Goal: Ask a question: Seek information or help from site administrators or community

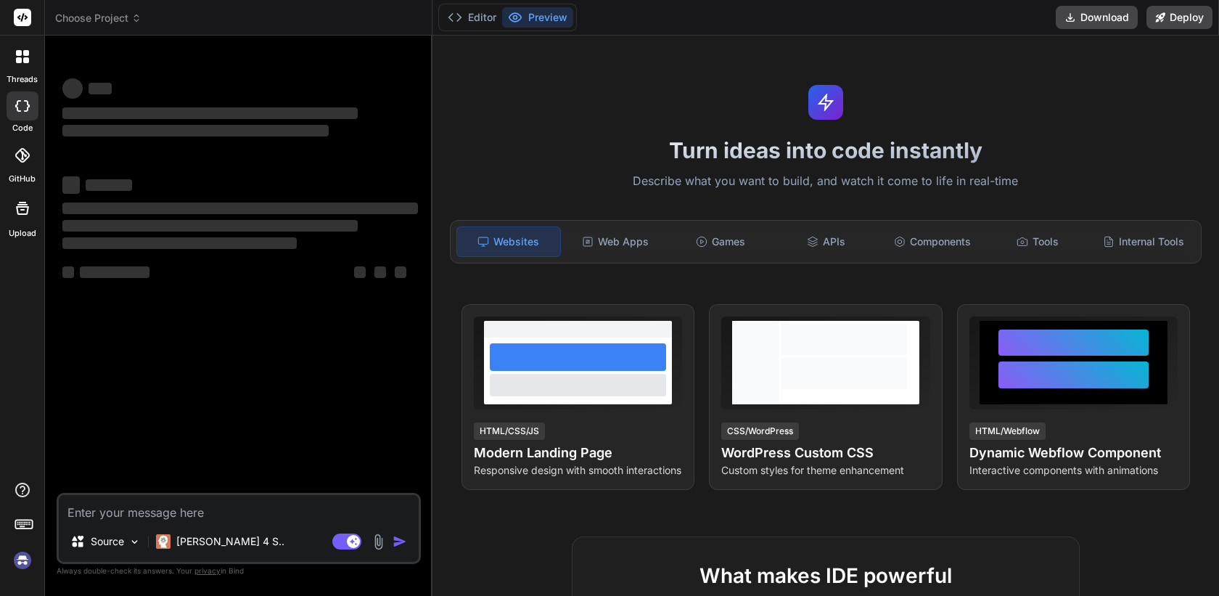
click at [21, 557] on img at bounding box center [22, 560] width 25 height 25
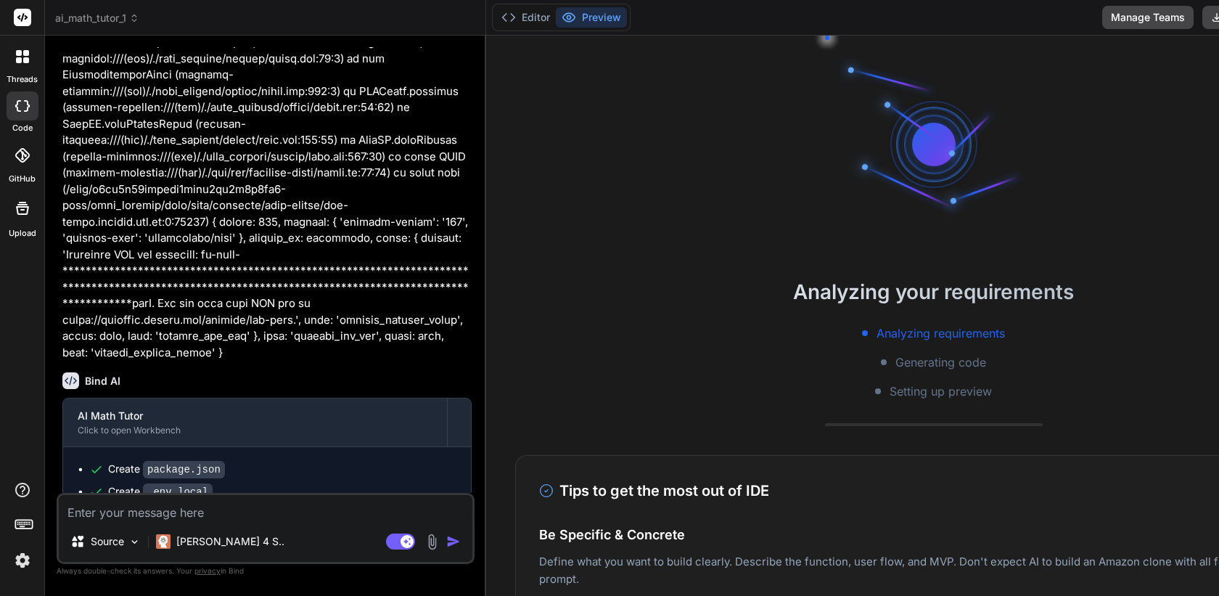
scroll to position [3781, 0]
click at [25, 59] on icon at bounding box center [26, 60] width 6 height 6
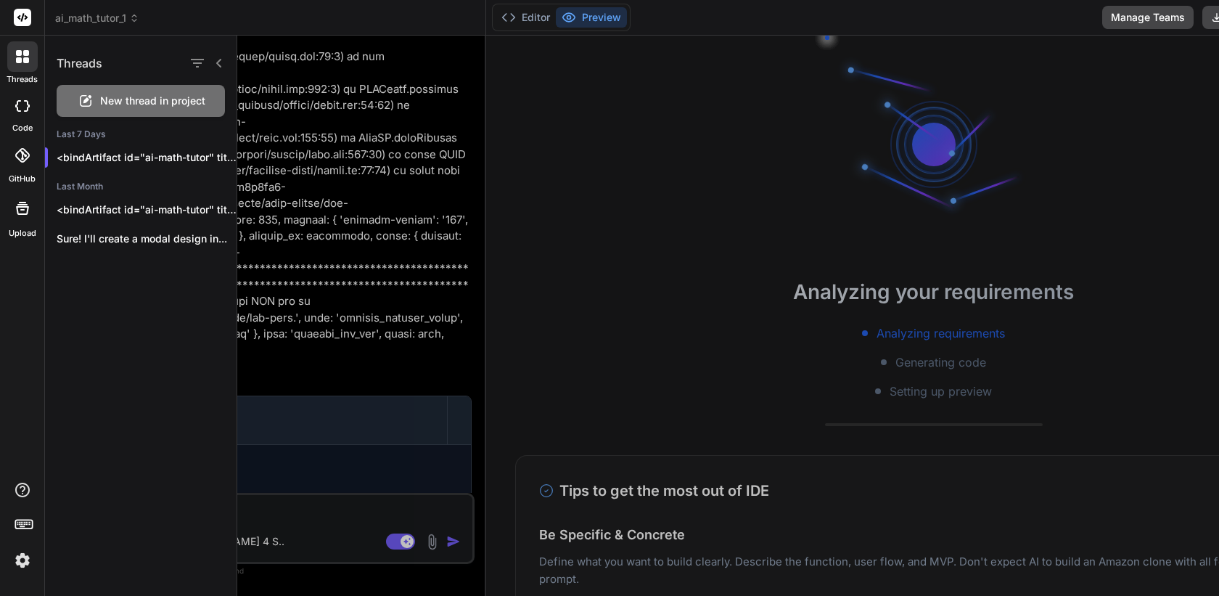
click at [116, 97] on span "New thread in project" at bounding box center [152, 101] width 105 height 15
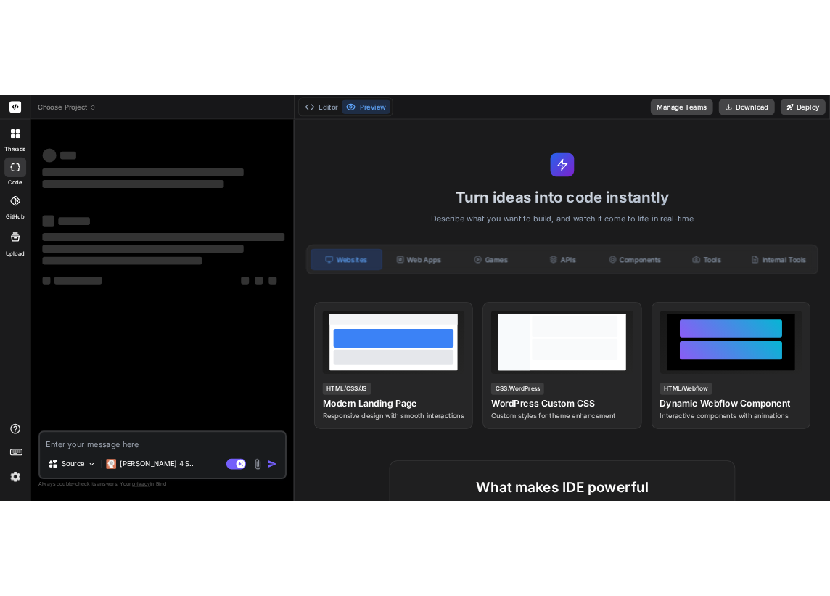
scroll to position [55, 0]
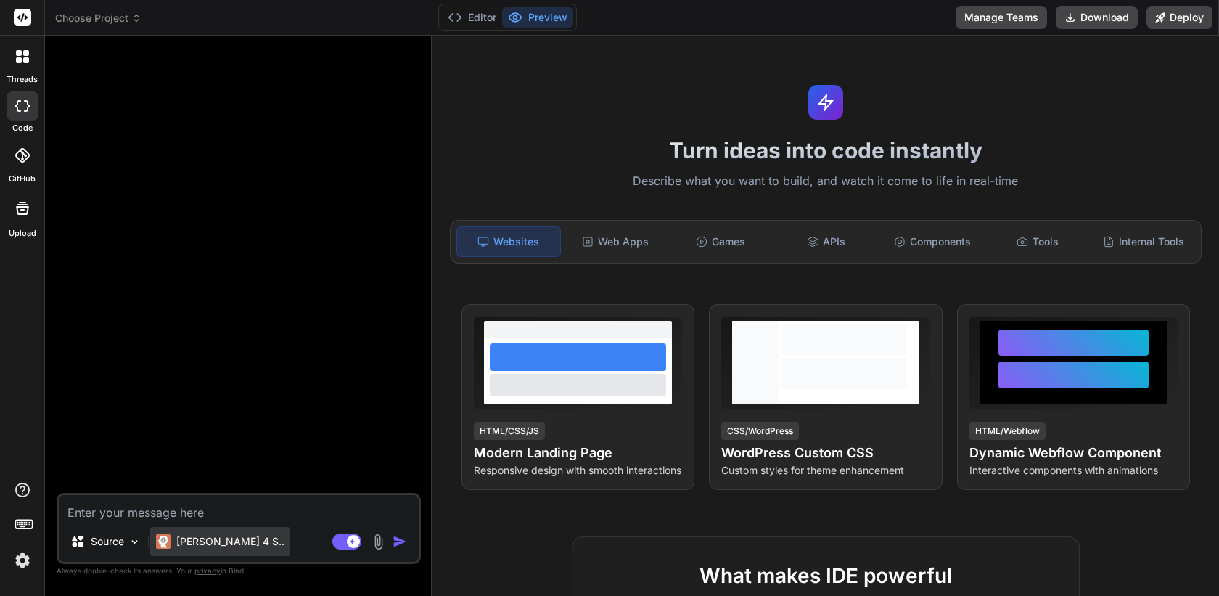
click at [218, 535] on p "Claude 4 S.." at bounding box center [230, 541] width 108 height 15
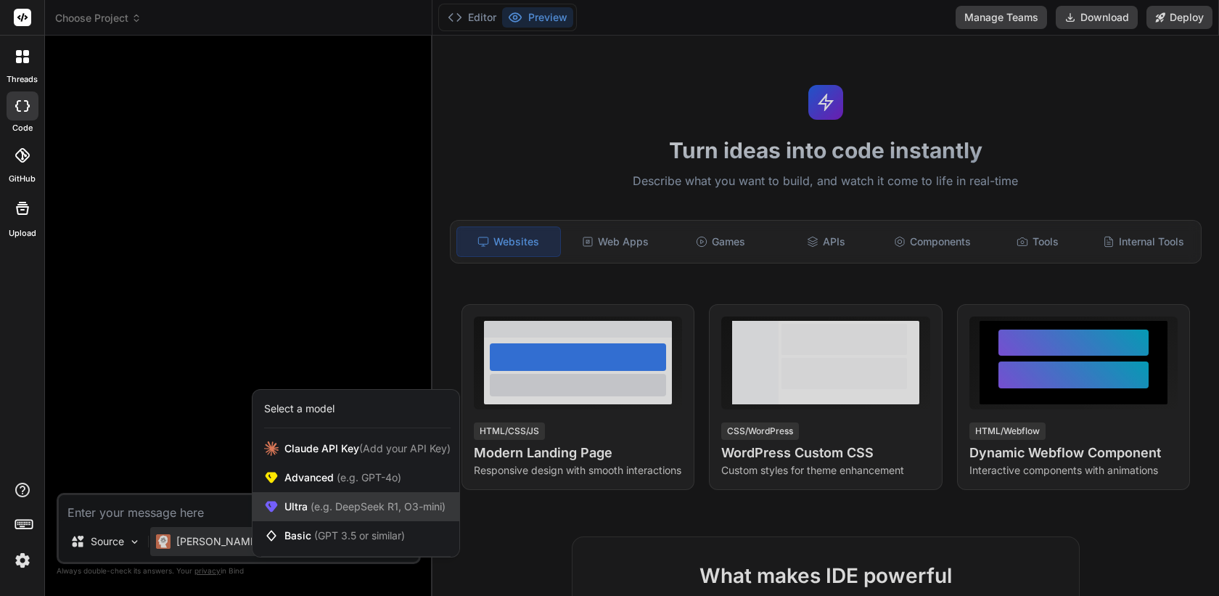
click at [310, 505] on span "(e.g. DeepSeek R1, O3-mini)" at bounding box center [377, 506] width 138 height 12
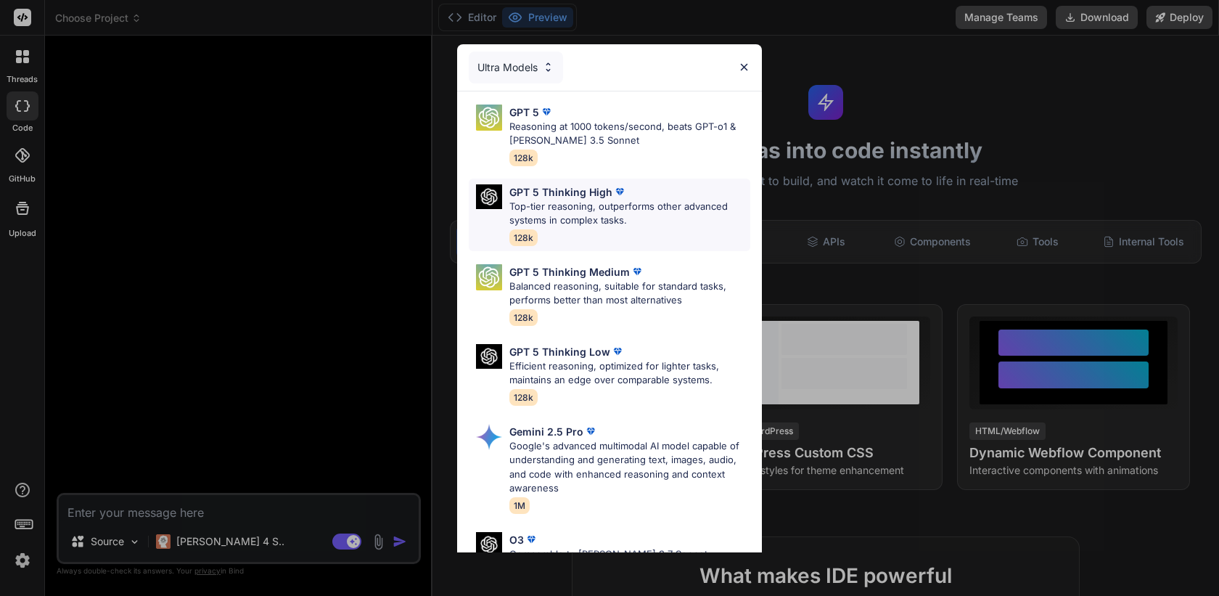
click at [569, 213] on p "Top-tier reasoning, outperforms other advanced systems in complex tasks." at bounding box center [629, 214] width 241 height 28
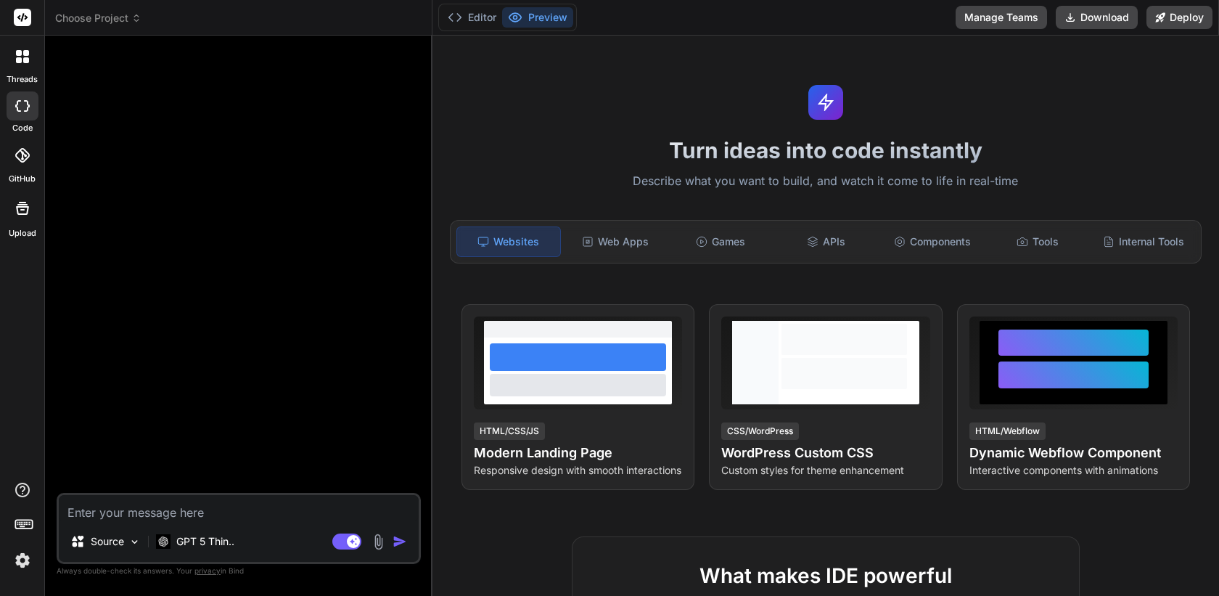
type textarea "x"
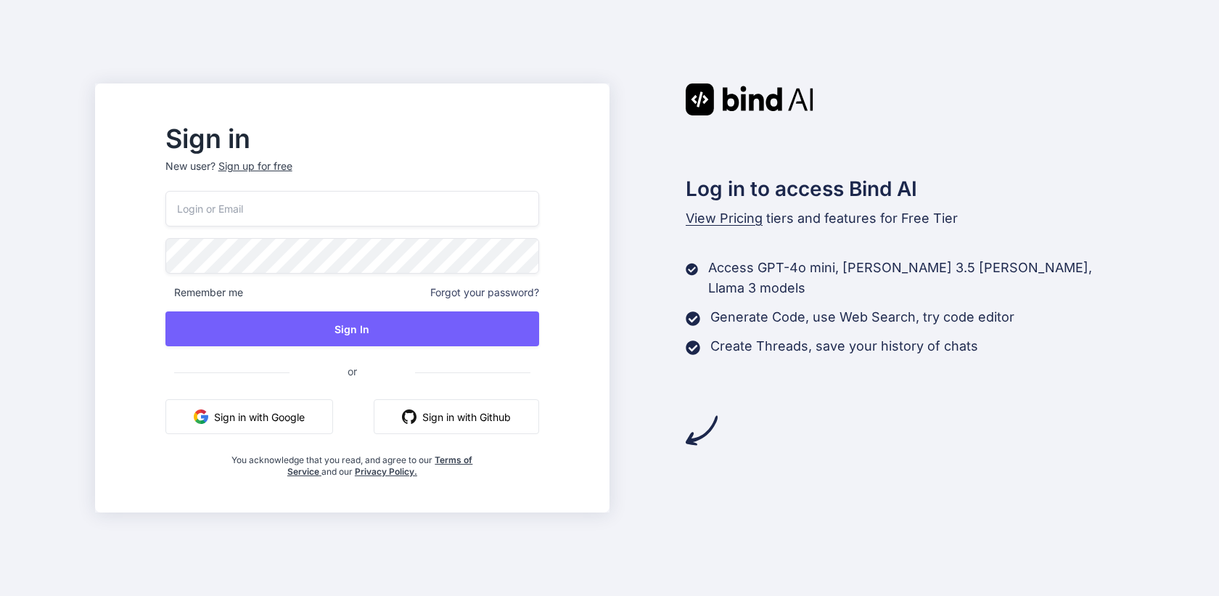
click at [333, 412] on button "Sign in with Google" at bounding box center [249, 416] width 168 height 35
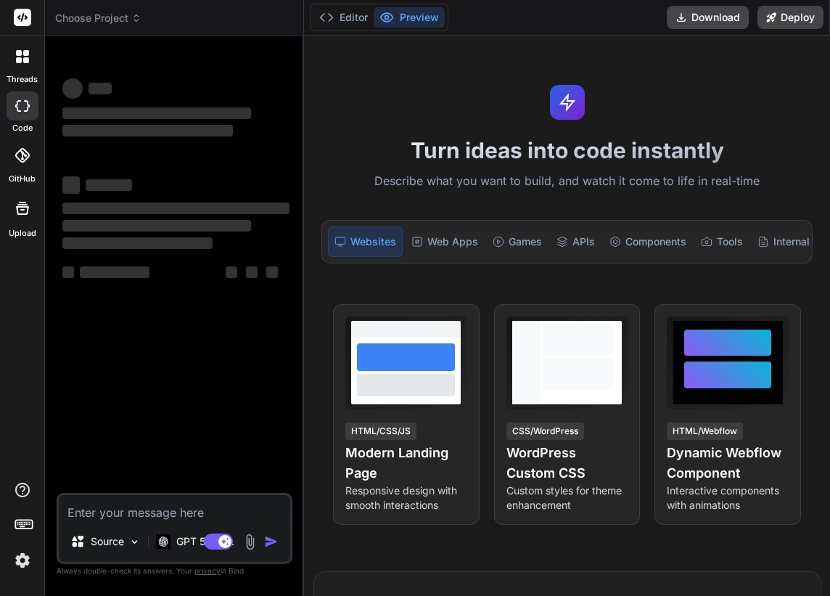
click at [163, 504] on textarea at bounding box center [174, 508] width 231 height 26
paste textarea "Create an ecommerce store for a coffee beans company which has product catalogu…"
type textarea "x"
type textarea "Create an ecommerce store for a coffee beans company which has product catalogu…"
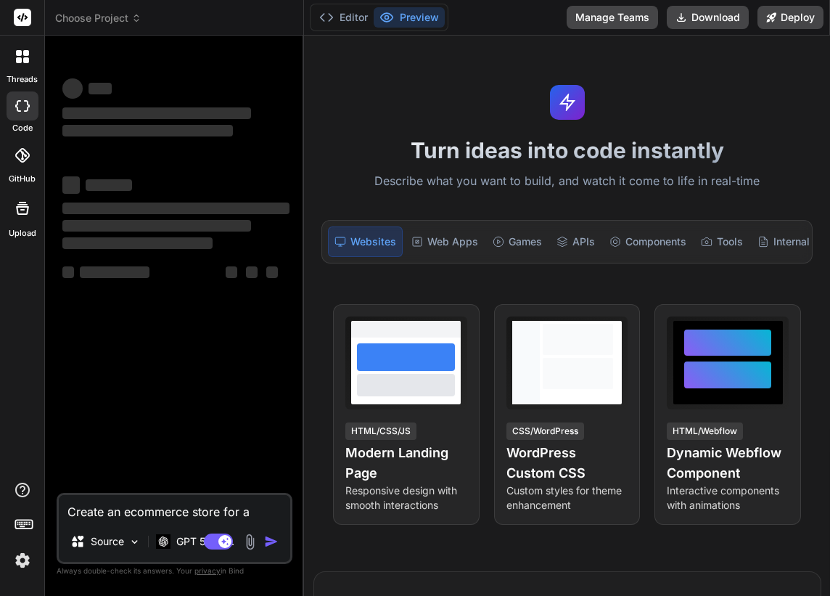
type textarea "x"
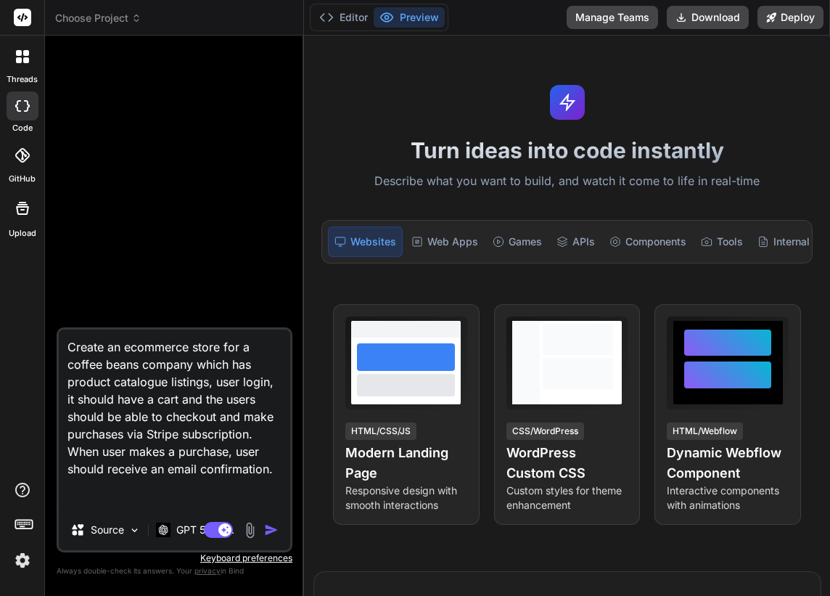
type textarea "Create an ecommerce store for a coffee beans company which has product catalogu…"
click at [270, 530] on img "button" at bounding box center [271, 529] width 15 height 15
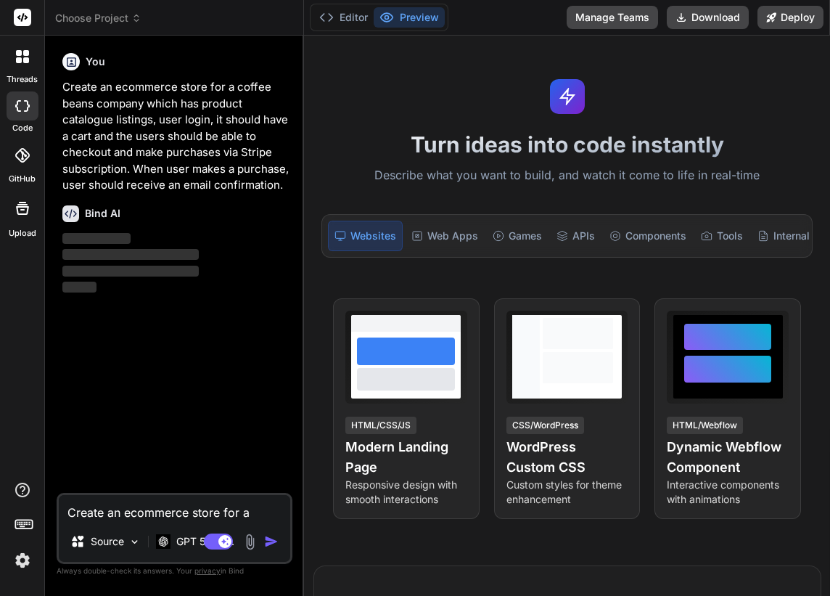
scroll to position [0, 0]
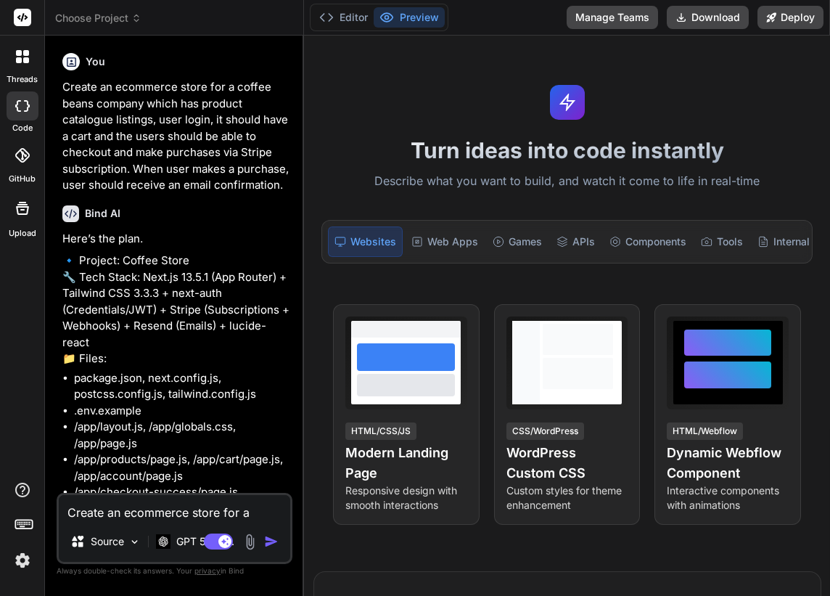
type textarea "x"
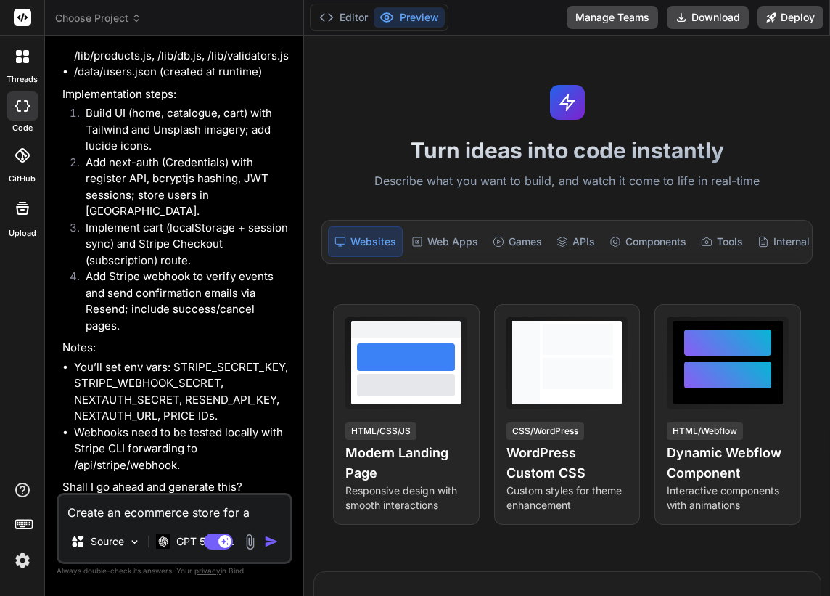
scroll to position [654, 0]
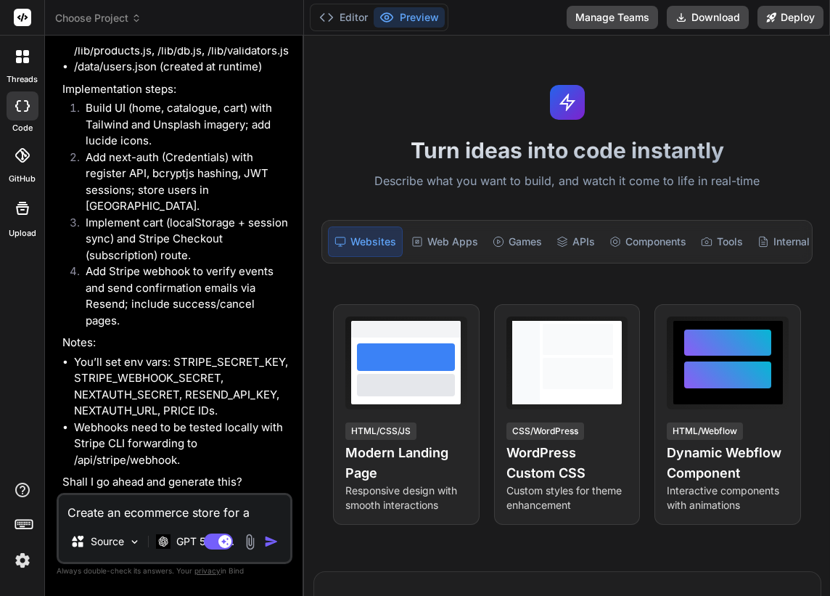
click at [218, 509] on textarea "Create an ecommerce store for a coffee beans company which has product catalogu…" at bounding box center [174, 508] width 231 height 26
type textarea "x"
type textarea "l"
type textarea "x"
type textarea "le"
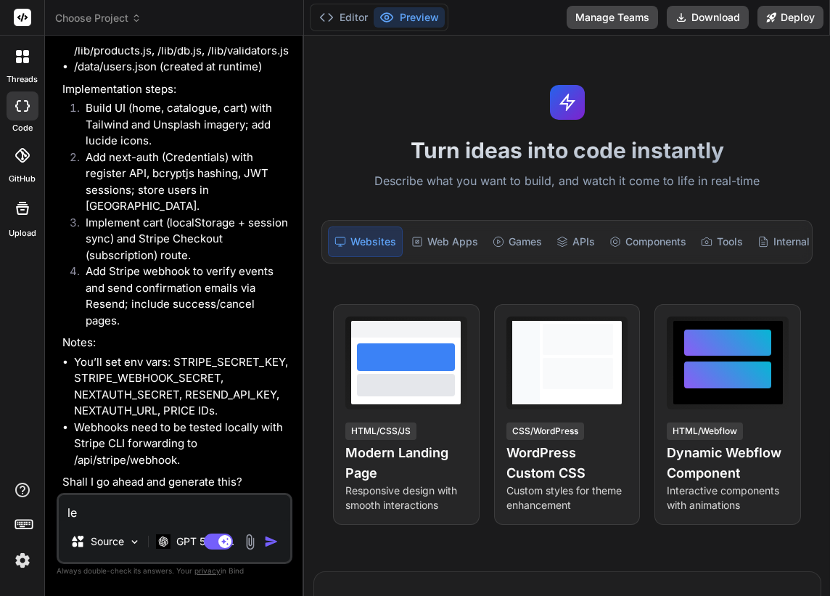
type textarea "x"
type textarea "let"
type textarea "x"
type textarea "lets"
type textarea "x"
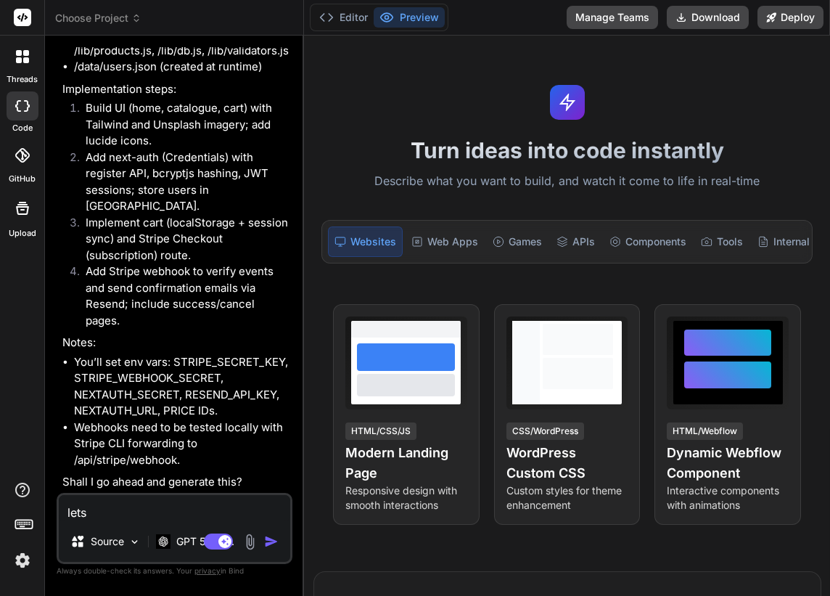
type textarea "lets"
type textarea "x"
type textarea "lets d"
type textarea "x"
type textarea "lets do"
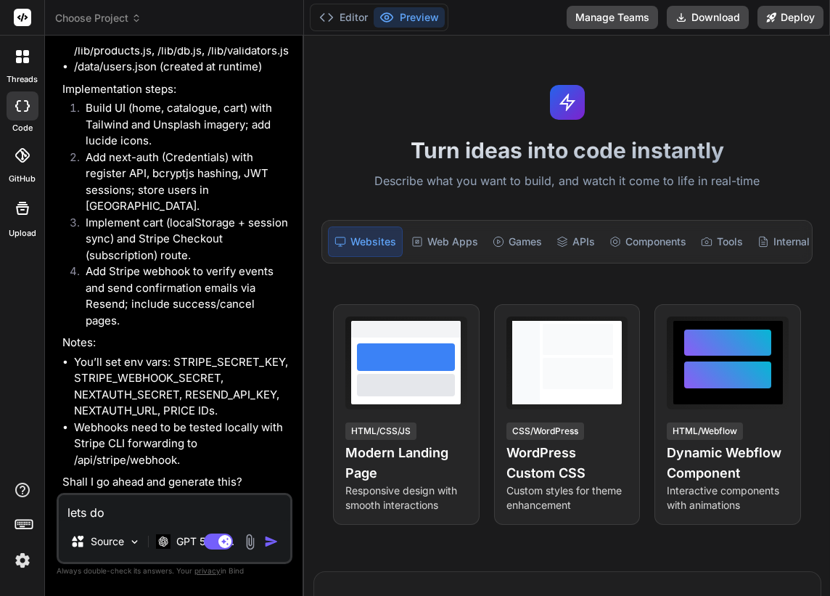
type textarea "x"
type textarea "lets do"
type textarea "x"
type textarea "lets do s"
type textarea "x"
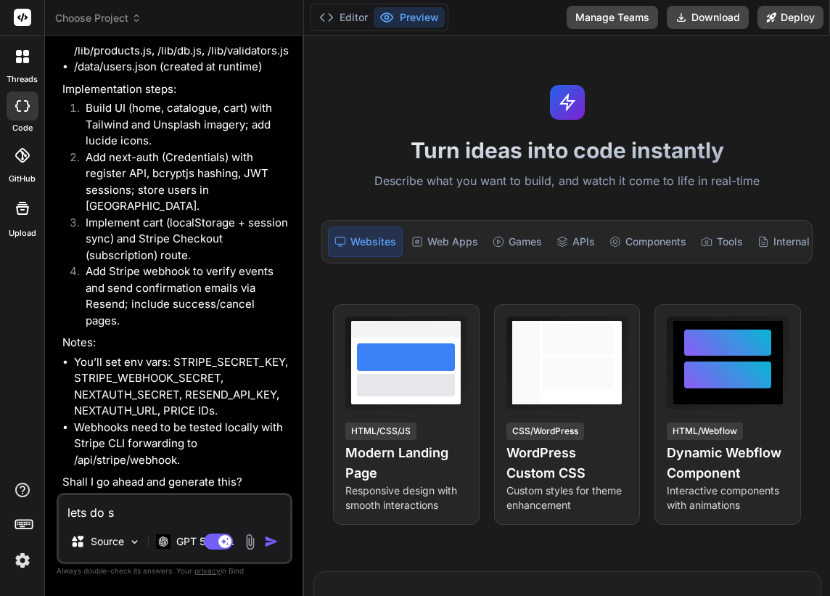
type textarea "lets do st"
type textarea "x"
type textarea "lets do str"
type textarea "x"
type textarea "lets do stri"
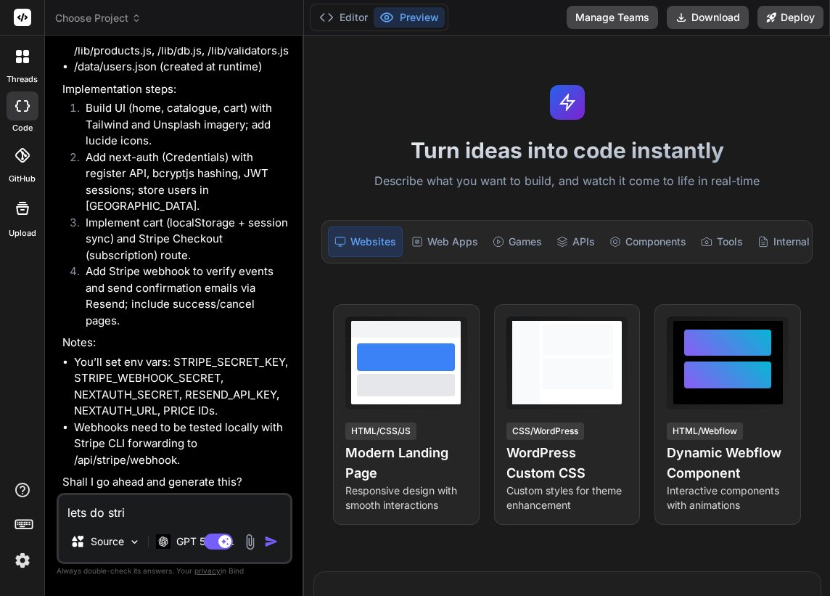
type textarea "x"
type textarea "lets do strip"
type textarea "x"
type textarea "lets do stripe"
type textarea "x"
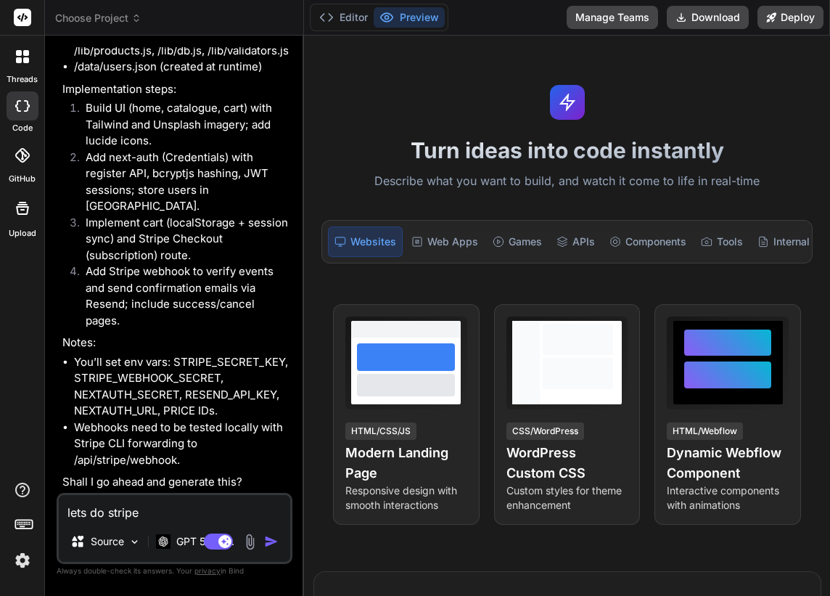
type textarea "lets do stripe"
type textarea "x"
type textarea "lets do stripe i"
type textarea "x"
type textarea "lets do stripe in"
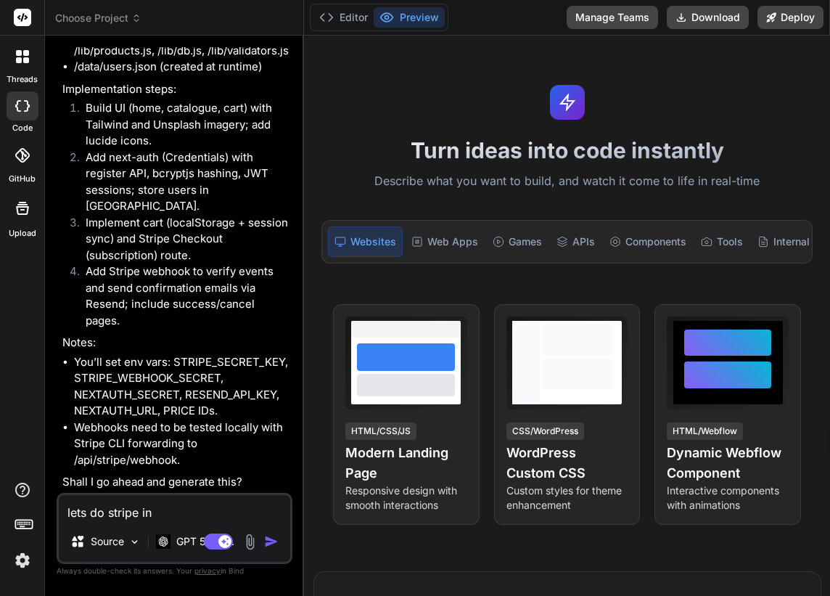
type textarea "x"
type textarea "lets do stripe int"
type textarea "x"
type textarea "lets do stripe inte"
type textarea "x"
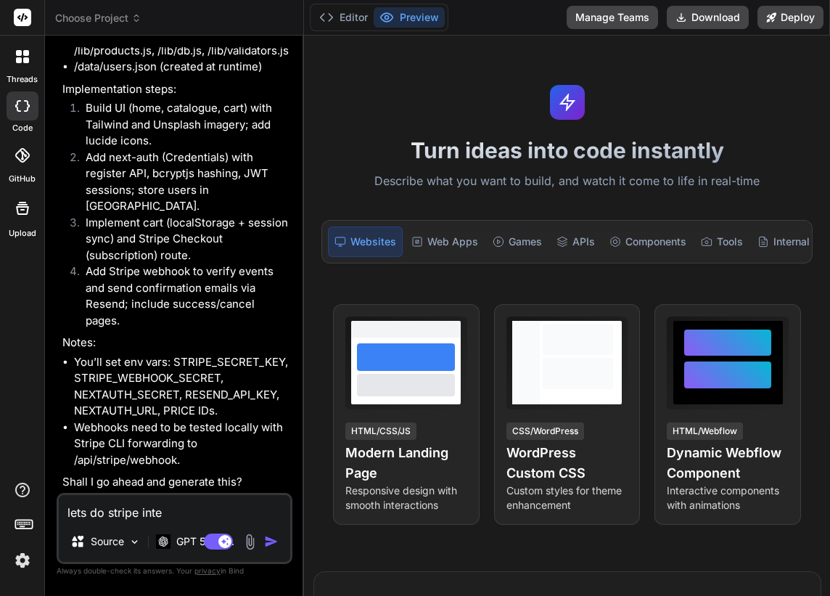
type textarea "lets do stripe integ"
type textarea "x"
type textarea "lets do stripe integr"
type textarea "x"
type textarea "lets do stripe integrt"
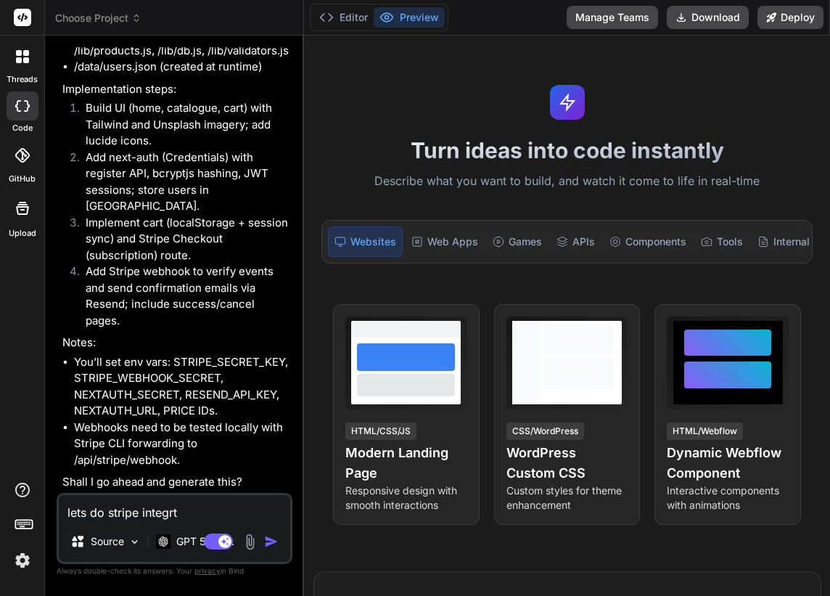
type textarea "x"
type textarea "lets do stripe integr"
type textarea "x"
type textarea "lets do stripe integra"
type textarea "x"
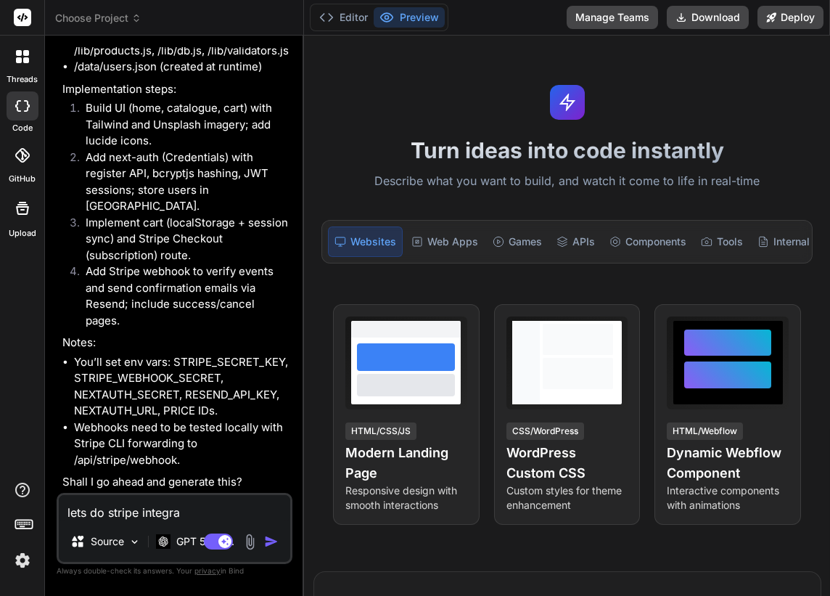
type textarea "lets do stripe integrat"
type textarea "x"
type textarea "lets do stripe integrati"
type textarea "x"
type textarea "lets do stripe integratio"
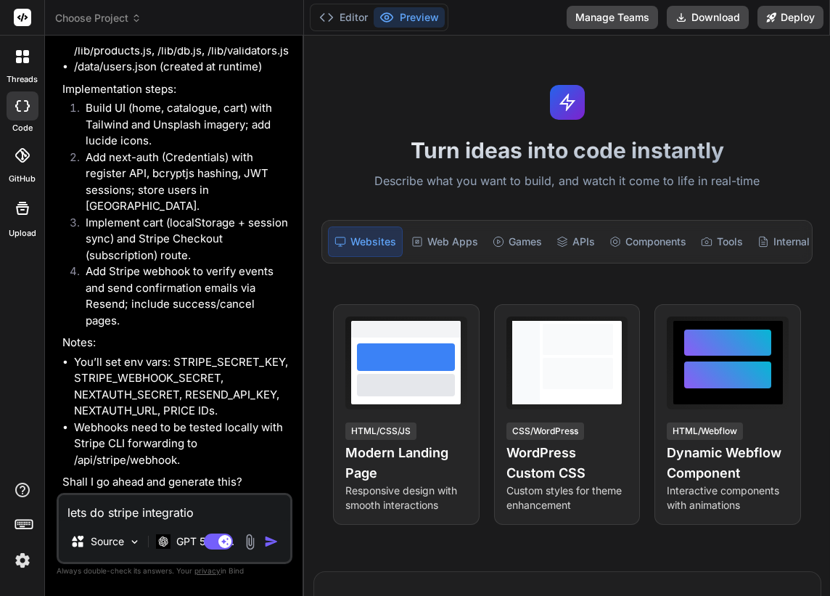
type textarea "x"
type textarea "lets do stripe integration"
type textarea "x"
type textarea "lets do stripe integration"
type textarea "x"
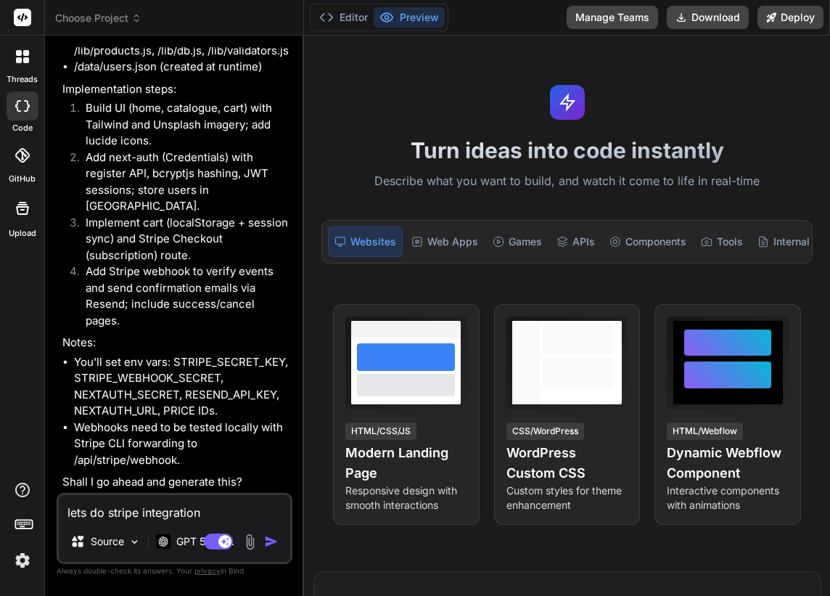
type textarea "lets do stripe integration l"
type textarea "x"
type textarea "lets do stripe integration la"
type textarea "x"
type textarea "lets do stripe integration lat"
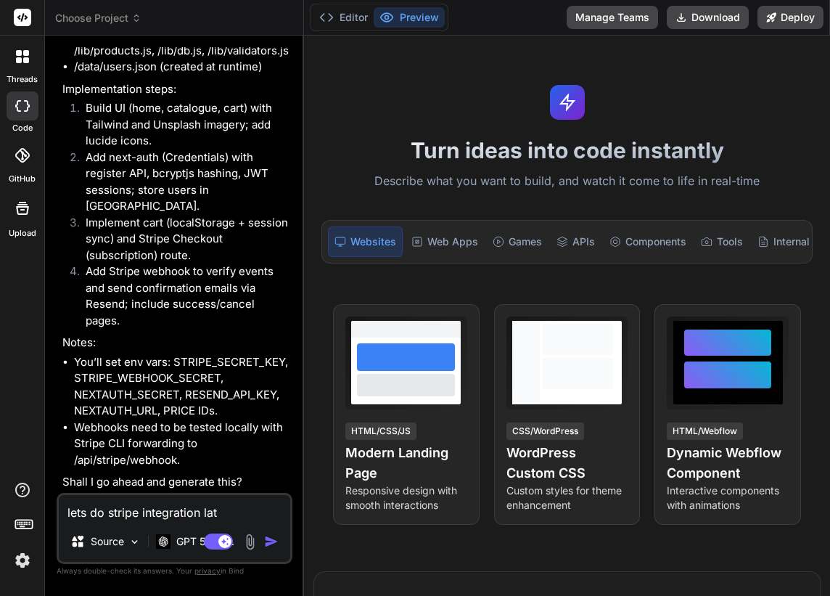
type textarea "x"
type textarea "lets do stripe integration late"
type textarea "x"
type textarea "lets do stripe integration later"
type textarea "x"
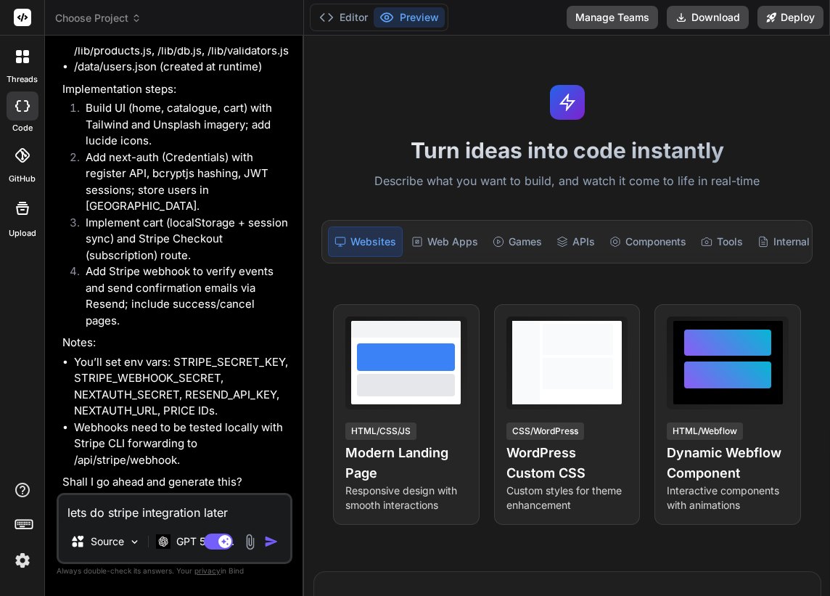
type textarea "lets do stripe integration later,"
type textarea "x"
type textarea "lets do stripe integration later,"
type textarea "x"
type textarea "lets do stripe integration later, l"
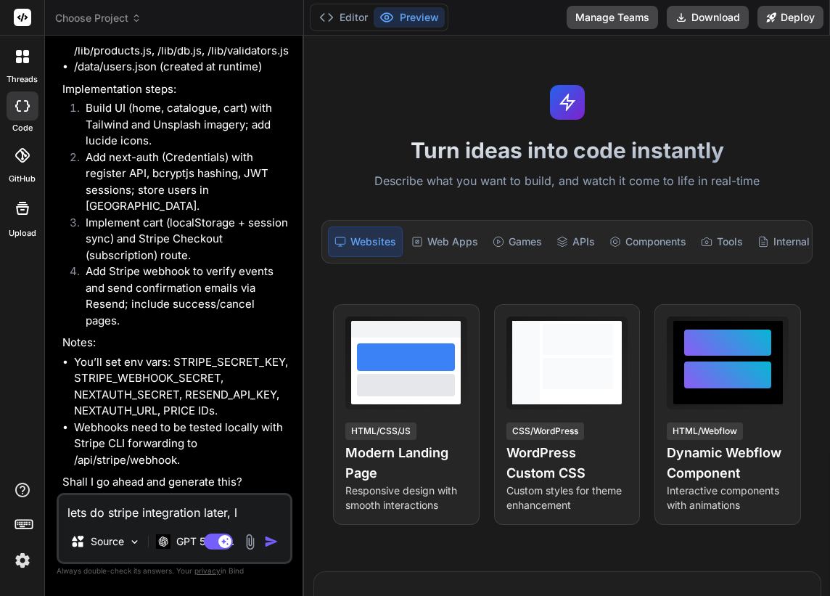
type textarea "x"
type textarea "lets do stripe integration later, le"
type textarea "x"
type textarea "lets do stripe integration later, let"
type textarea "x"
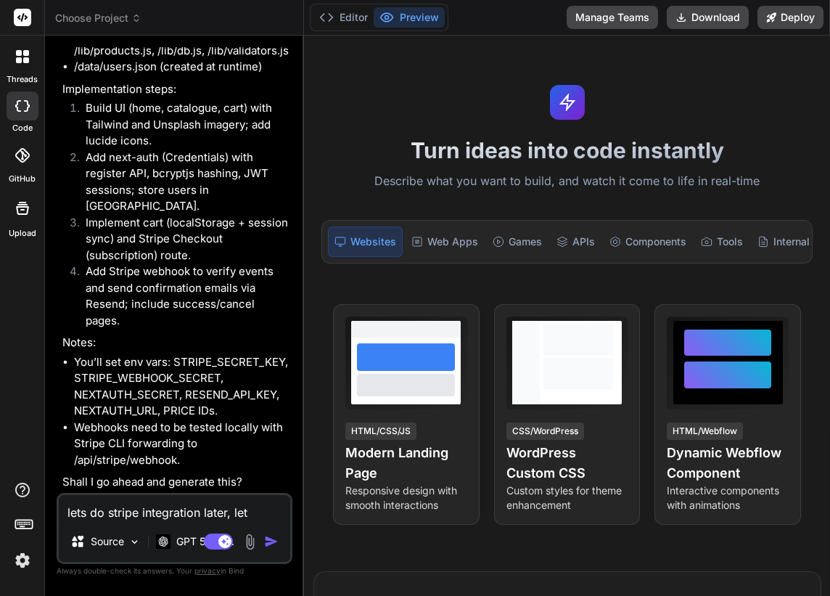
type textarea "lets do stripe integration later, lets"
type textarea "x"
type textarea "lets do stripe integration later, lets"
type textarea "x"
type textarea "lets do stripe integration later, lets f"
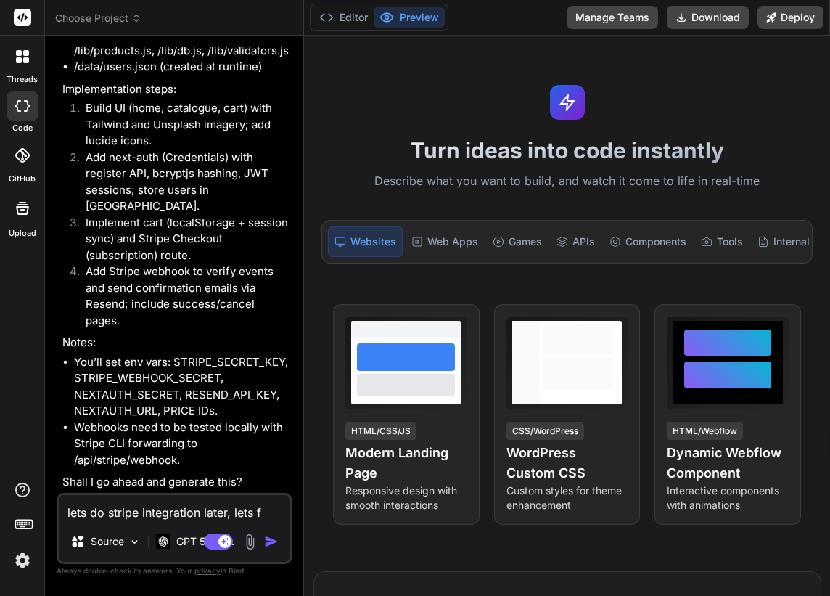
type textarea "x"
type textarea "lets do stripe integration later, lets fi"
type textarea "x"
type textarea "lets do stripe integration later, lets fir"
type textarea "x"
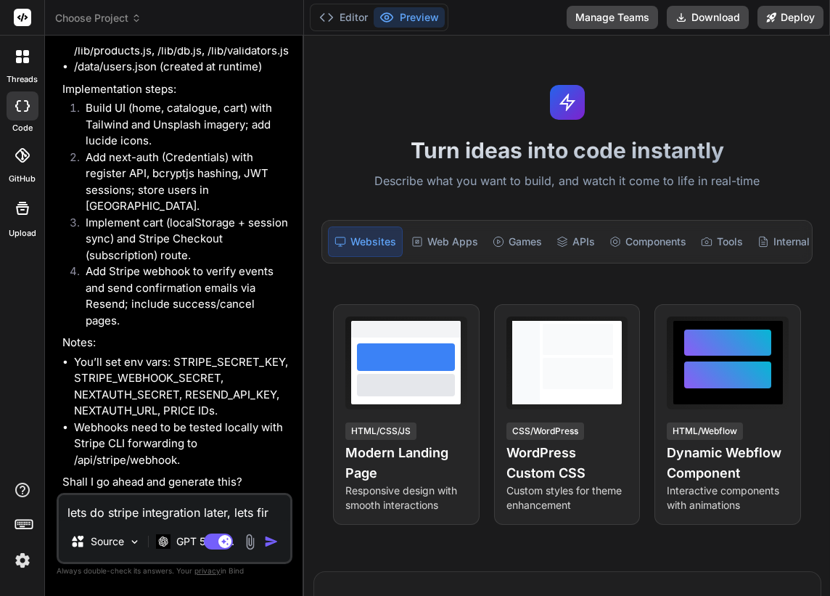
type textarea "lets do stripe integration later, lets firs"
type textarea "x"
type textarea "lets do stripe integration later, lets first"
type textarea "x"
type textarea "lets do stripe integration later, lets first b"
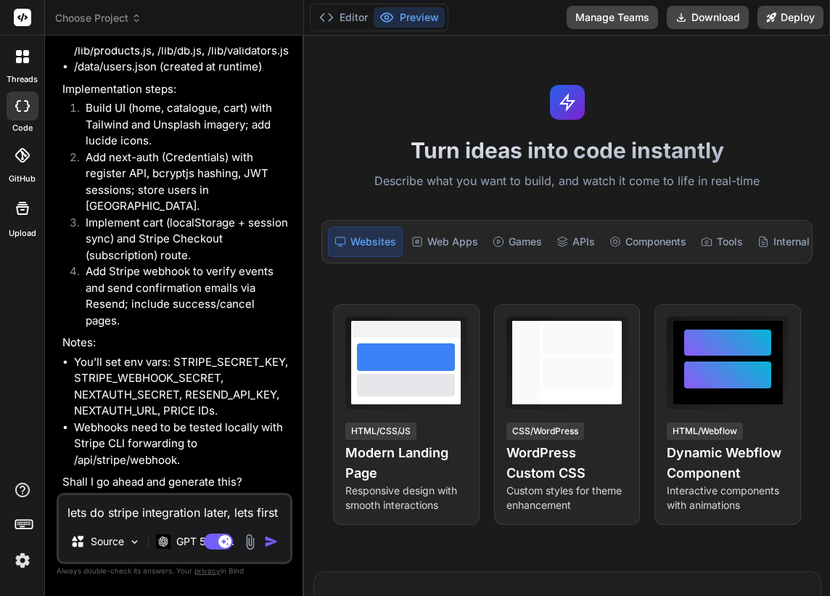
type textarea "x"
type textarea "lets do stripe integration later, lets first bu"
type textarea "x"
type textarea "lets do stripe integration later, lets first [PERSON_NAME]"
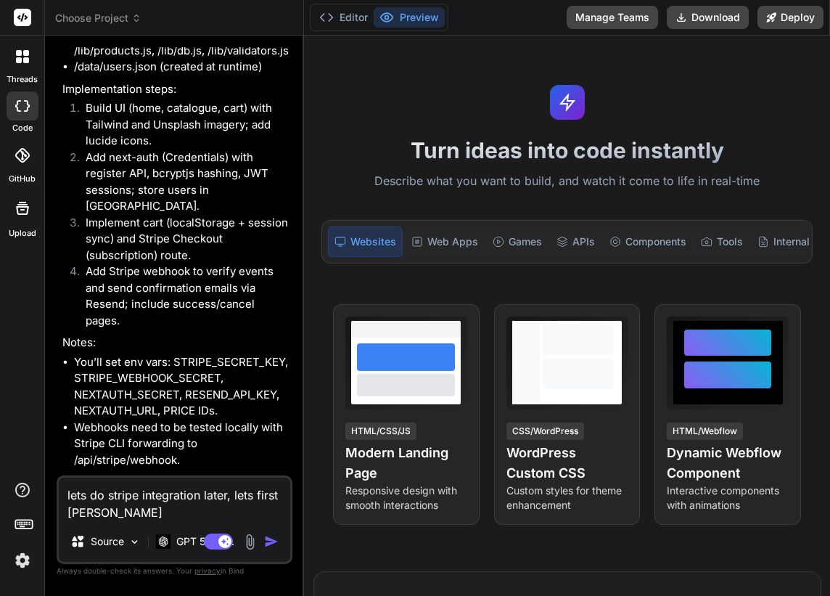
type textarea "x"
type textarea "lets do stripe integration later, lets first buil"
type textarea "x"
type textarea "lets do stripe integration later, lets first build"
type textarea "x"
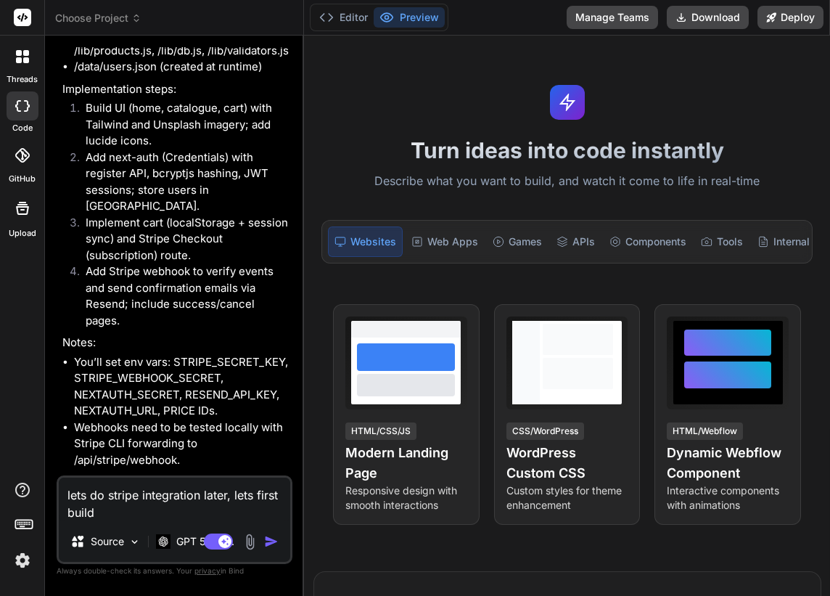
type textarea "lets do stripe integration later, lets first build r"
type textarea "x"
type textarea "lets do stripe integration later, lets first build re"
type textarea "x"
type textarea "lets do stripe integration later, lets first build res"
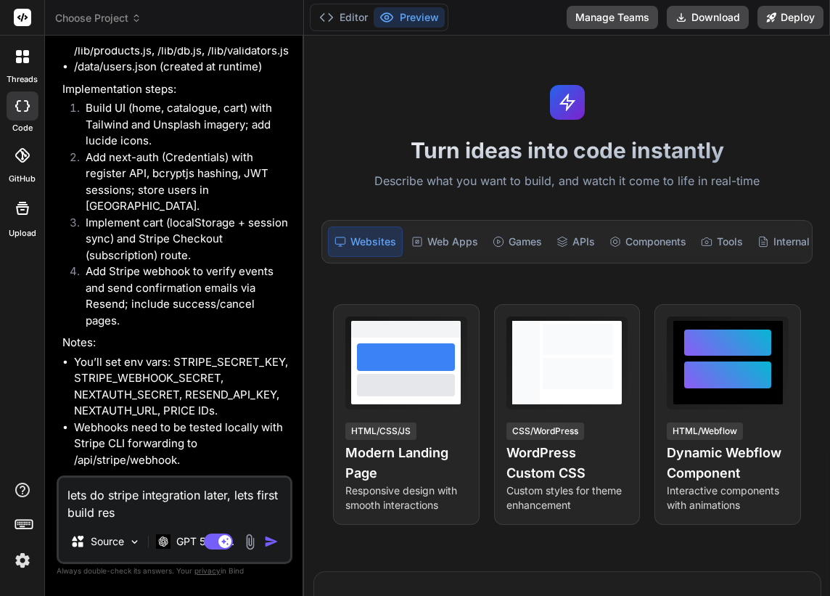
type textarea "x"
type textarea "lets do stripe integration later, lets first build rest"
type textarea "x"
type textarea "lets do stripe integration later, lets first build rest"
type textarea "x"
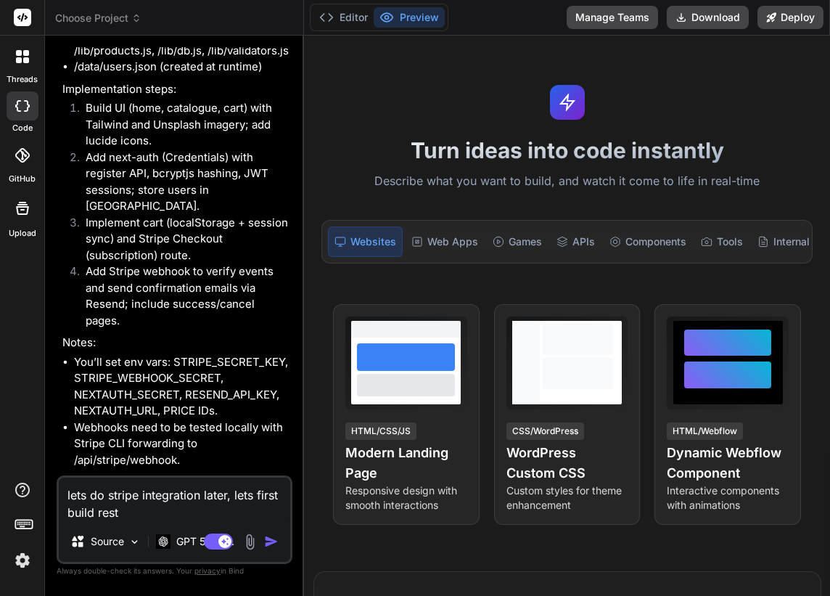
type textarea "lets do stripe integration later, lets first build rest o"
type textarea "x"
type textarea "lets do stripe integration later, lets first build rest of"
type textarea "x"
type textarea "lets do stripe integration later, lets first build rest of"
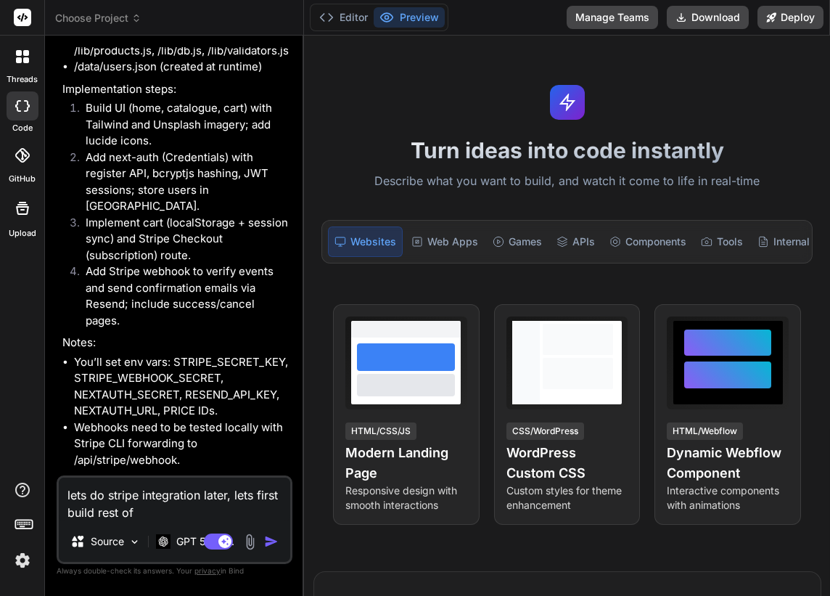
type textarea "x"
type textarea "lets do stripe integration later, lets first build rest of i"
type textarea "x"
type textarea "lets do stripe integration later, lets first build rest of it"
type textarea "x"
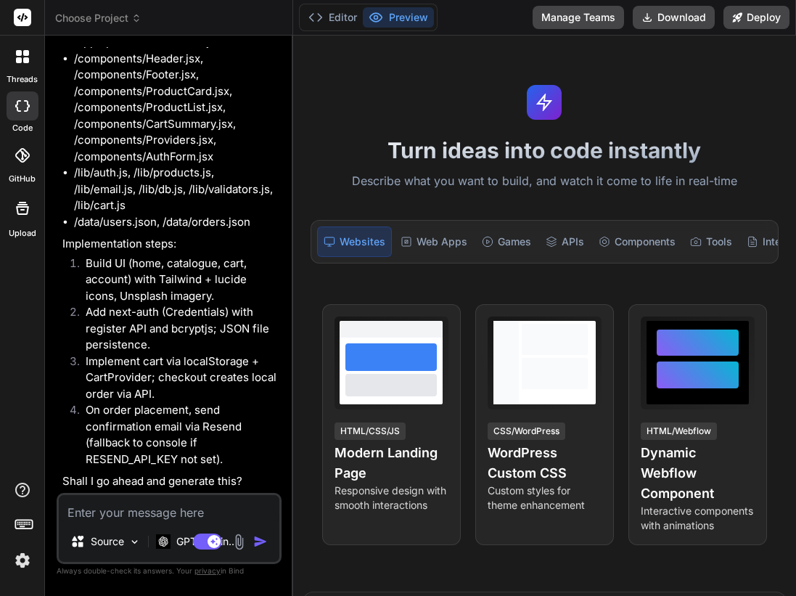
scroll to position [1696, 0]
click at [105, 525] on div "Source GPT 5 Thin.. Agent Mode. When this toggle is activated, AI automatically…" at bounding box center [169, 528] width 225 height 71
click at [105, 520] on textarea at bounding box center [169, 508] width 221 height 26
type textarea "x"
type textarea "go"
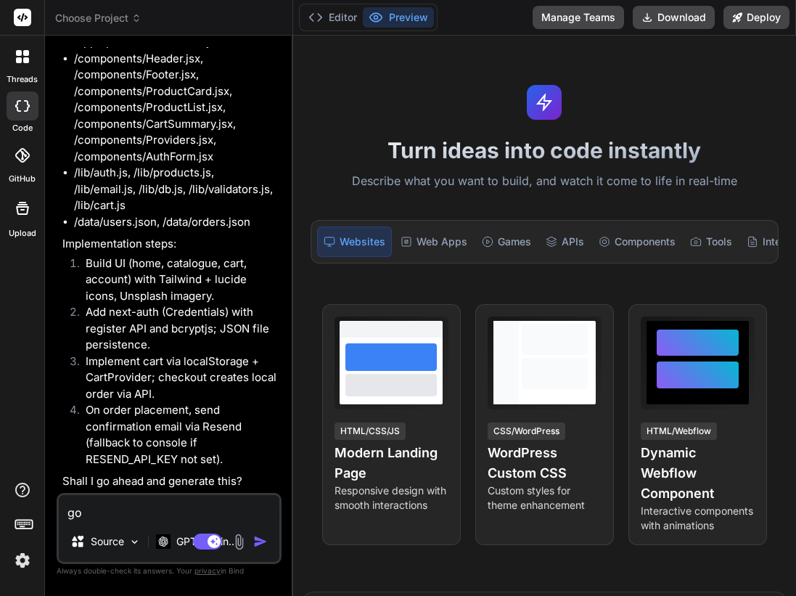
type textarea "x"
type textarea "go"
type textarea "x"
type textarea "go a"
type textarea "x"
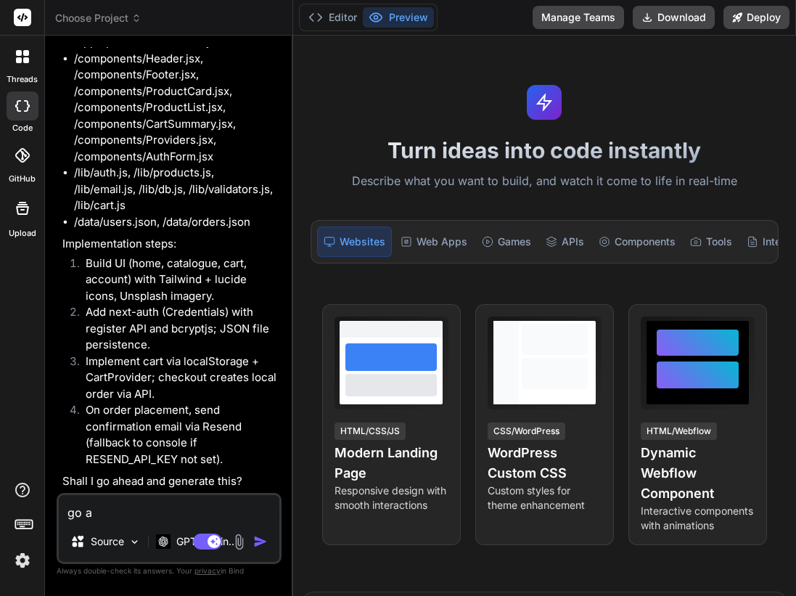
type textarea "go ah"
type textarea "x"
type textarea "go ahe"
type textarea "x"
type textarea "go ahea"
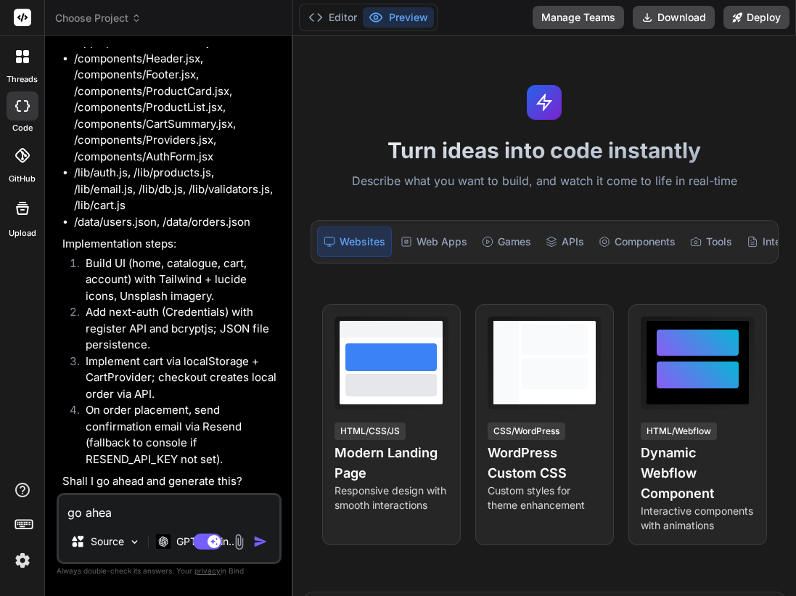
type textarea "x"
type textarea "go ahead"
type textarea "x"
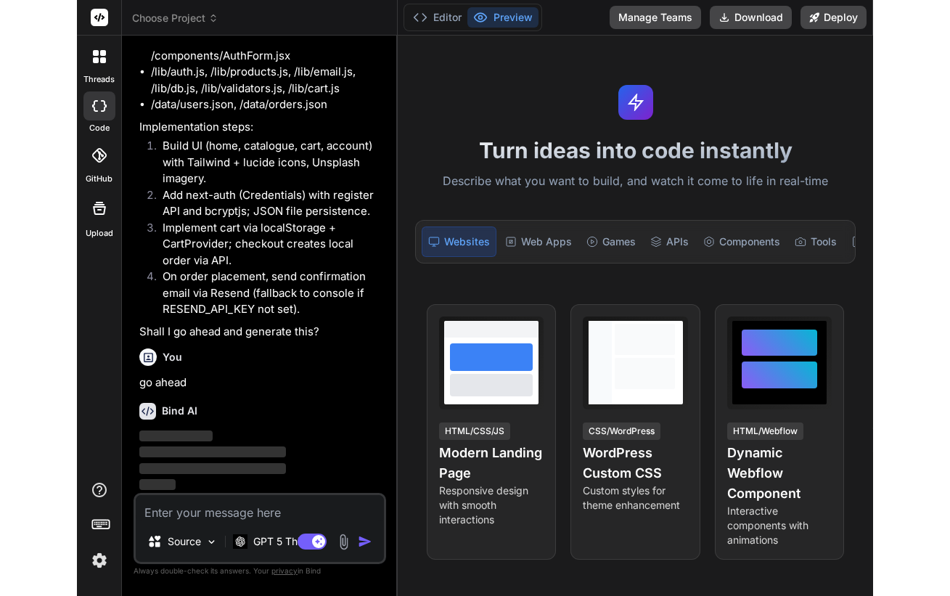
scroll to position [1520, 0]
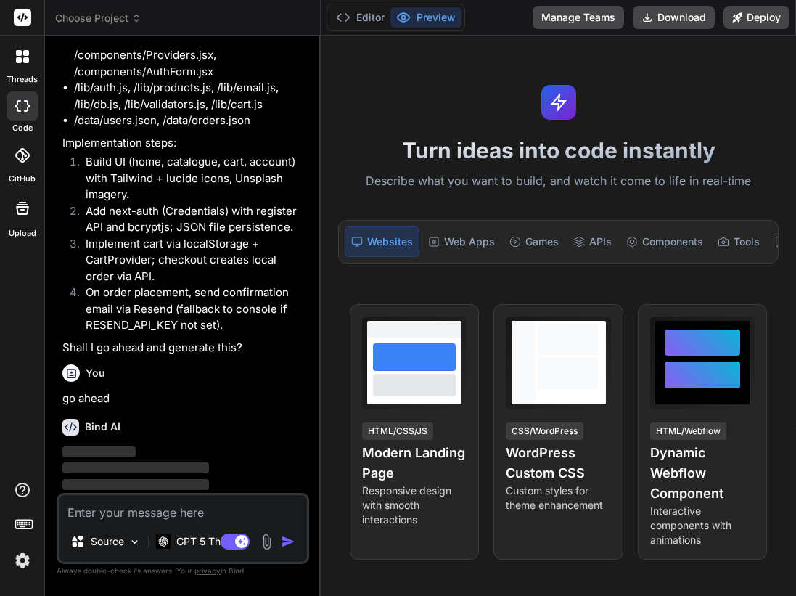
drag, startPoint x: 292, startPoint y: 276, endPoint x: 316, endPoint y: 276, distance: 23.9
click at [316, 276] on div "Bind AI Web Search Created with Pixso. Code Generator You Create an ecommerce s…" at bounding box center [183, 316] width 276 height 560
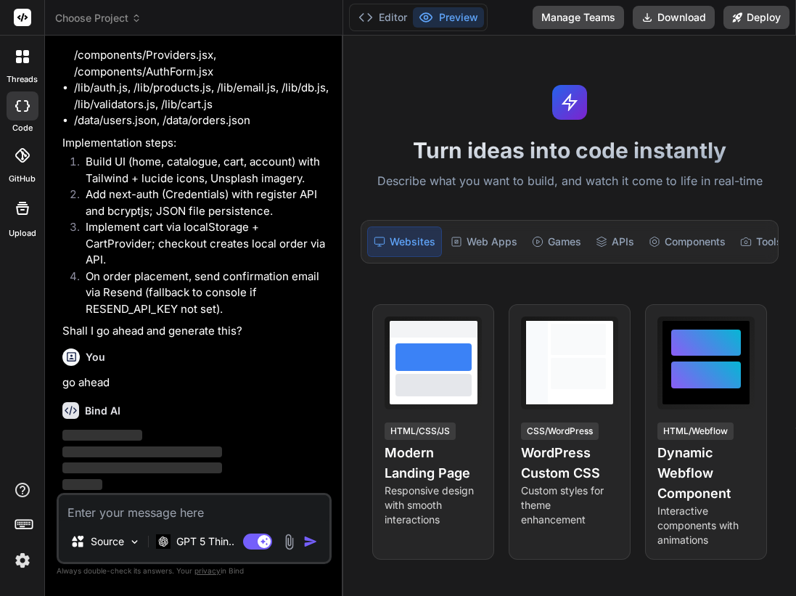
click at [316, 276] on li "On order placement, send confirmation email via Resend (fallback to console if …" at bounding box center [201, 292] width 255 height 49
click at [218, 546] on p "GPT 5 Thin.." at bounding box center [205, 541] width 58 height 15
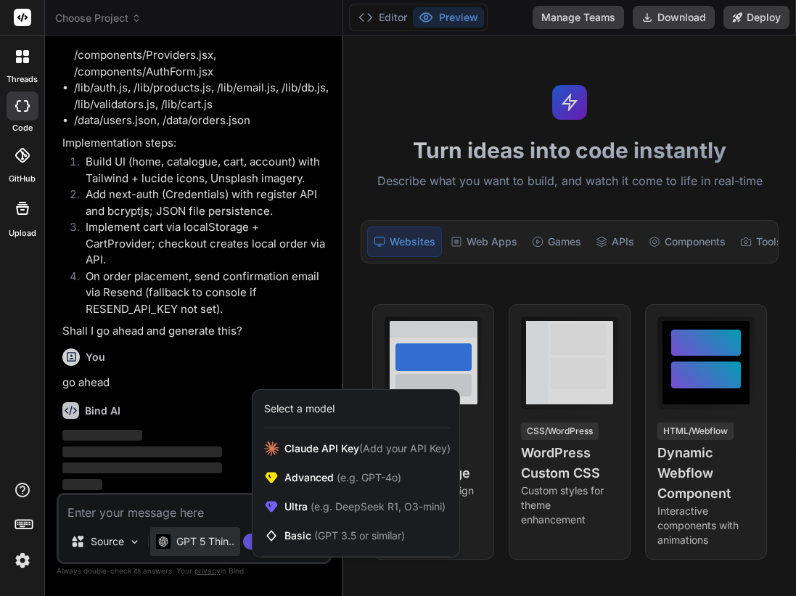
click at [213, 362] on div at bounding box center [398, 298] width 796 height 596
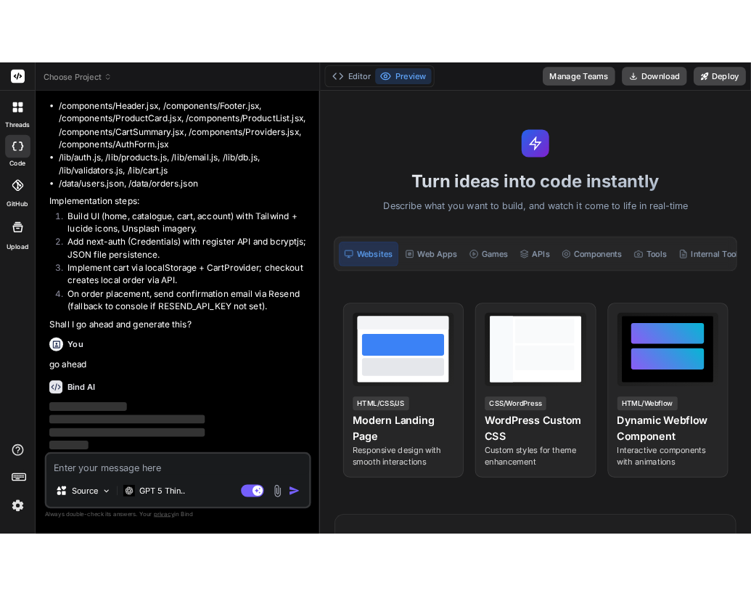
scroll to position [1226, 0]
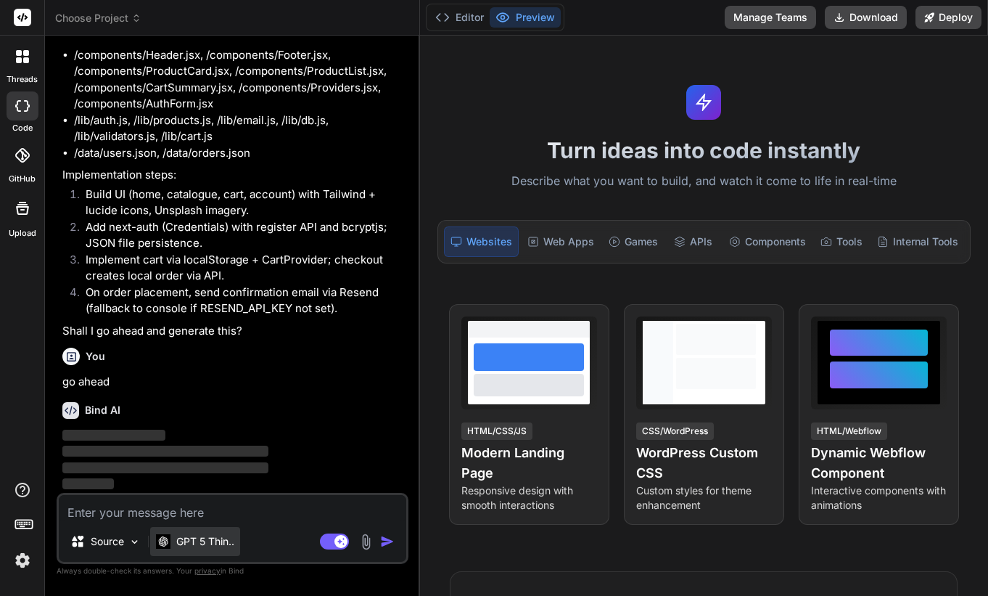
click at [204, 543] on p "GPT 5 Thin.." at bounding box center [205, 541] width 58 height 15
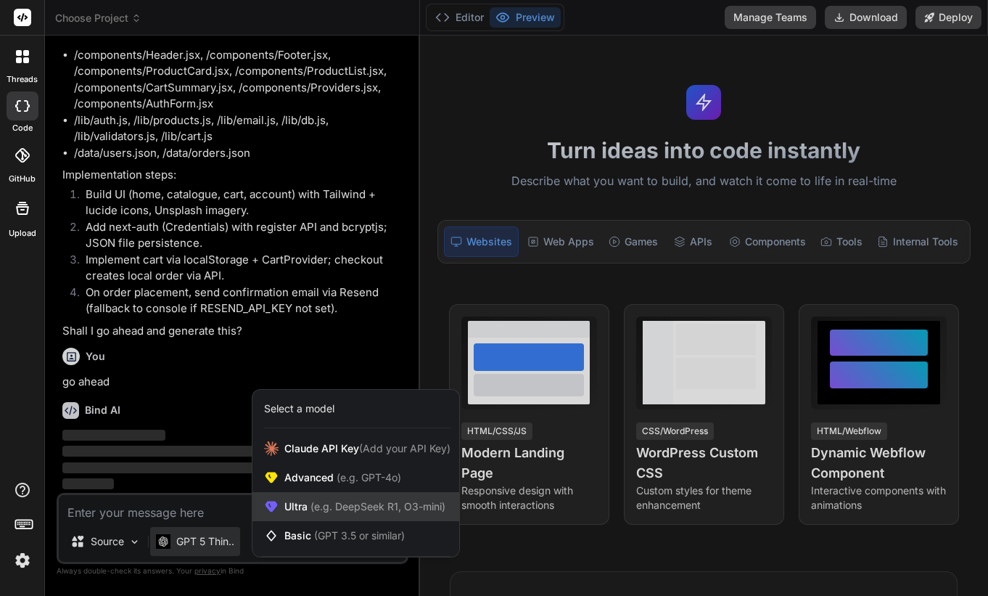
click at [394, 504] on span "(e.g. DeepSeek R1, O3-mini)" at bounding box center [377, 506] width 138 height 12
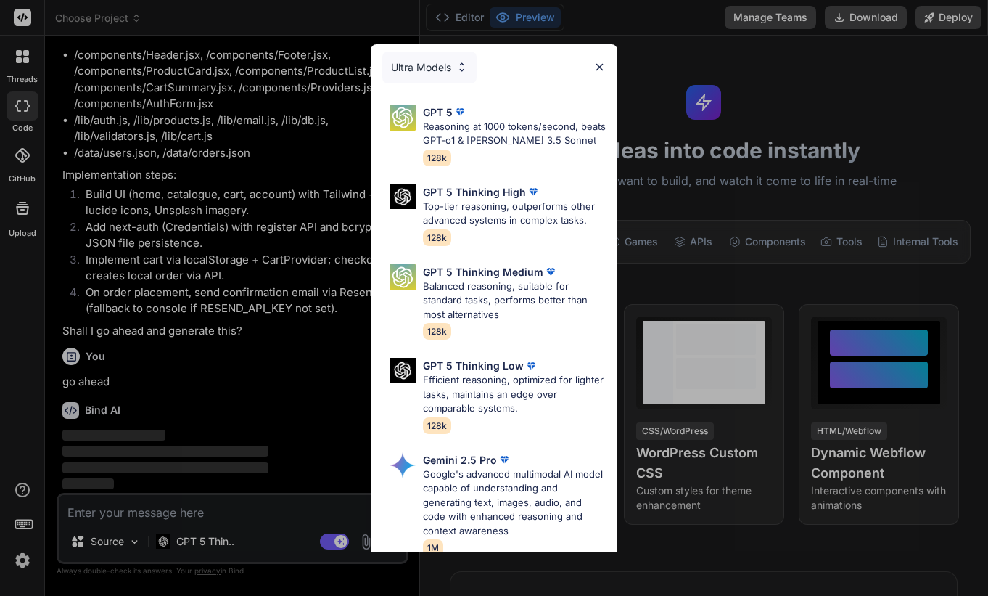
click at [265, 313] on div "Ultra Models GPT 5 Reasoning at 1000 tokens/second, beats GPT-o1 & [PERSON_NAME…" at bounding box center [494, 298] width 988 height 596
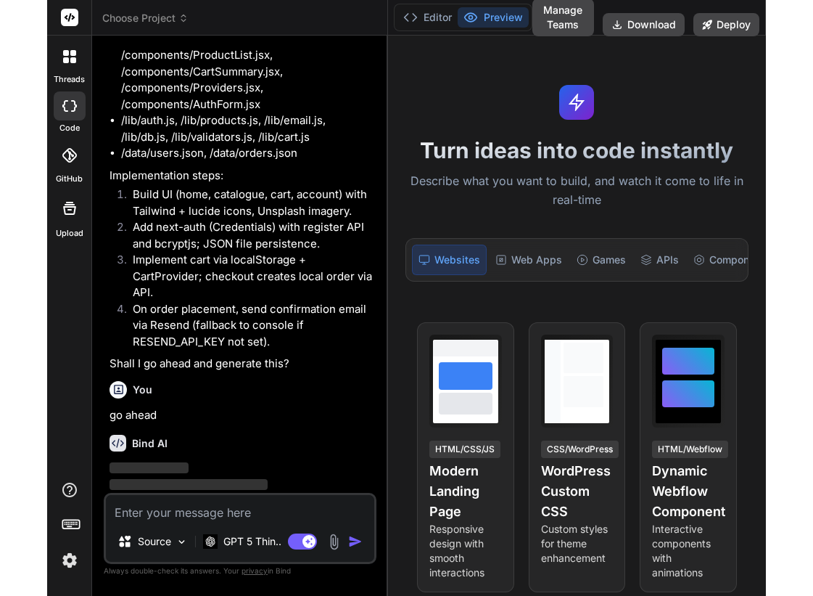
scroll to position [1210, 0]
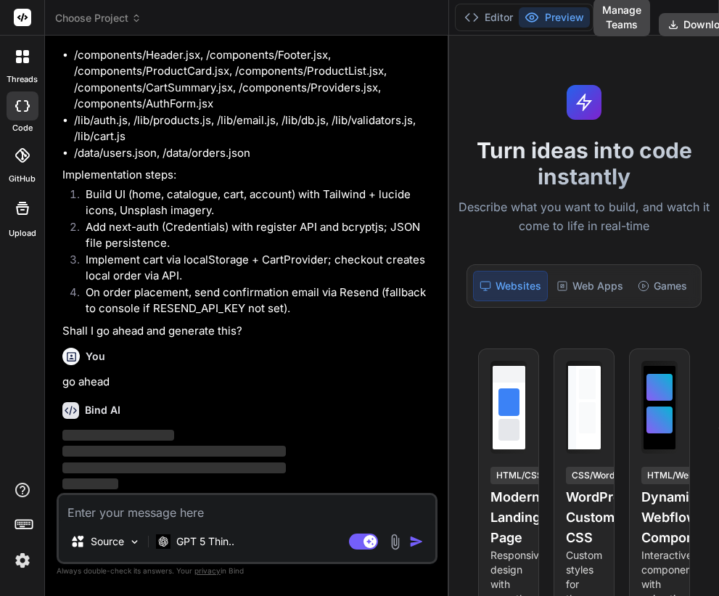
drag, startPoint x: 313, startPoint y: 368, endPoint x: 446, endPoint y: 356, distance: 134.0
click at [446, 356] on div "Bind AI Web Search Created with Pixso. Code Generator You Create an ecommerce s…" at bounding box center [247, 316] width 404 height 560
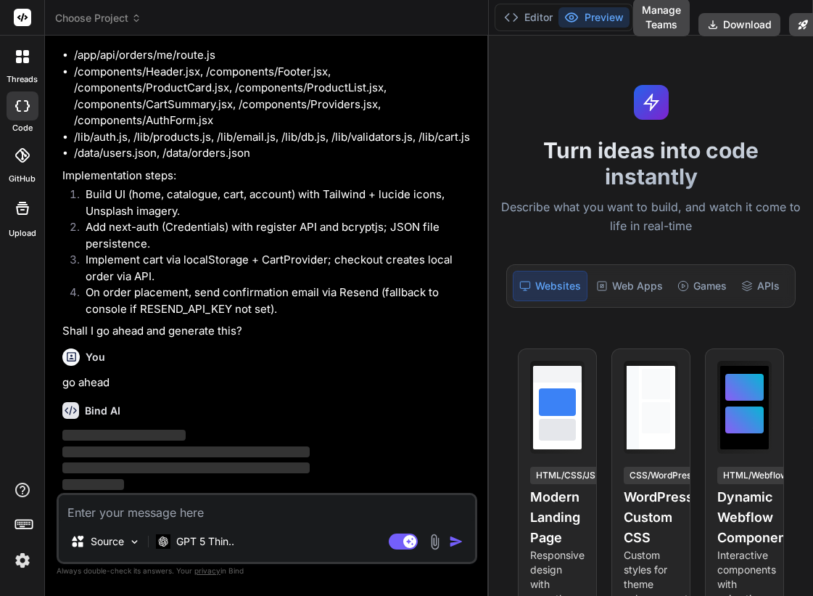
scroll to position [1177, 0]
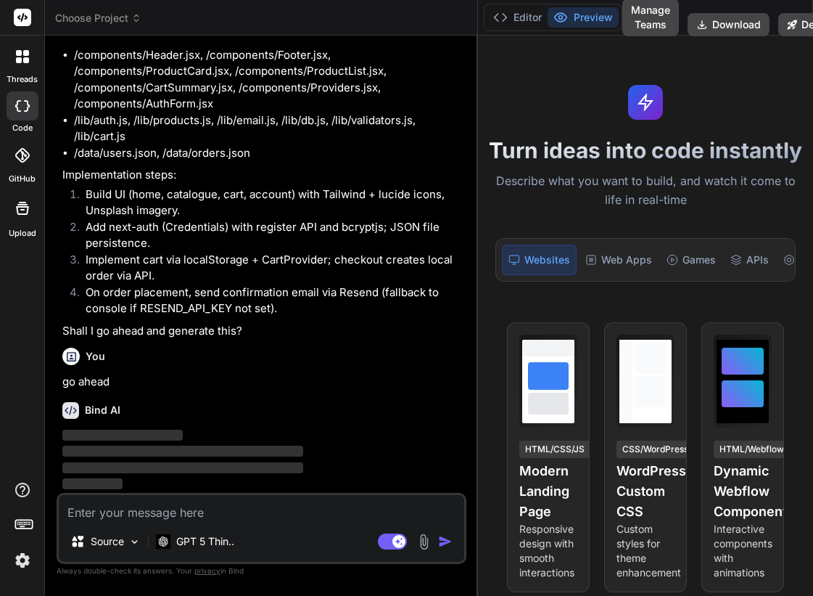
drag, startPoint x: 505, startPoint y: 310, endPoint x: 459, endPoint y: 308, distance: 46.5
click at [459, 308] on div "Bind AI Web Search Created with Pixso. Code Generator You Create an ecommerce s…" at bounding box center [261, 316] width 433 height 560
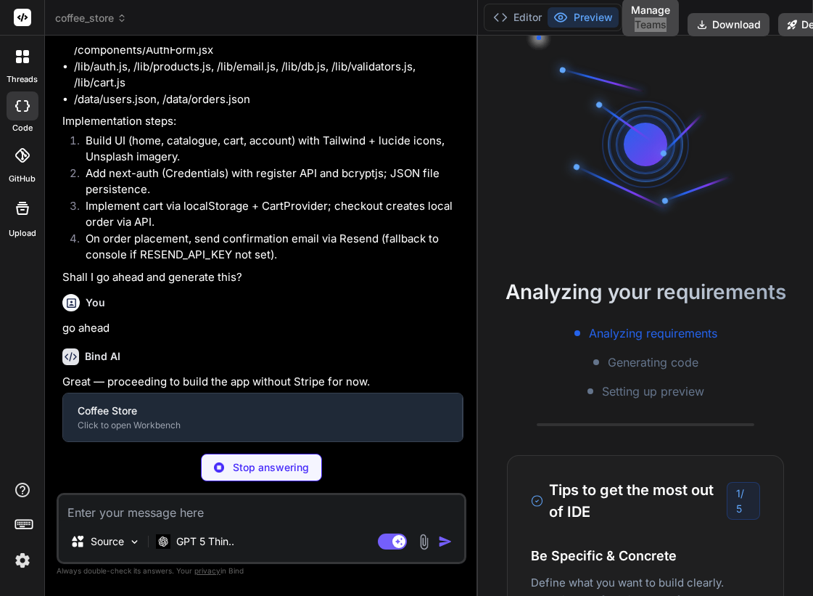
type textarea "x"
type textarea "onfig;"
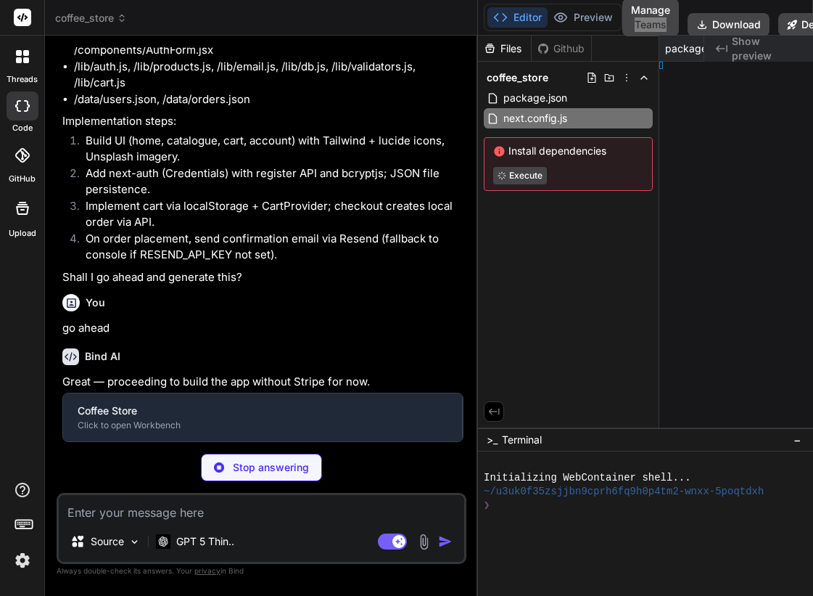
type textarea "x"
type textarea "} };"
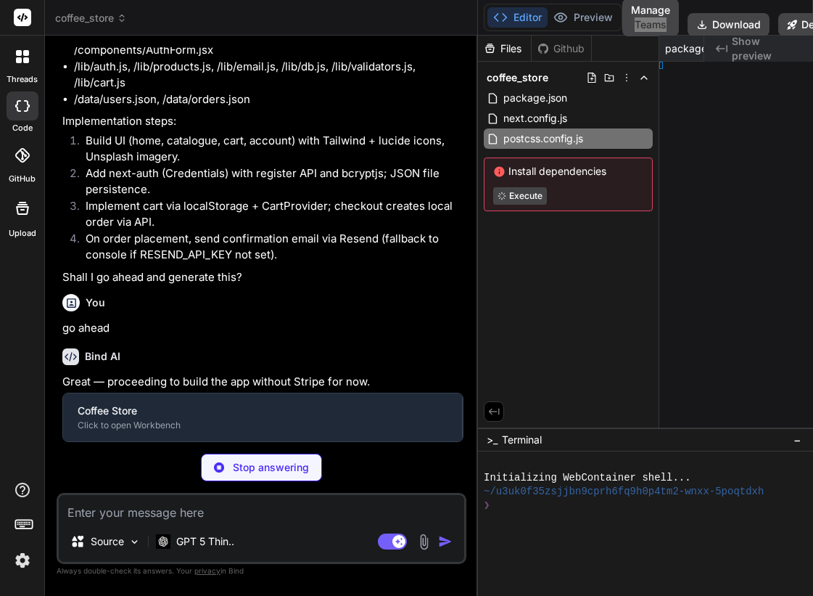
type textarea "x"
type textarea "};"
type textarea "x"
type textarea "} } }"
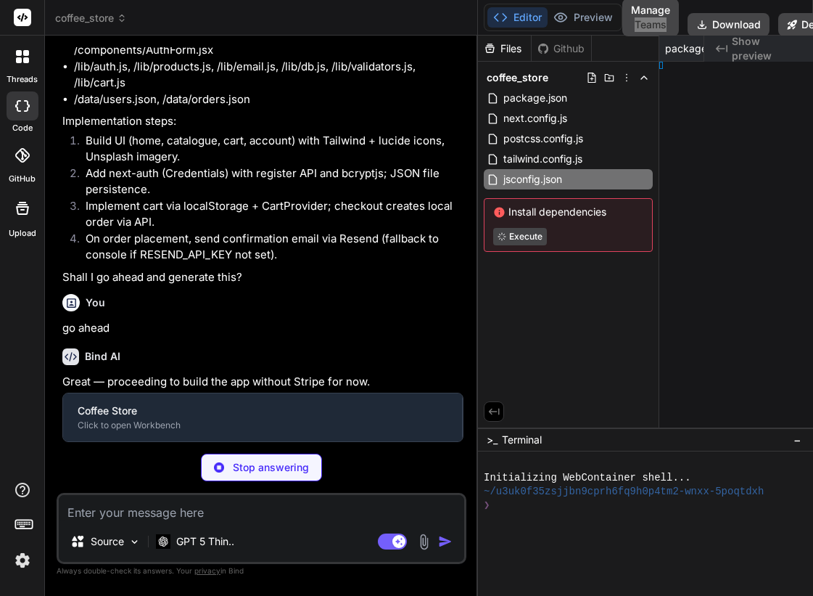
type textarea "x"
type textarea "_KEY="
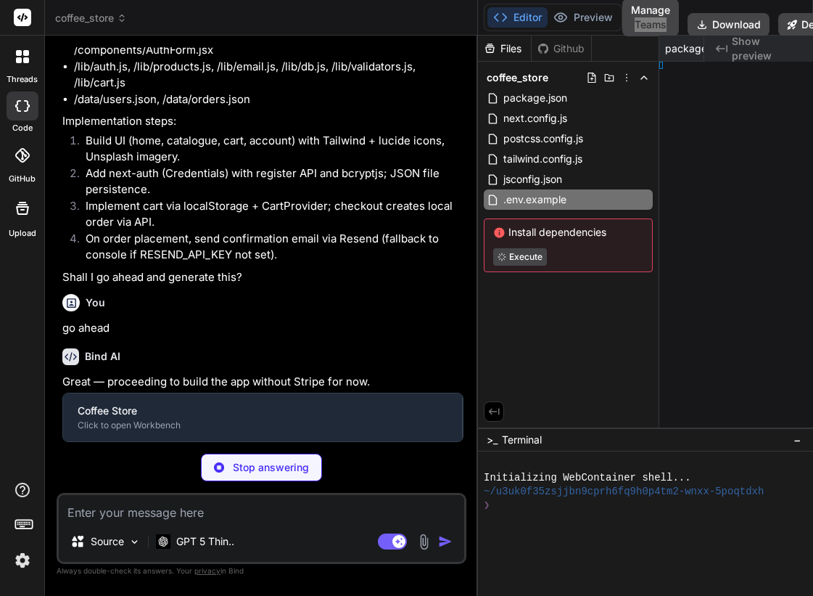
type textarea "x"
type textarea "; }"
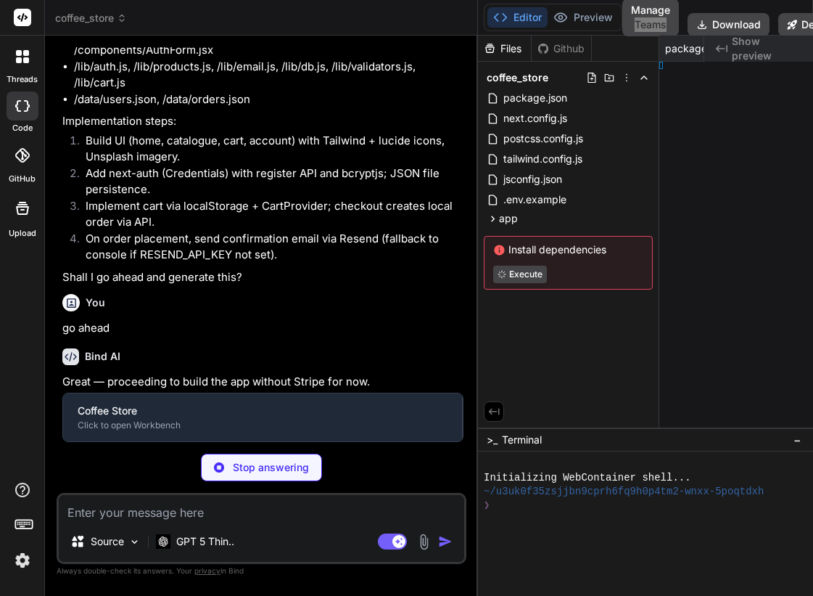
type textarea "x"
type textarea "l> ); }"
type textarea "x"
type textarea "<Footer /> </Providers> </body> </html> ); }"
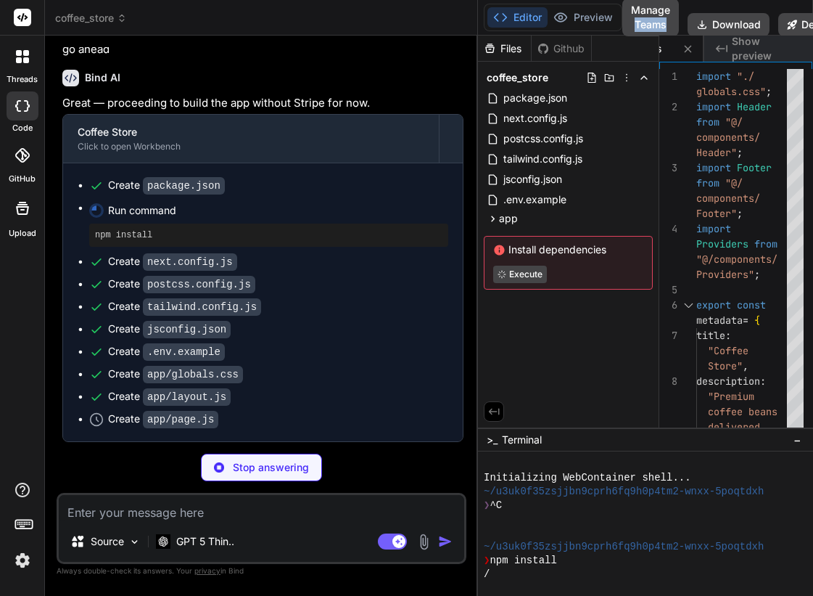
scroll to position [1470, 0]
type textarea "x"
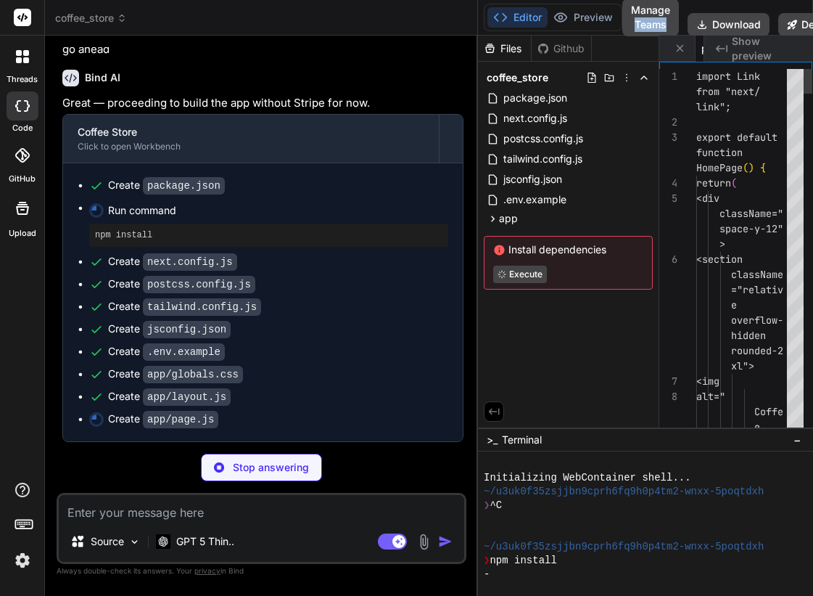
scroll to position [0, 853]
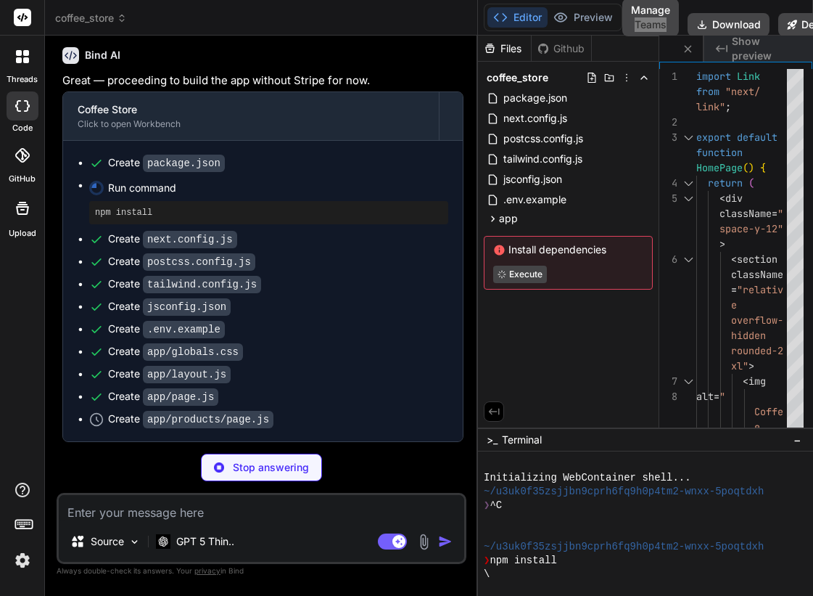
type textarea "x"
type textarea "); }"
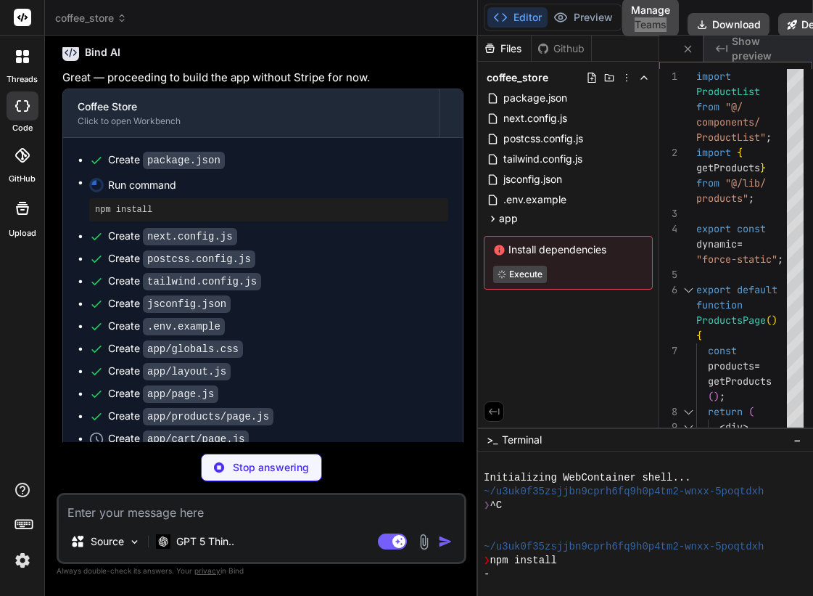
type textarea "x"
type textarea "Checkout </Link> </div> </div> ); }"
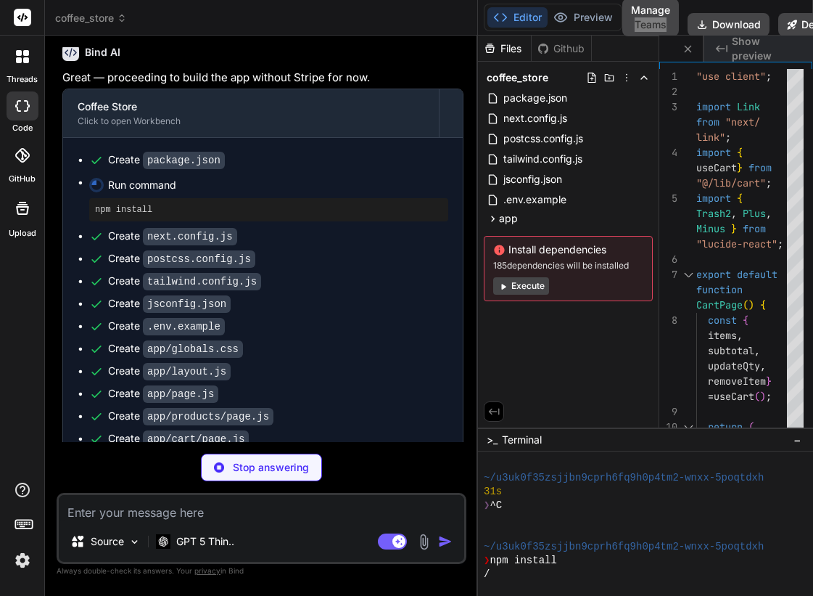
scroll to position [276, 0]
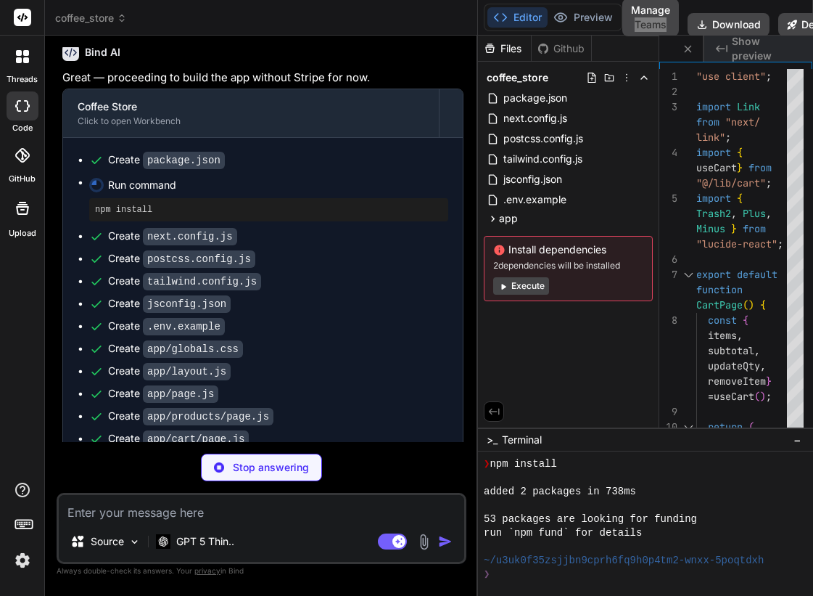
type textarea "x"
type textarea "919" } } } }, plugins: [] };"
type textarea "x"
type textarea "}"
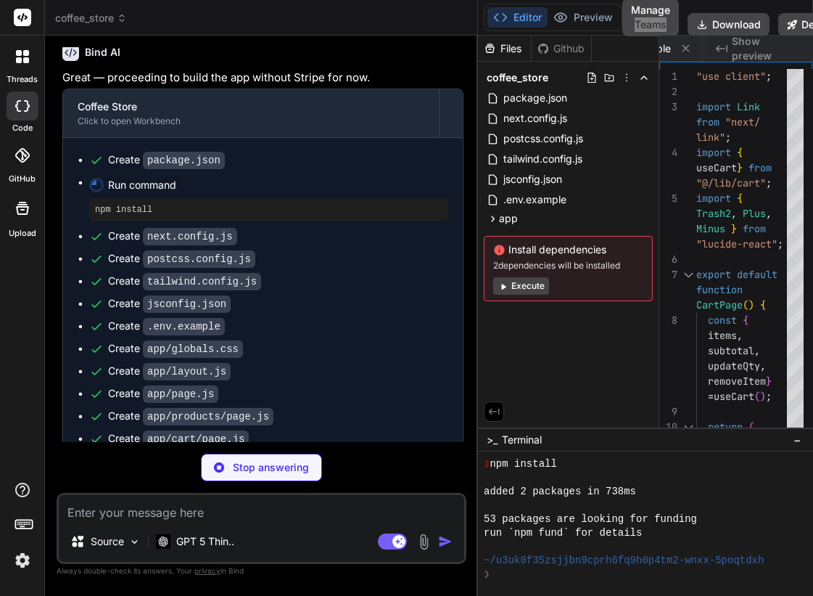
type textarea "x"
type textarea "Resend API key for email confirmations RESEND_API_KEY="
type textarea "x"
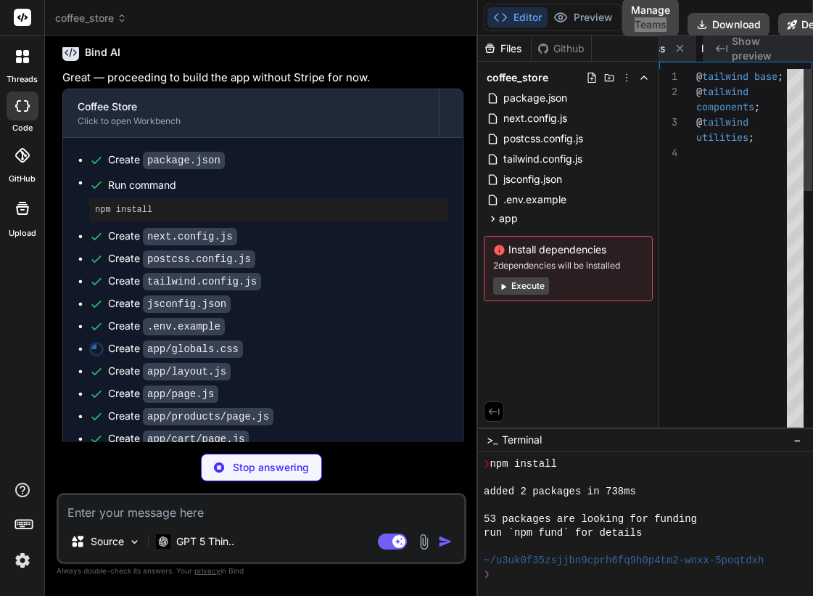
type textarea "<Footer /> </Providers> </body> </html> ); }"
type textarea "x"
type textarea "); }"
type textarea "x"
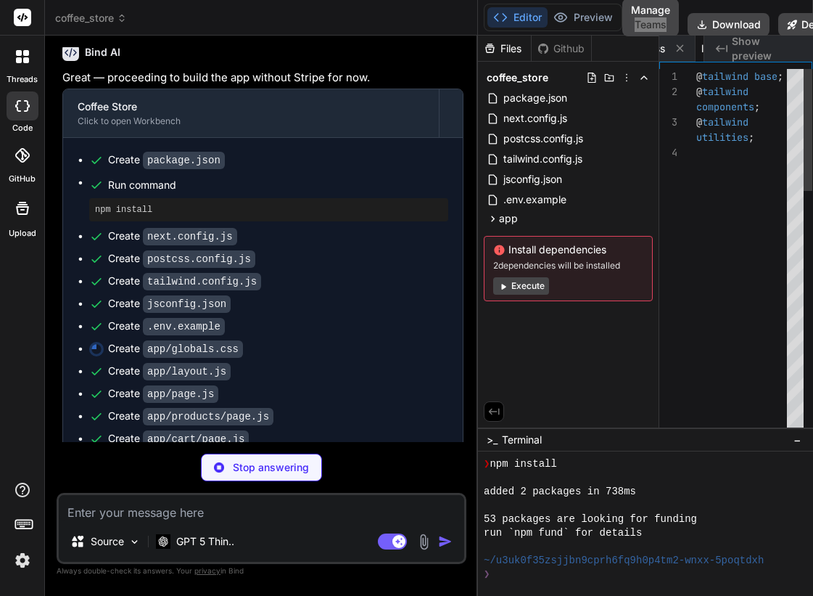
type textarea "Checkout </Link> </div> </div> ); }"
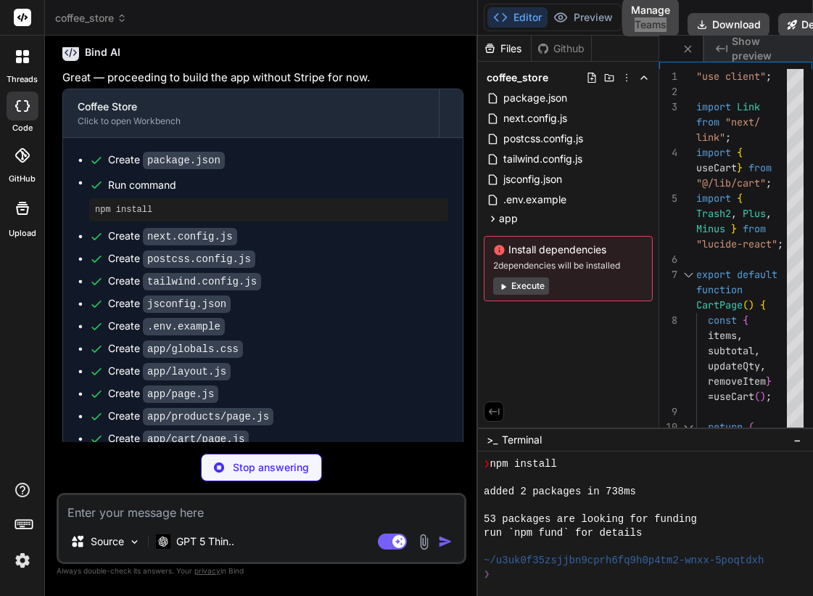
type textarea "x"
type textarea "ing-2 focus:ring-coffee-600" /> </label> ); }"
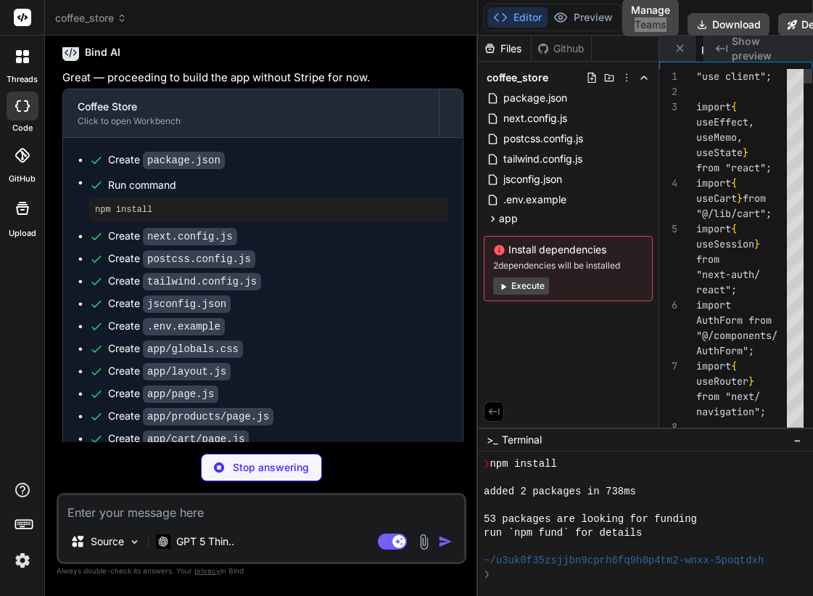
scroll to position [0, 1115]
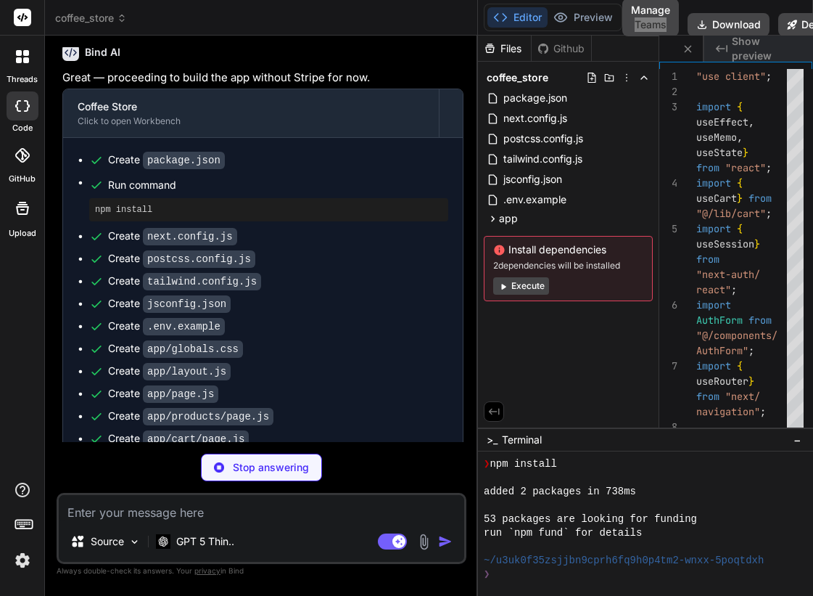
type textarea "x"
type textarea "}"
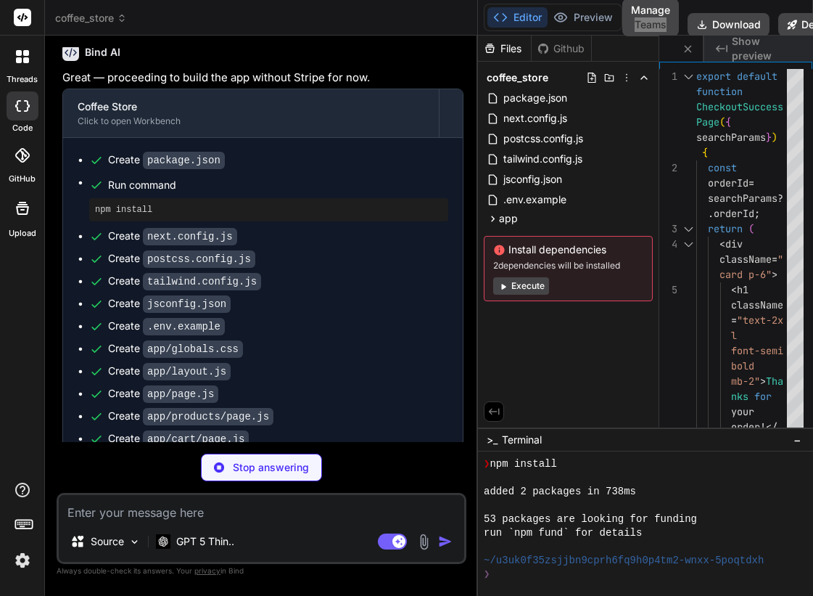
type textarea "x"
type textarea ")} </div> </div> ); }"
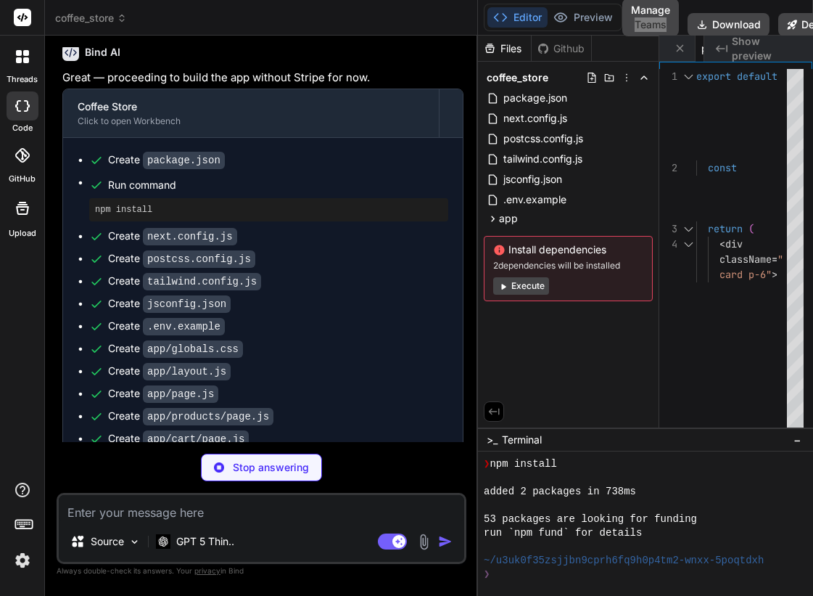
type textarea "x"
type textarea "}; const handler = NextAuth(authOptions); export { handler as GET, handler as P…"
type textarea "x"
type textarea "{ status: 500 }); } }"
type textarea "x"
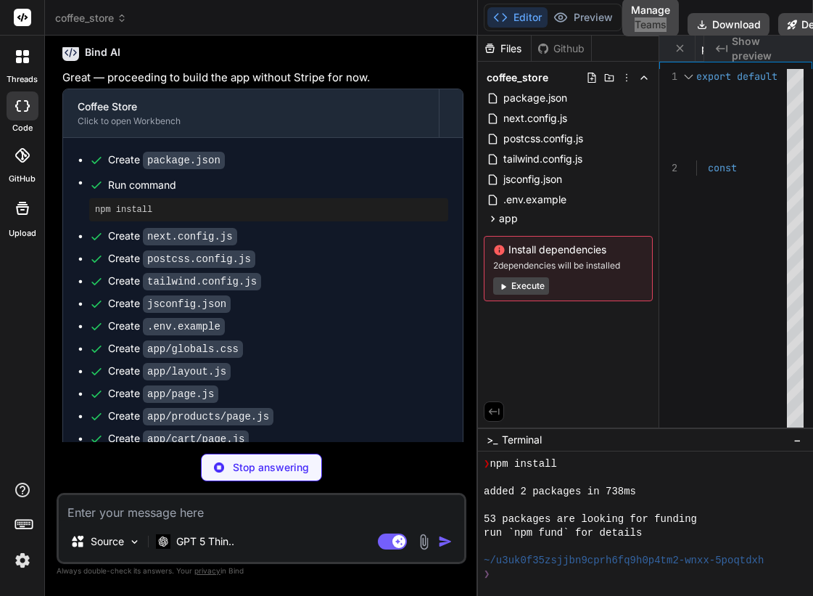
type textarea "e.json({ error: e.message || "Server error" }, { status: 500 }); } }"
type textarea "x"
type textarea "return NextResponse.json({ orders: mine }); }"
type textarea "x"
type textarea "ton> )} </div> </div> </header> ); }"
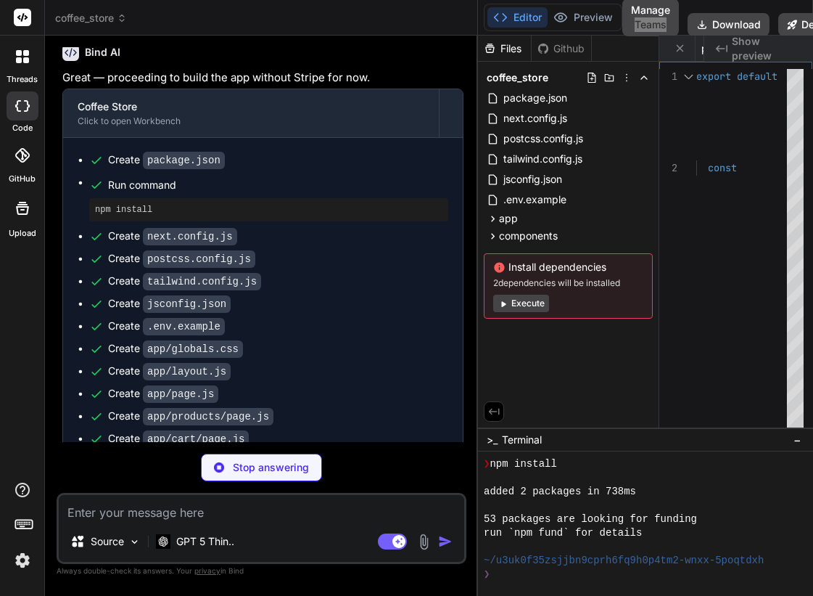
type textarea "x"
type textarea "</div> </div> </footer> ); }"
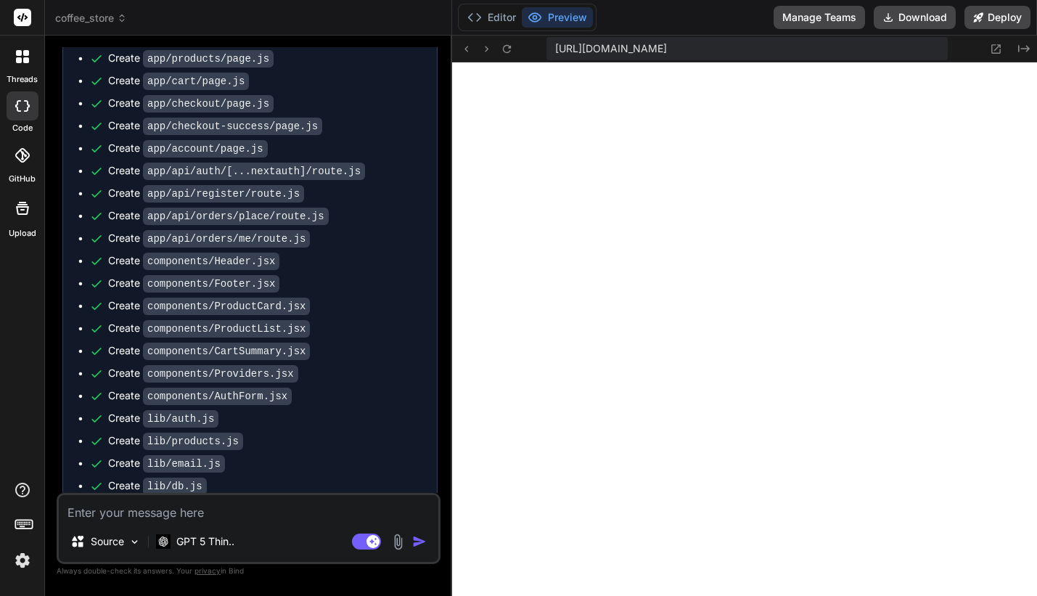
scroll to position [1975, 0]
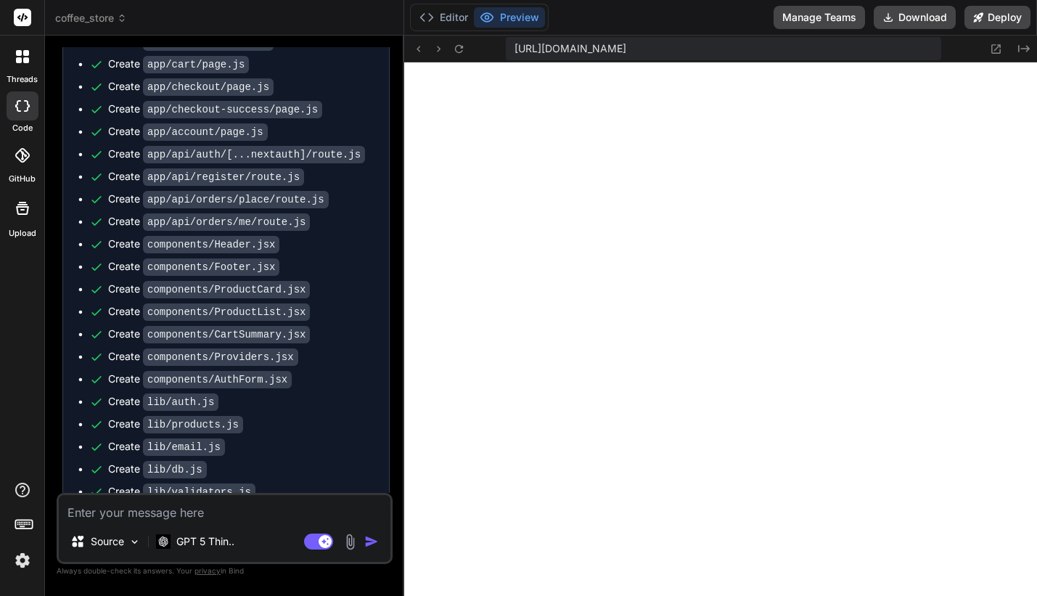
drag, startPoint x: 603, startPoint y: 204, endPoint x: 375, endPoint y: 210, distance: 227.9
click at [375, 210] on div "Bind AI Web Search Created with Pixso. Code Generator You Create an ecommerce s…" at bounding box center [224, 316] width 359 height 560
click at [660, 26] on div "Editor Preview Manage Teams Download Deploy" at bounding box center [720, 18] width 633 height 36
click at [829, 24] on button "Deploy" at bounding box center [997, 17] width 66 height 23
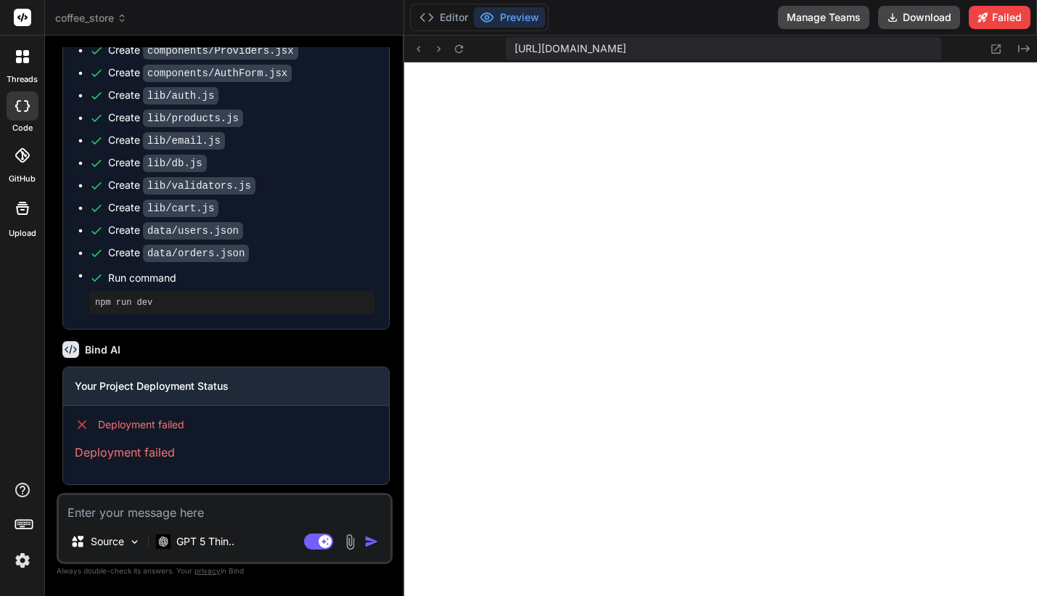
scroll to position [2322, 0]
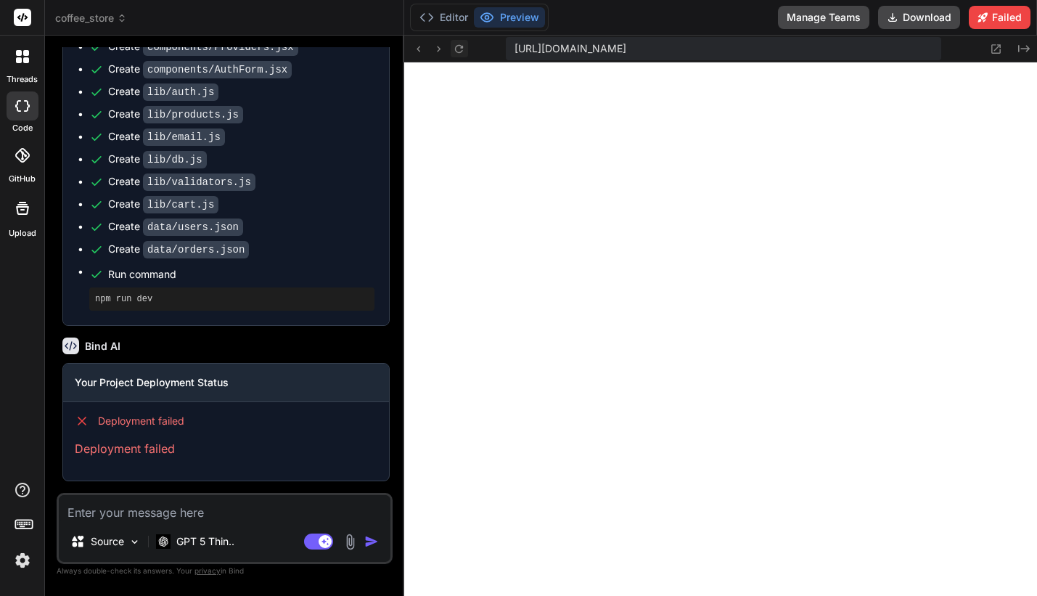
click at [459, 52] on icon at bounding box center [459, 49] width 12 height 12
click at [450, 22] on button "Editor" at bounding box center [444, 17] width 60 height 20
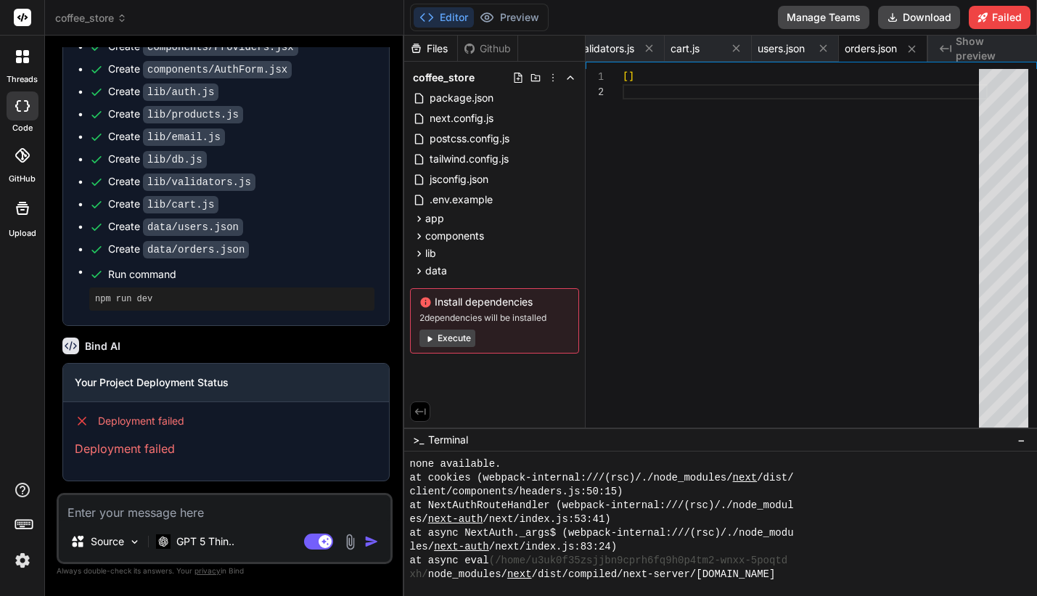
scroll to position [1297, 0]
click at [456, 343] on button "Execute" at bounding box center [447, 337] width 56 height 17
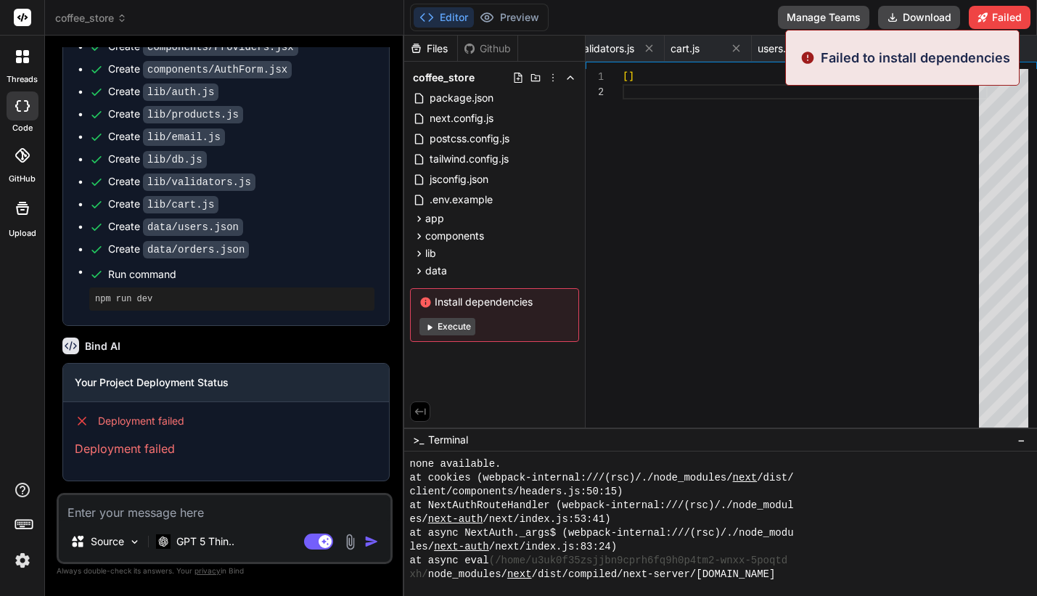
scroll to position [1296, 0]
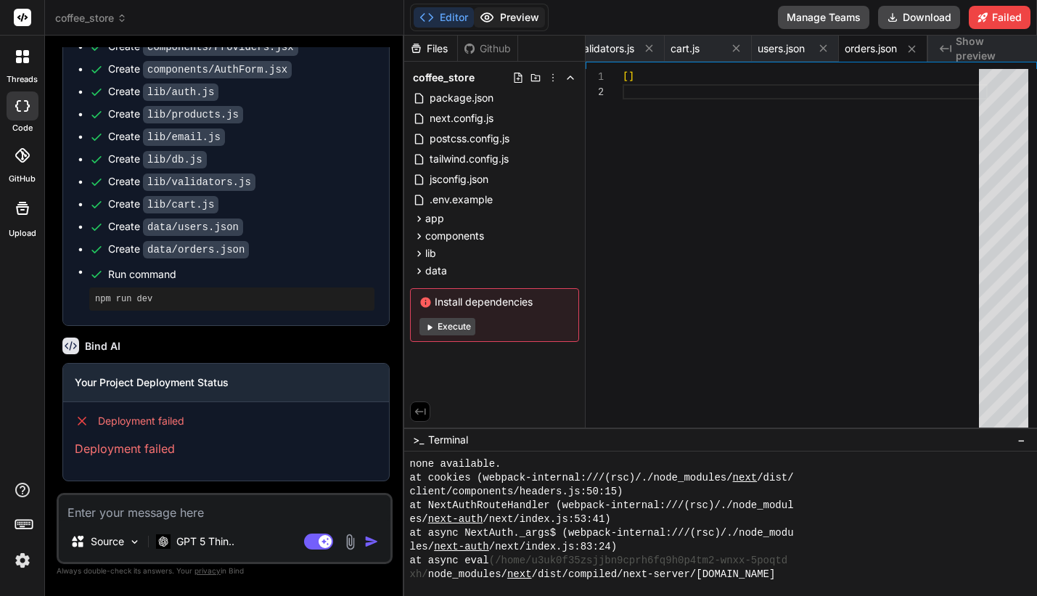
click at [501, 13] on button "Preview" at bounding box center [509, 17] width 71 height 20
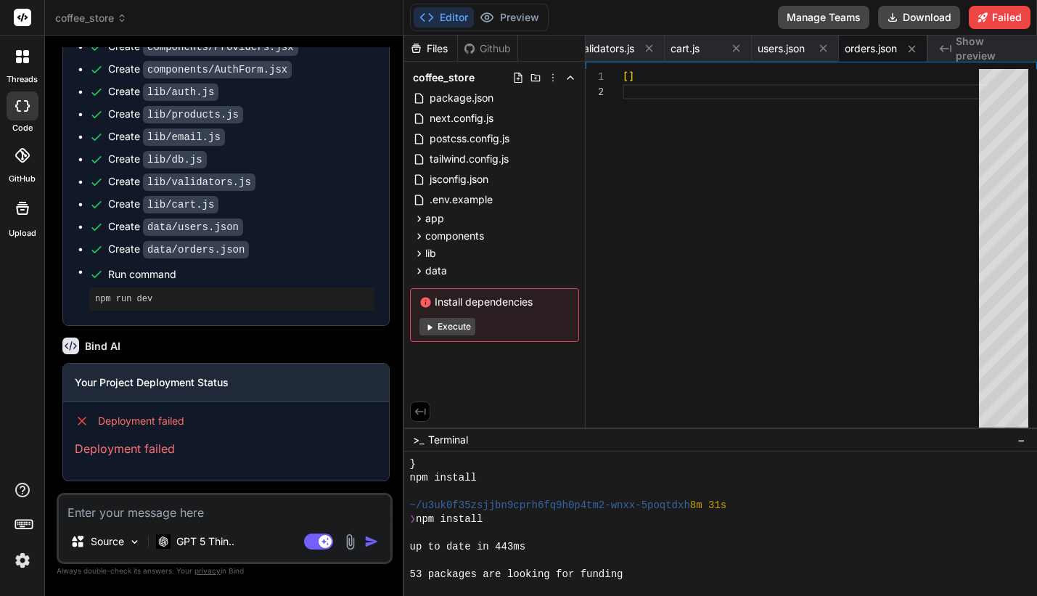
scroll to position [4770, 0]
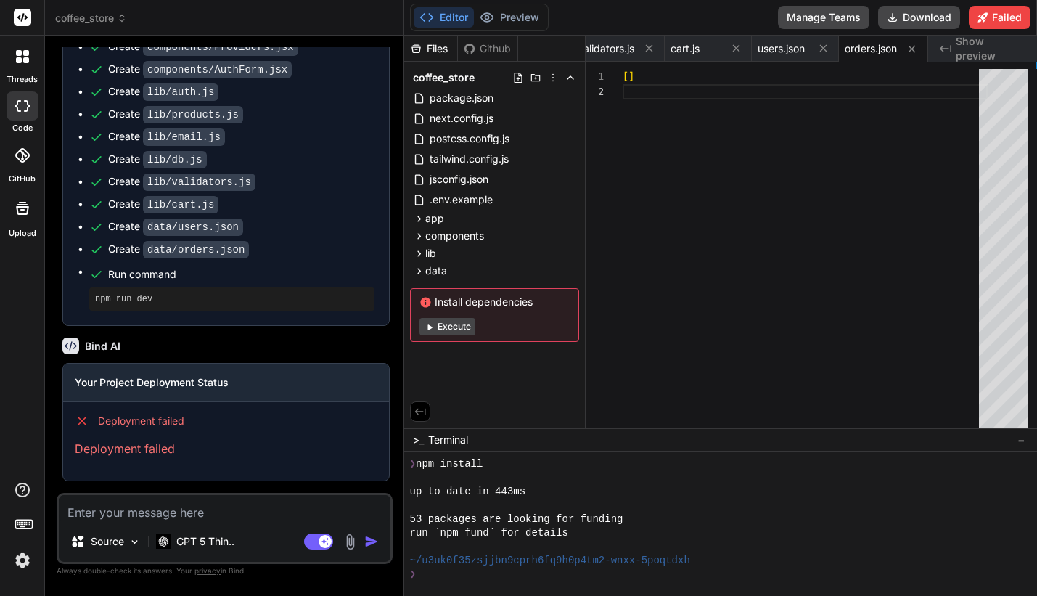
click at [654, 576] on div "❯" at bounding box center [615, 574] width 410 height 14
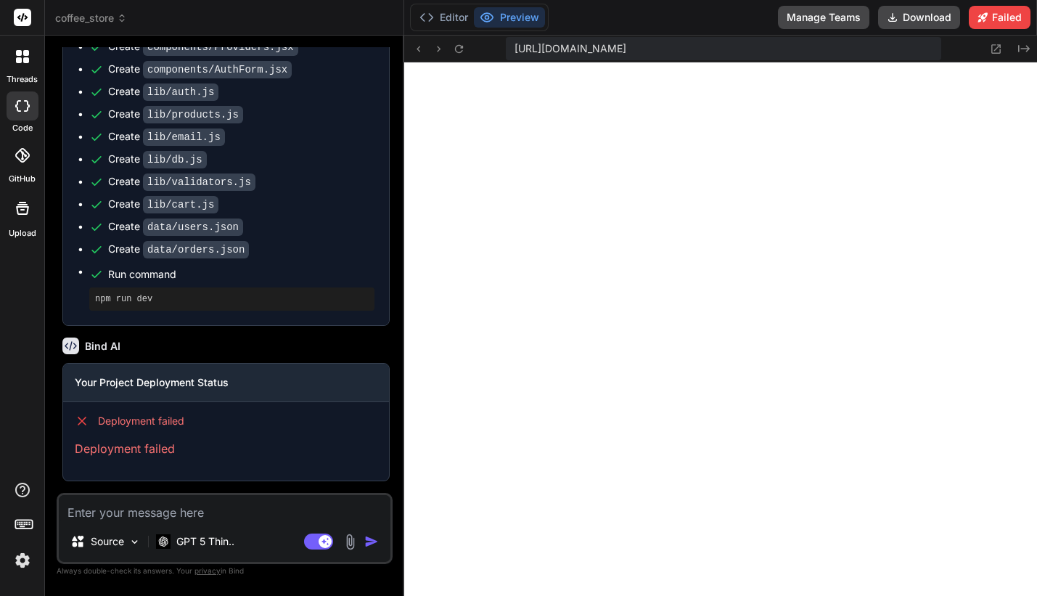
scroll to position [5556, 0]
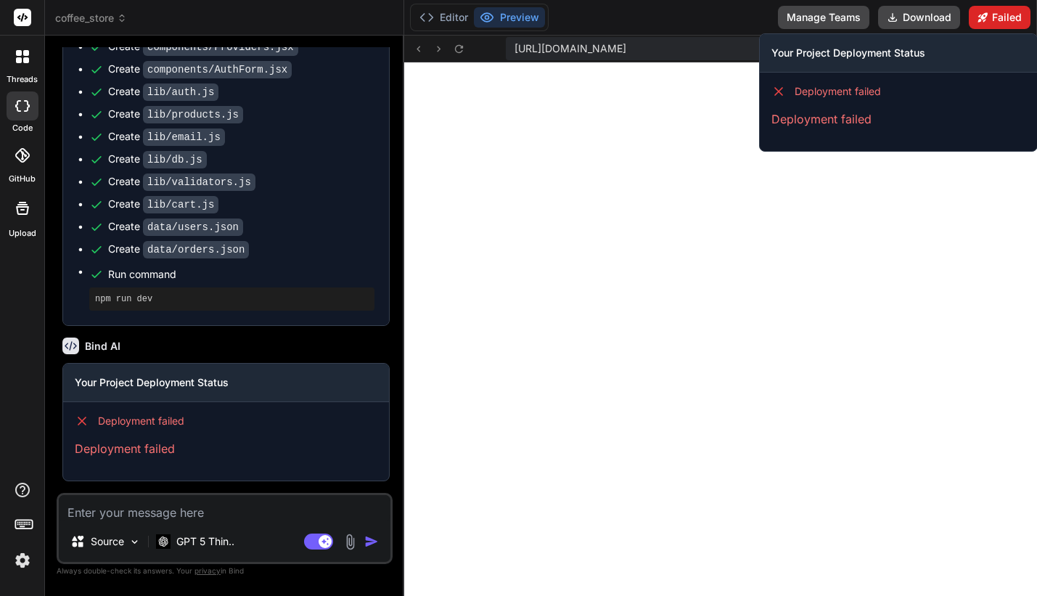
click at [829, 15] on button "Failed" at bounding box center [1000, 17] width 62 height 23
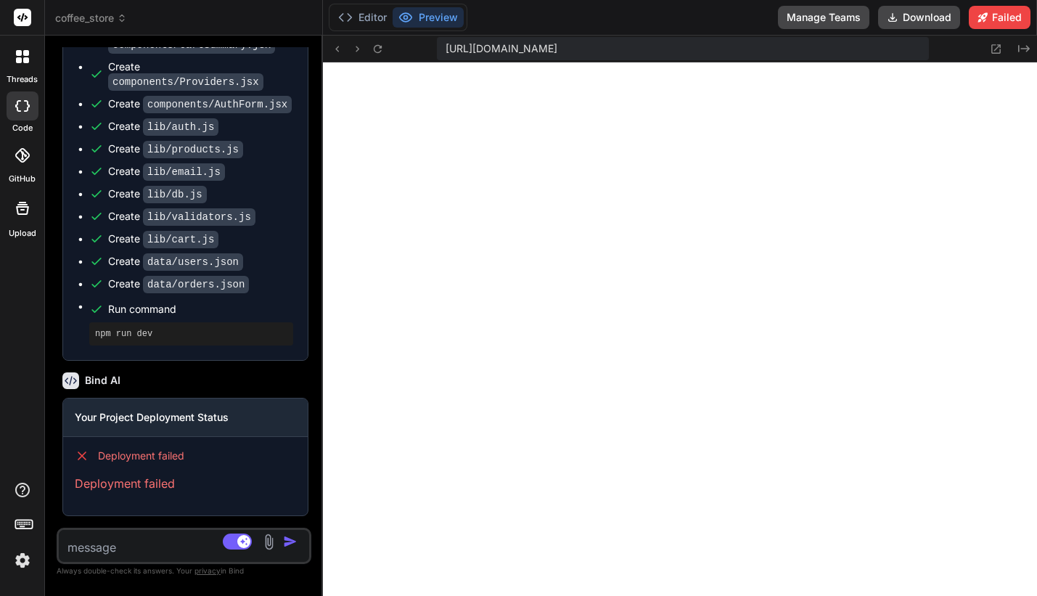
scroll to position [0, 2676]
drag, startPoint x: 403, startPoint y: 284, endPoint x: 290, endPoint y: 289, distance: 113.3
click at [290, 289] on div "Bind AI Web Search Created with Pixso. Code Generator You Create an ecommerce s…" at bounding box center [184, 316] width 278 height 560
click at [377, 55] on button at bounding box center [377, 48] width 17 height 17
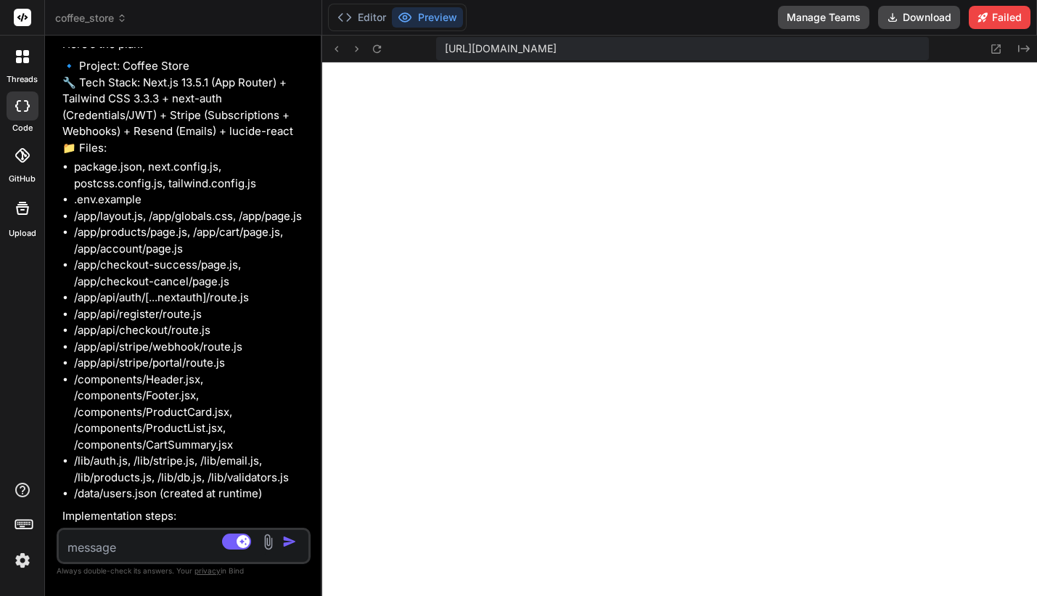
scroll to position [0, 0]
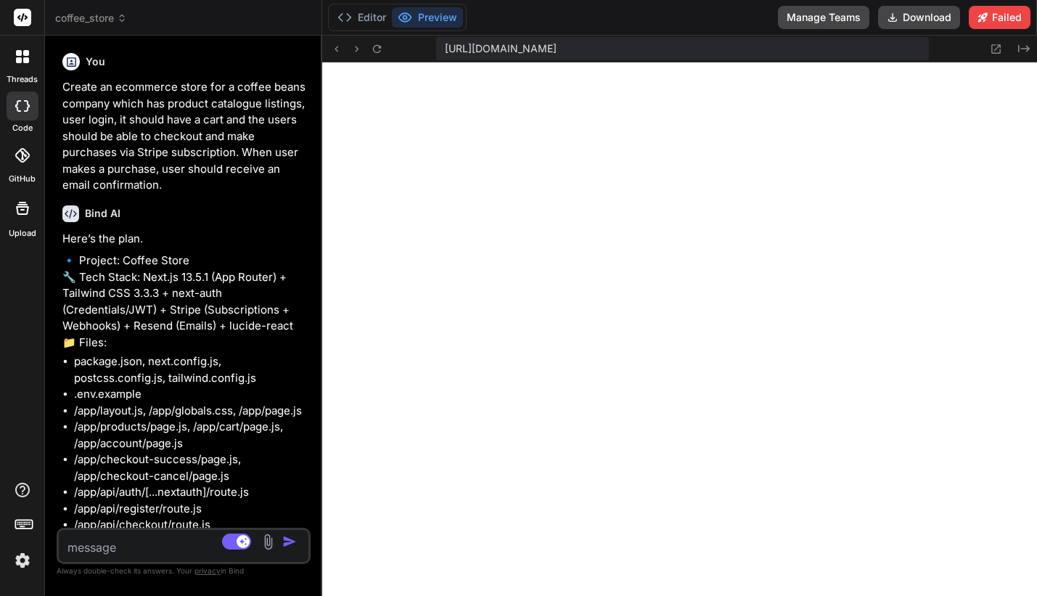
click at [210, 131] on p "Create an ecommerce store for a coffee beans company which has product catalogu…" at bounding box center [184, 136] width 245 height 115
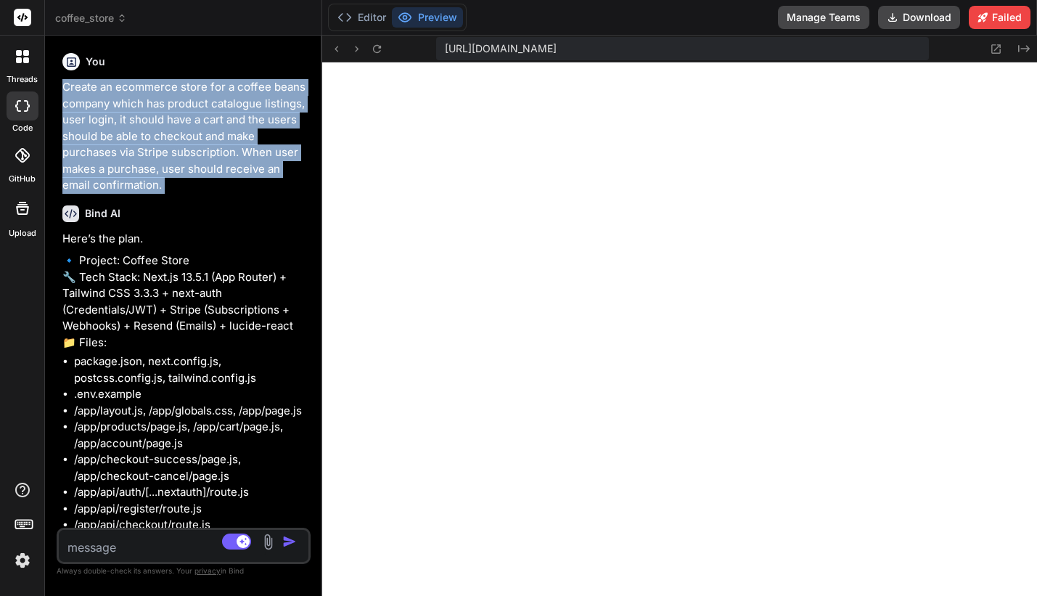
click at [210, 131] on p "Create an ecommerce store for a coffee beans company which has product catalogu…" at bounding box center [184, 136] width 245 height 115
copy div "Create an ecommerce store for a coffee beans company which has product catalogu…"
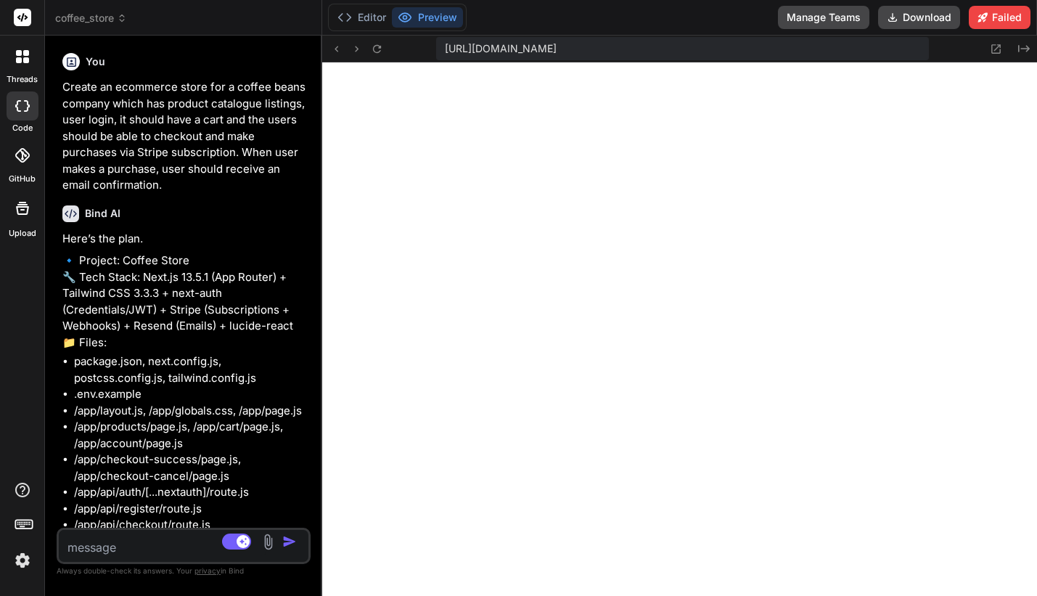
click at [33, 64] on div at bounding box center [22, 56] width 30 height 30
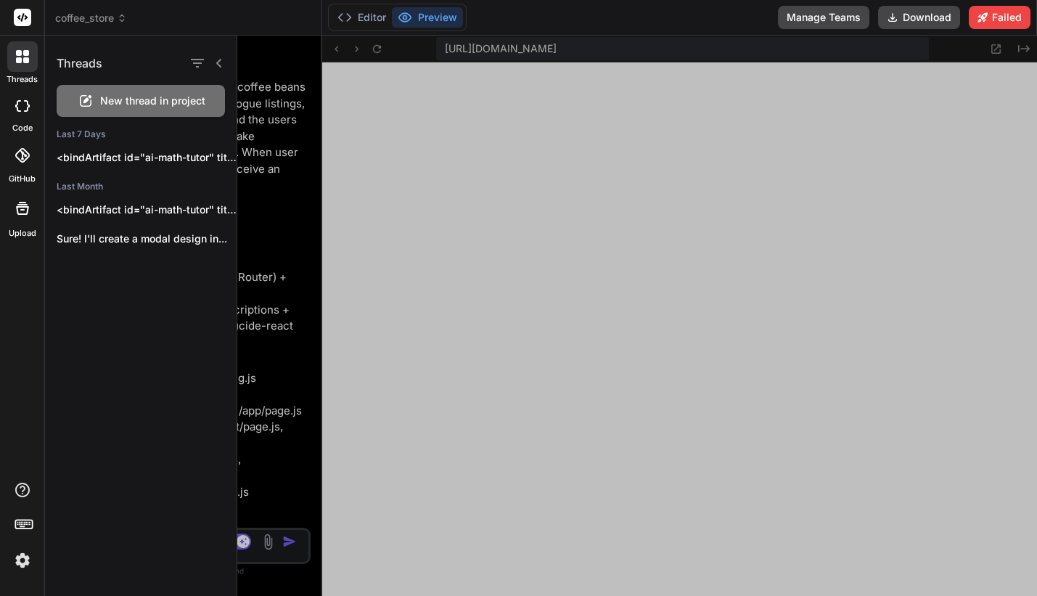
click at [287, 113] on div at bounding box center [637, 316] width 800 height 560
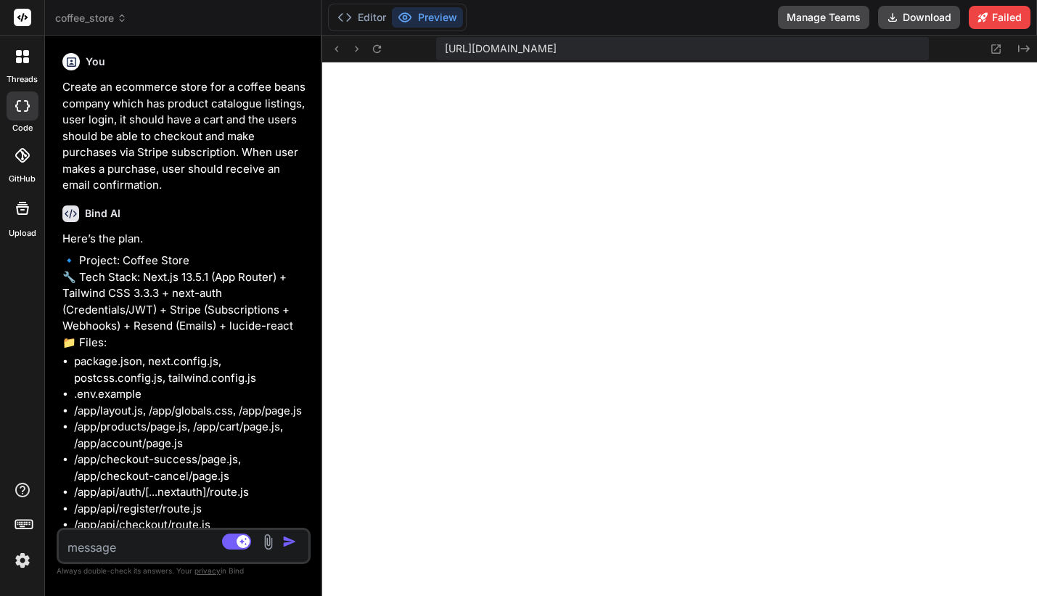
click at [15, 49] on div at bounding box center [22, 56] width 30 height 30
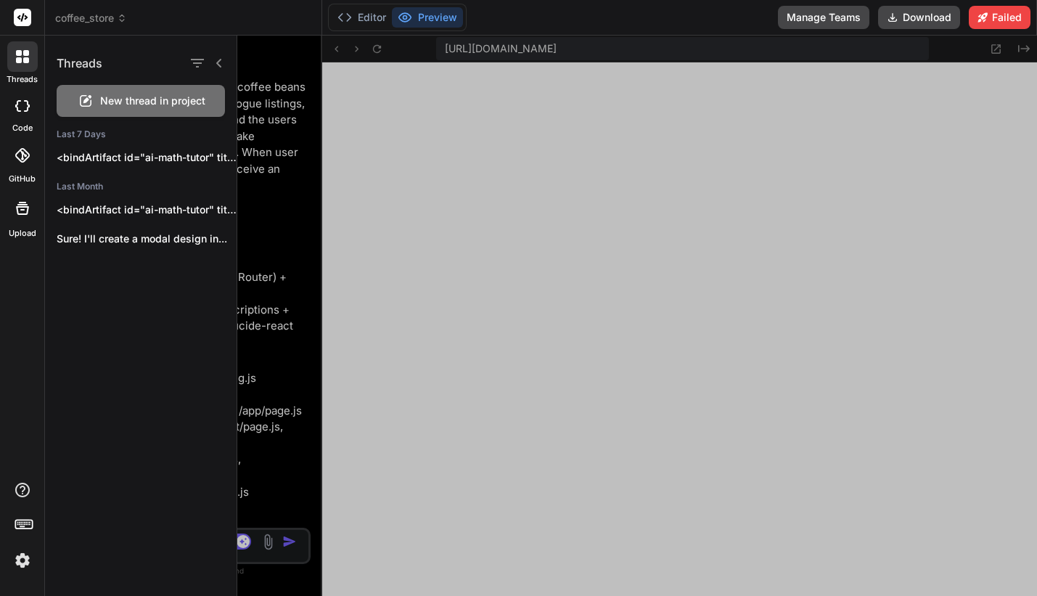
click at [110, 103] on span "New thread in project" at bounding box center [152, 101] width 105 height 15
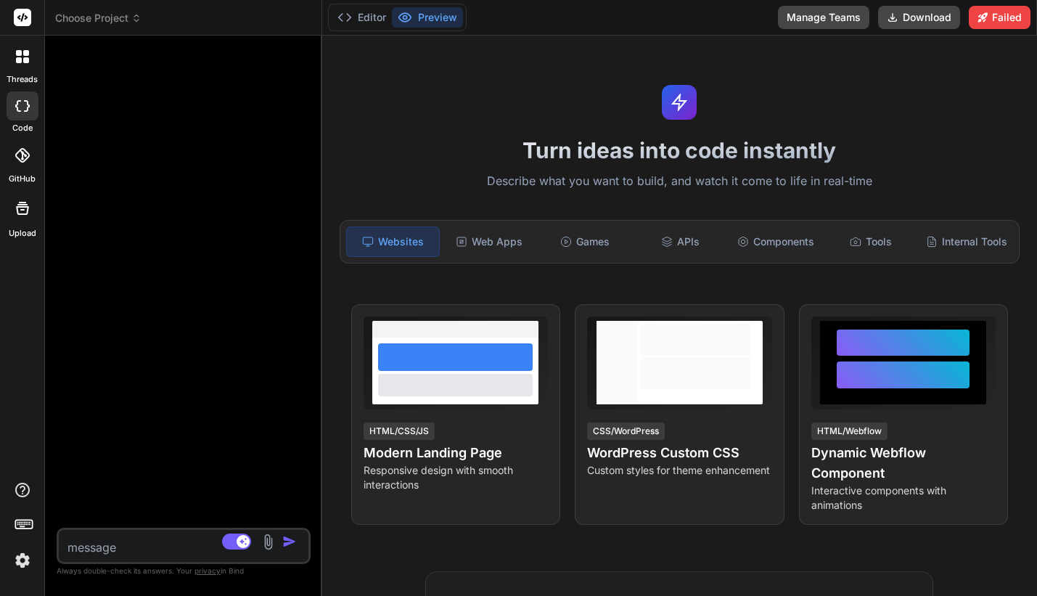
scroll to position [13386, 0]
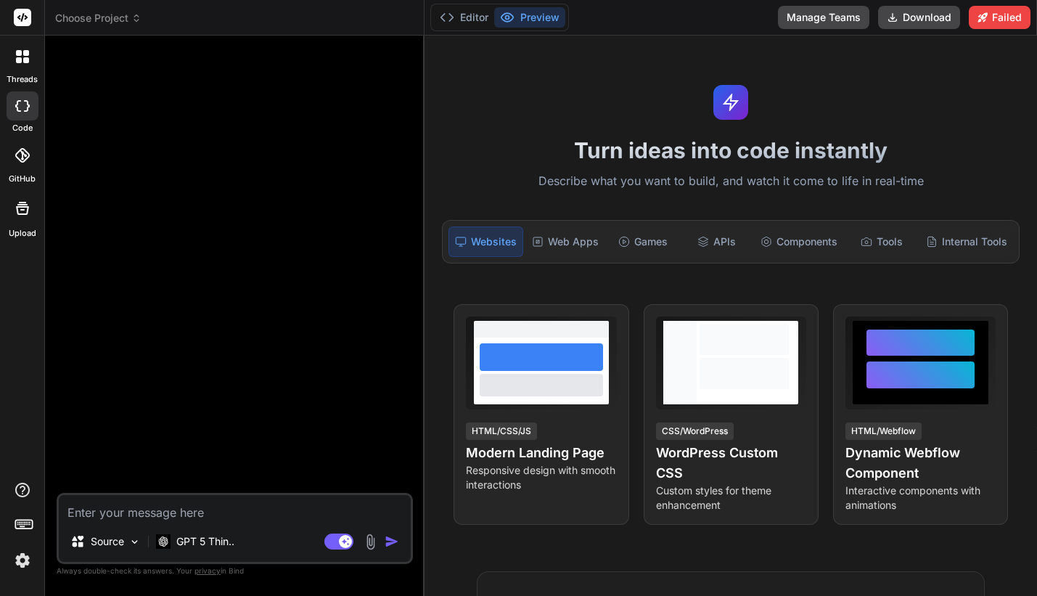
drag, startPoint x: 321, startPoint y: 361, endPoint x: 429, endPoint y: 361, distance: 107.4
click at [424, 361] on div "Bind AI Web Search Created with Pixso. Code Generator Source GPT 5 Thin.. Agent…" at bounding box center [234, 316] width 379 height 560
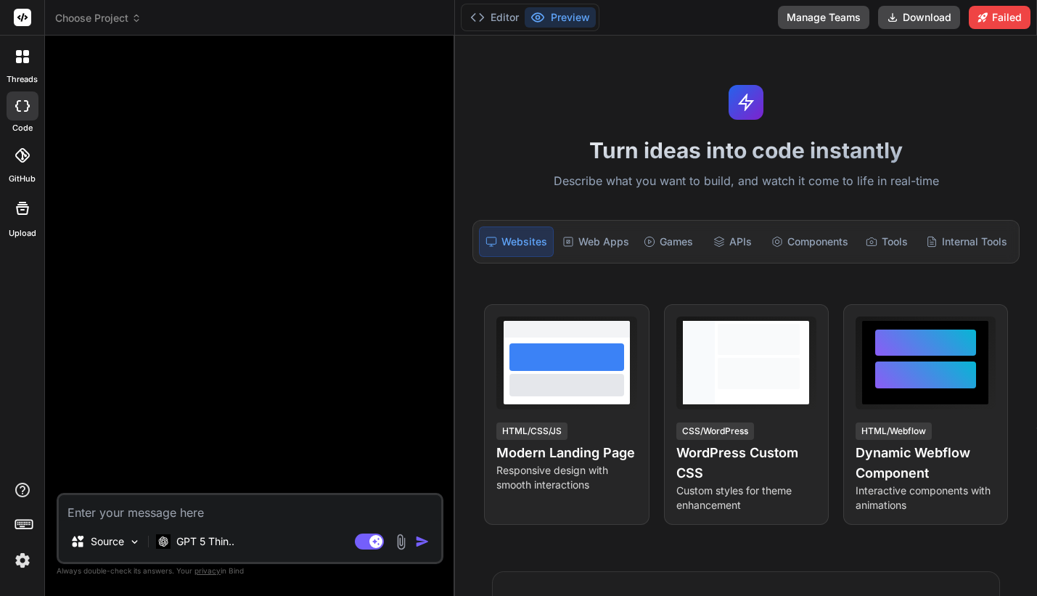
click at [250, 511] on textarea at bounding box center [250, 508] width 382 height 26
click at [218, 548] on p "GPT 5 Thin.." at bounding box center [205, 541] width 58 height 15
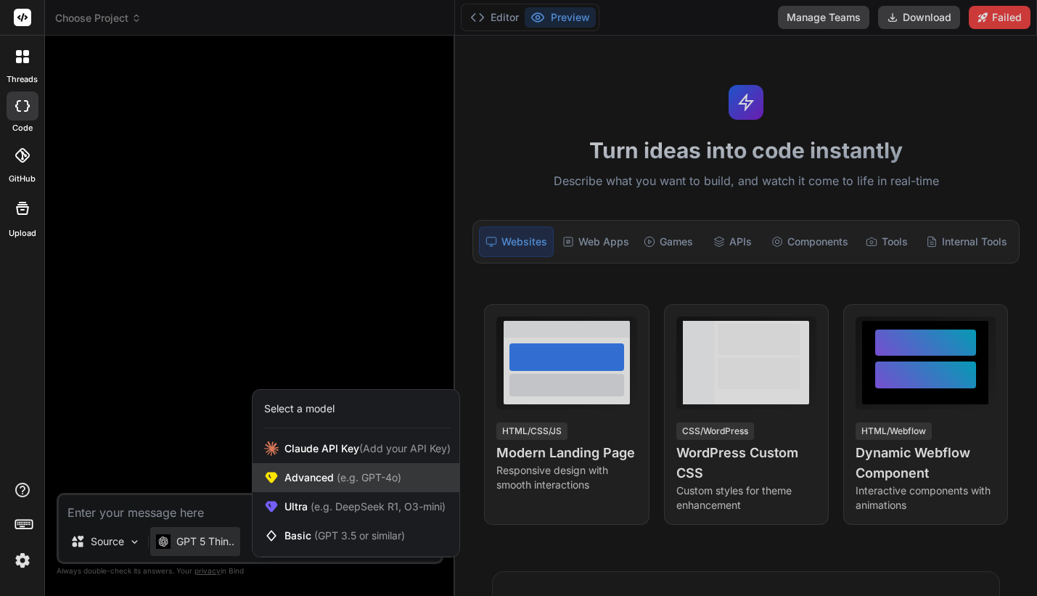
click at [364, 485] on div "Advanced (e.g. GPT-4o)" at bounding box center [356, 477] width 207 height 29
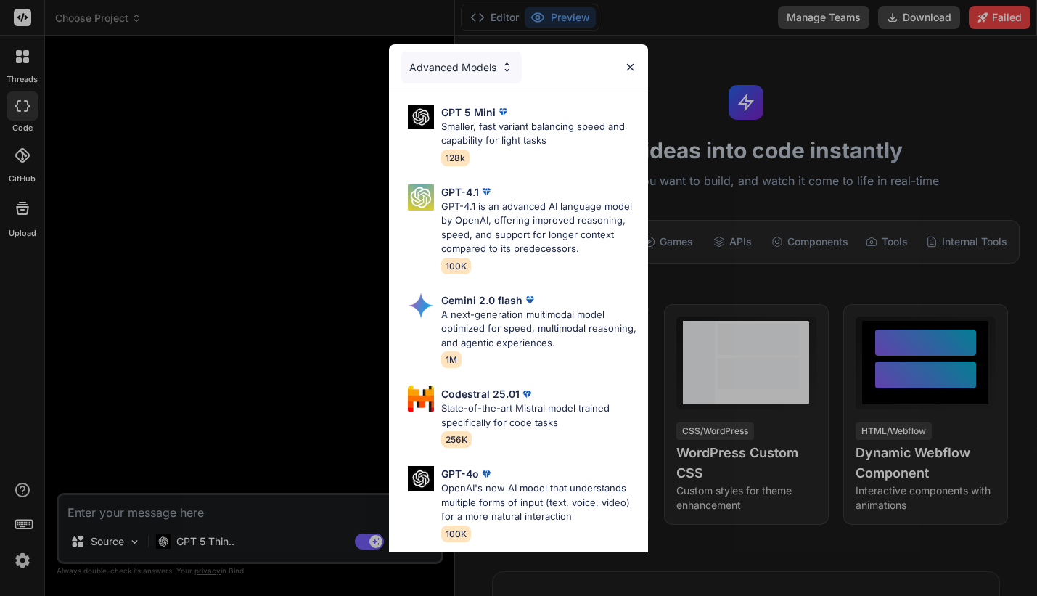
click at [468, 66] on div "Advanced Models" at bounding box center [461, 68] width 121 height 32
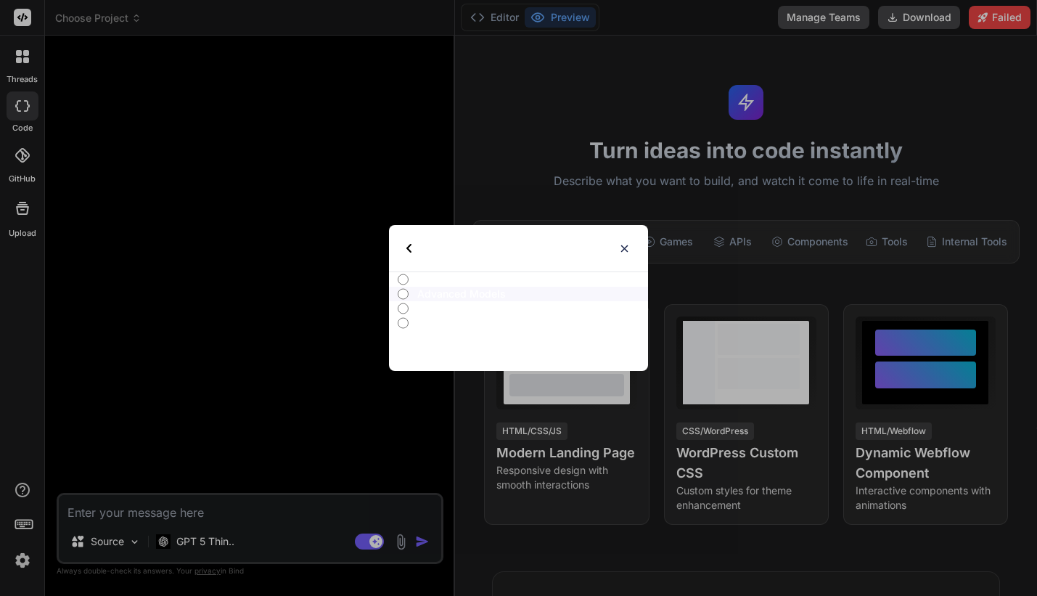
click at [429, 328] on p "Basic Models" at bounding box center [532, 323] width 231 height 15
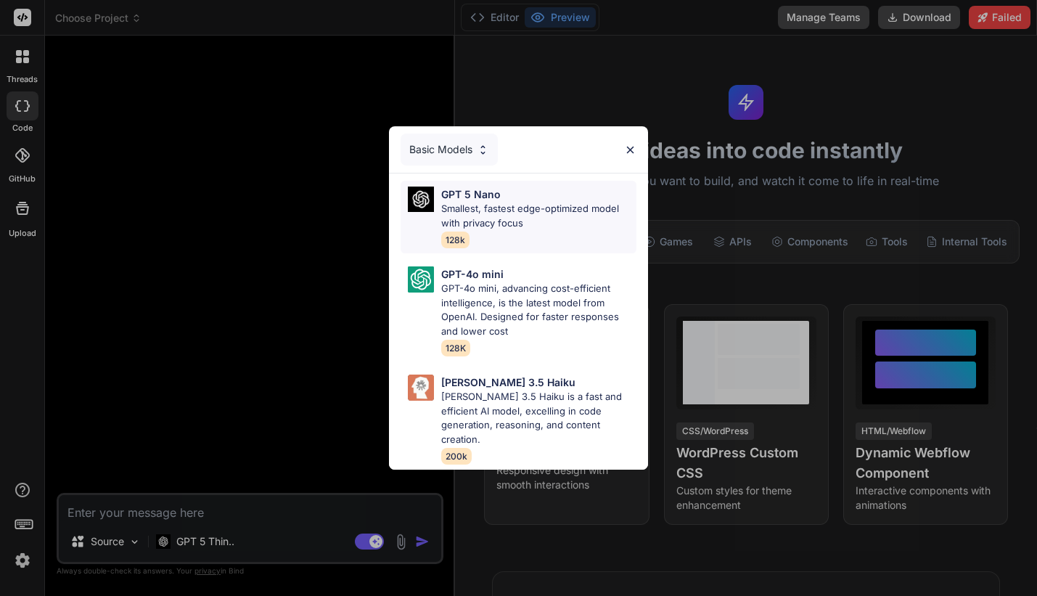
click at [529, 217] on p "Smallest, fastest edge-optimized model with privacy focus" at bounding box center [538, 216] width 195 height 28
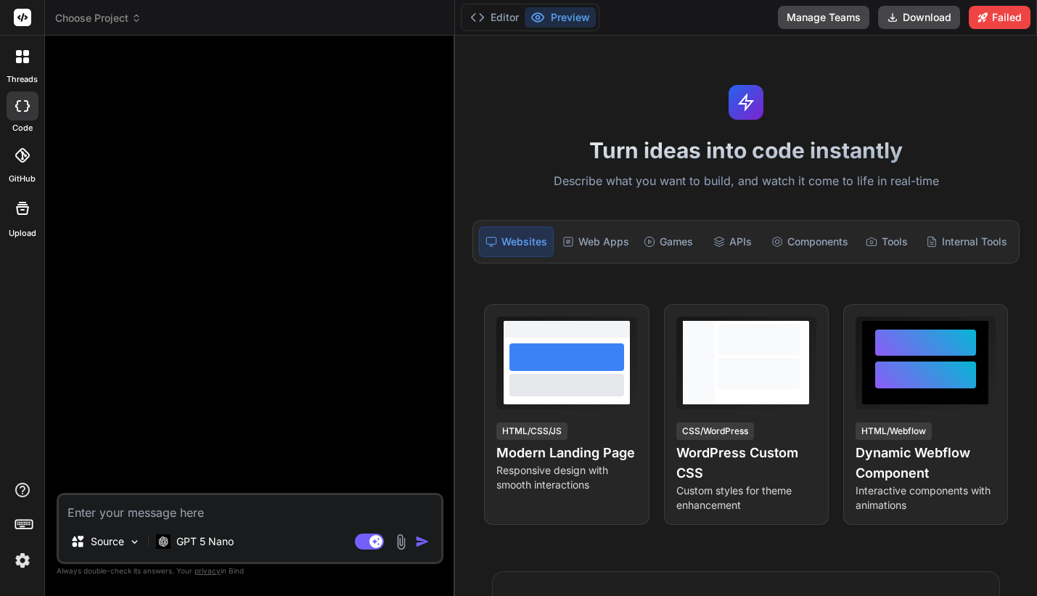
click at [251, 505] on textarea at bounding box center [250, 508] width 382 height 26
paste textarea "Create an ecommerce store for a coffee beans company which has product catalogu…"
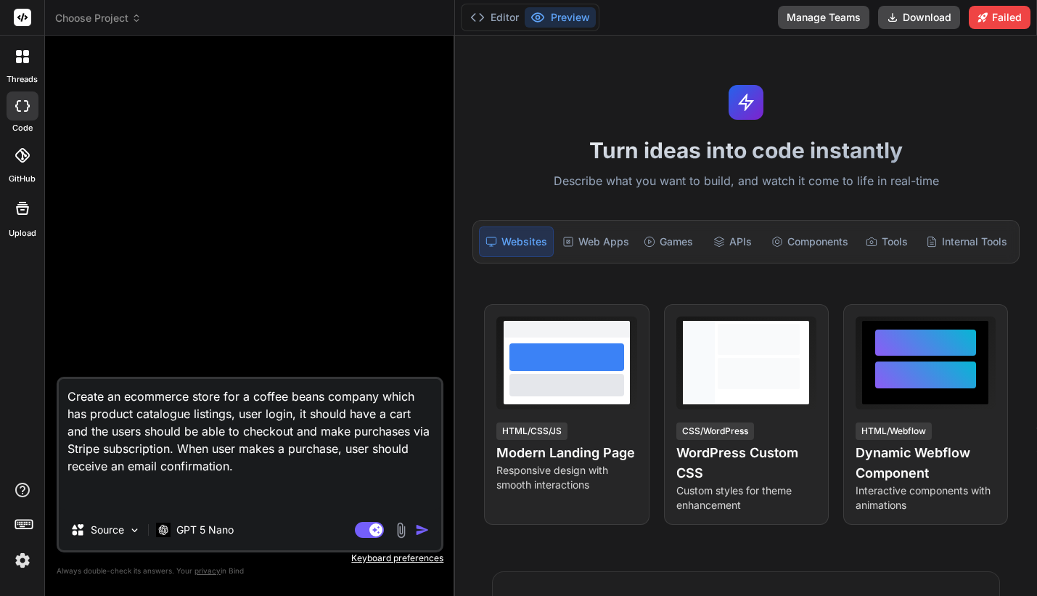
click at [424, 528] on img "button" at bounding box center [422, 529] width 15 height 15
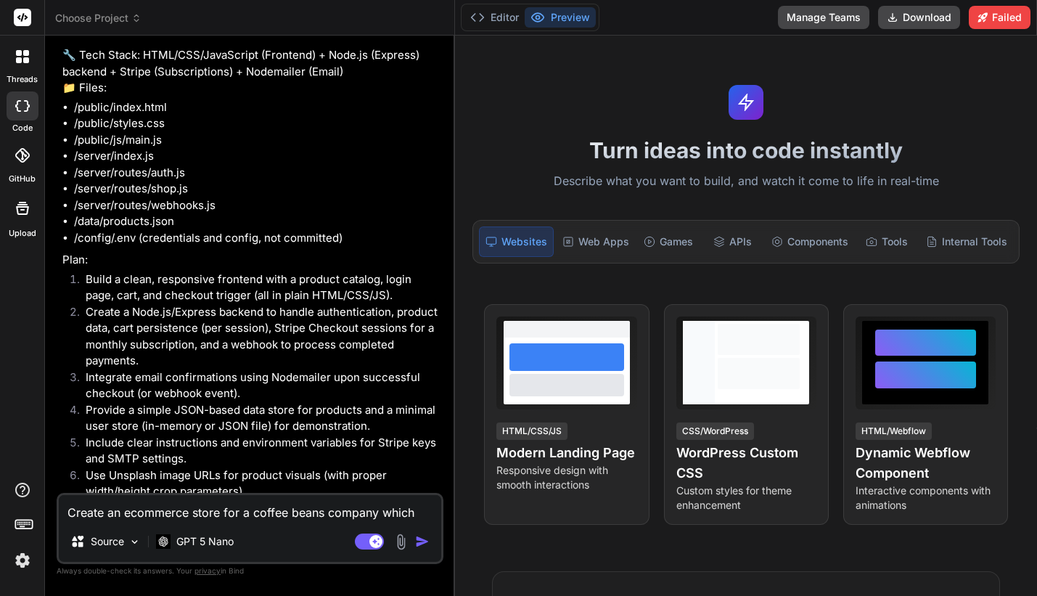
scroll to position [169, 0]
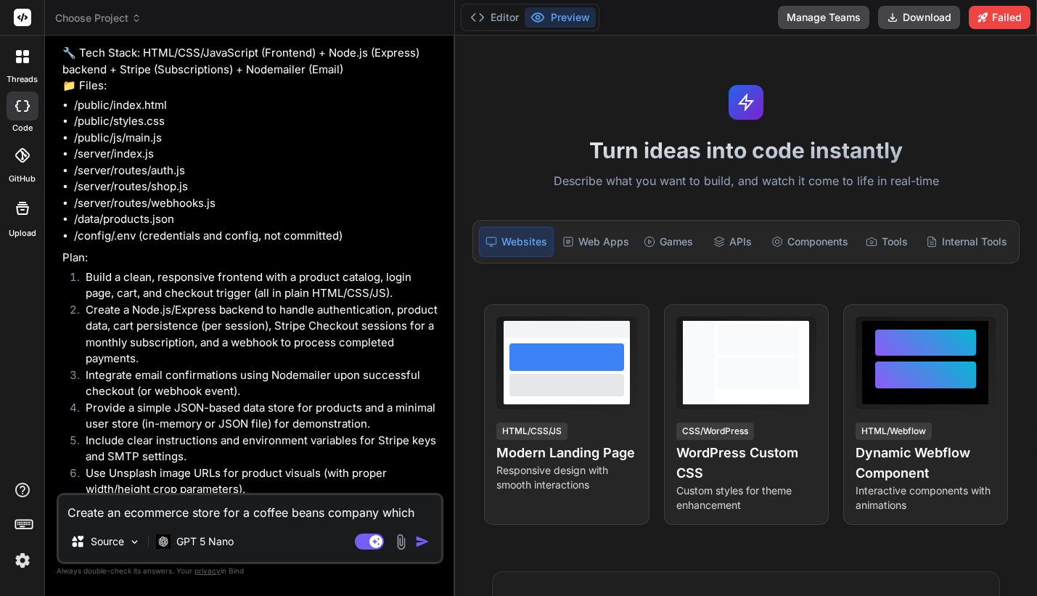
click at [250, 512] on textarea "Create an ecommerce store for a coffee beans company which has product catalogu…" at bounding box center [250, 508] width 382 height 26
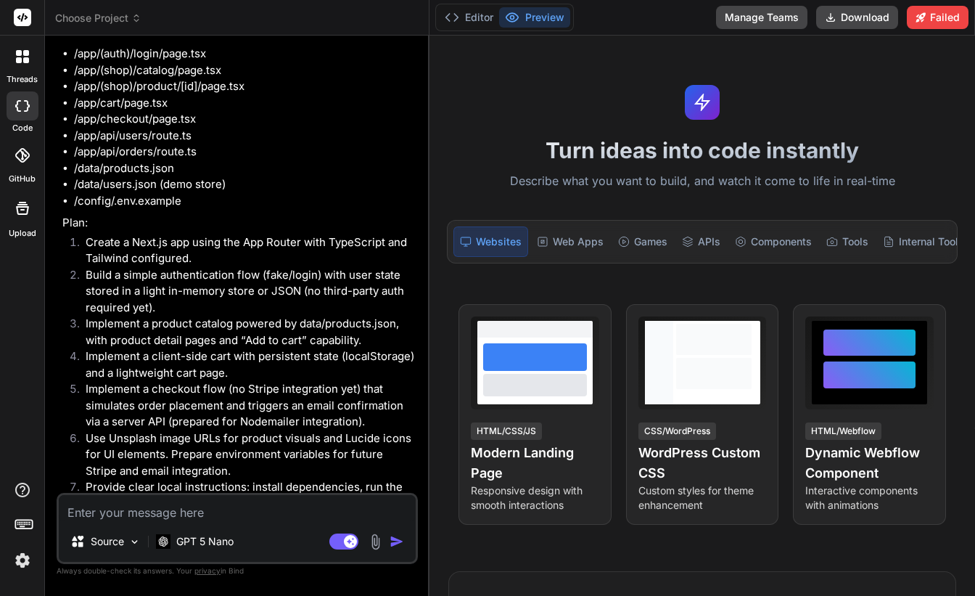
scroll to position [974, 0]
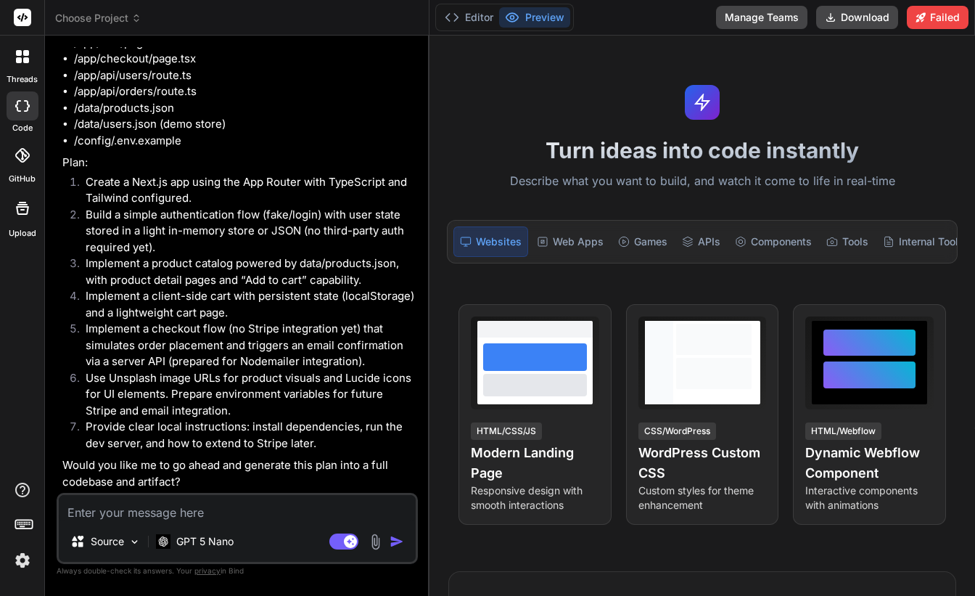
click at [244, 519] on textarea at bounding box center [237, 508] width 357 height 26
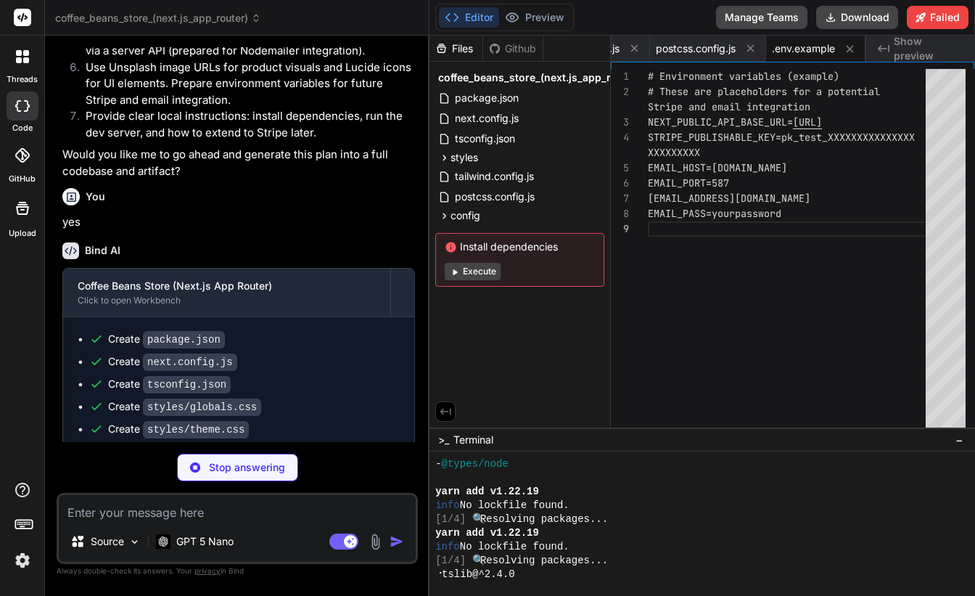
scroll to position [0, 0]
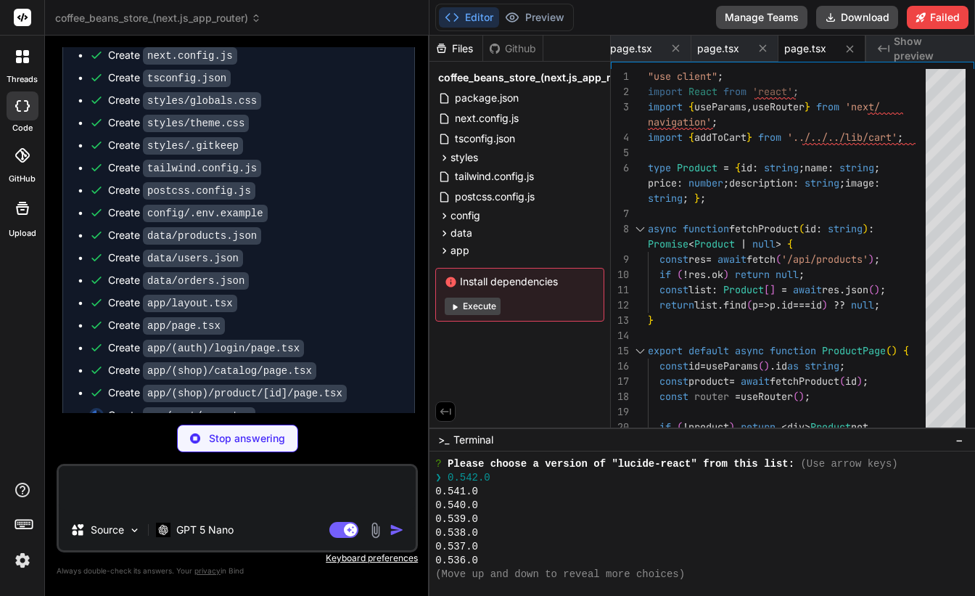
click at [601, 520] on div "0.539.0" at bounding box center [695, 519] width 520 height 14
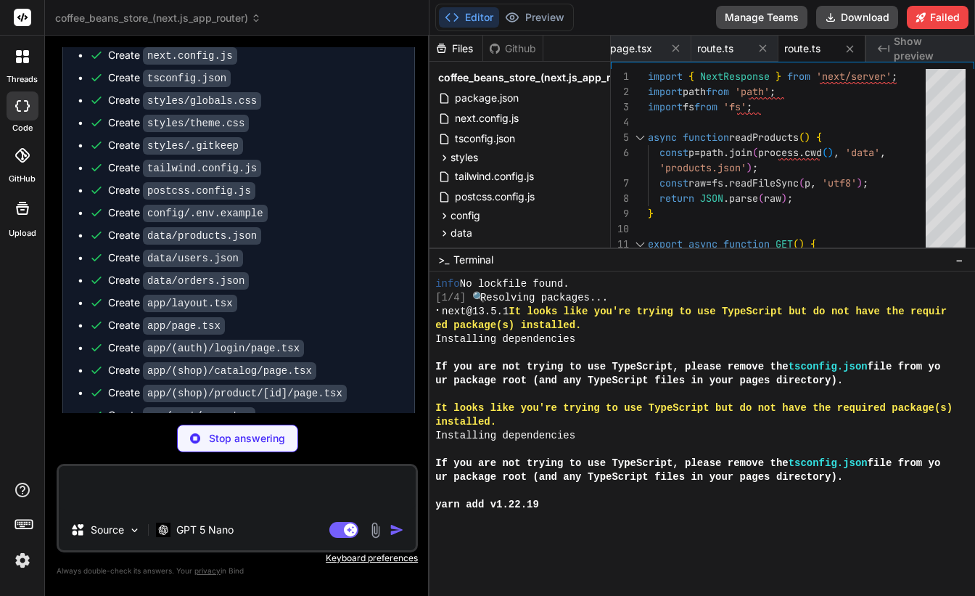
drag, startPoint x: 920, startPoint y: 429, endPoint x: 918, endPoint y: 247, distance: 181.4
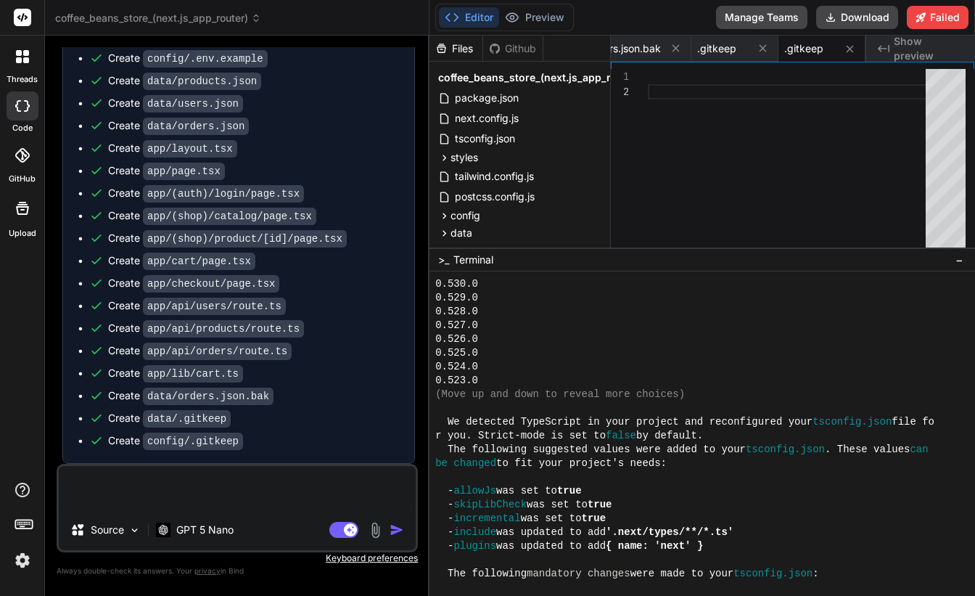
scroll to position [13786, 0]
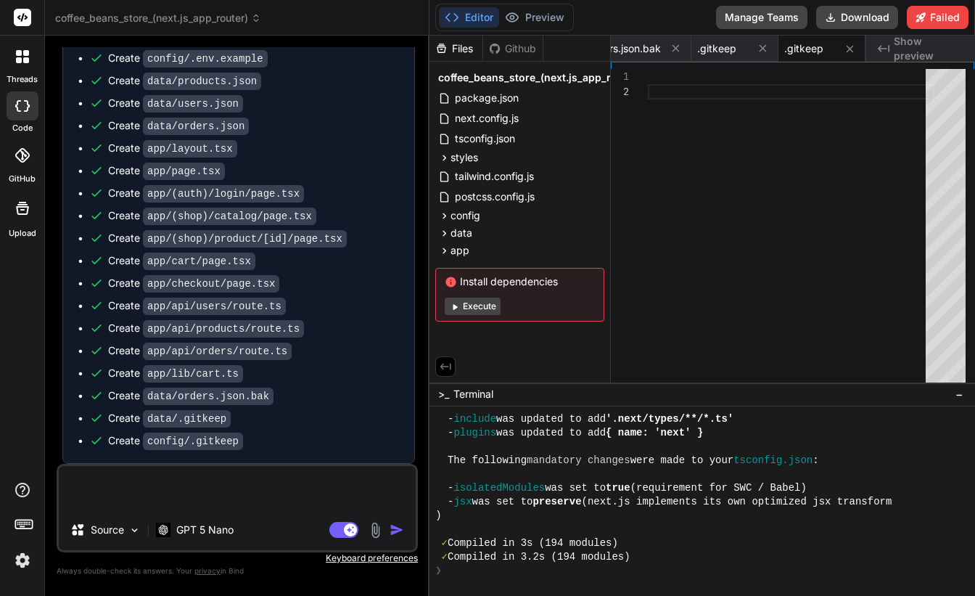
drag, startPoint x: 729, startPoint y: 248, endPoint x: 729, endPoint y: 385, distance: 137.1
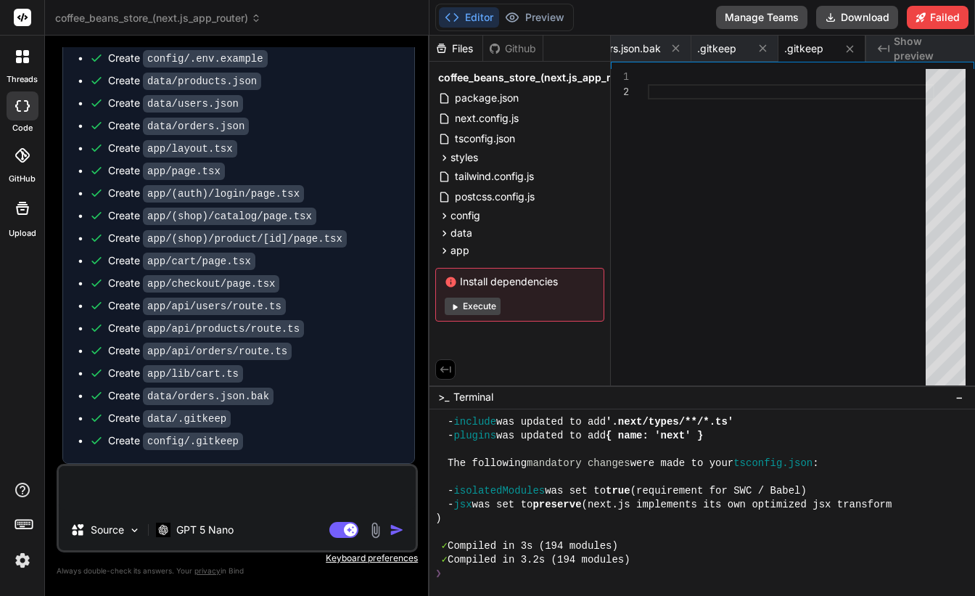
scroll to position [13789, 0]
click at [605, 578] on div "❯" at bounding box center [695, 574] width 520 height 14
click at [586, 569] on div "❯" at bounding box center [695, 574] width 520 height 14
click at [654, 555] on div "✓ Compiled in 3.2s (194 modules)" at bounding box center [695, 560] width 520 height 14
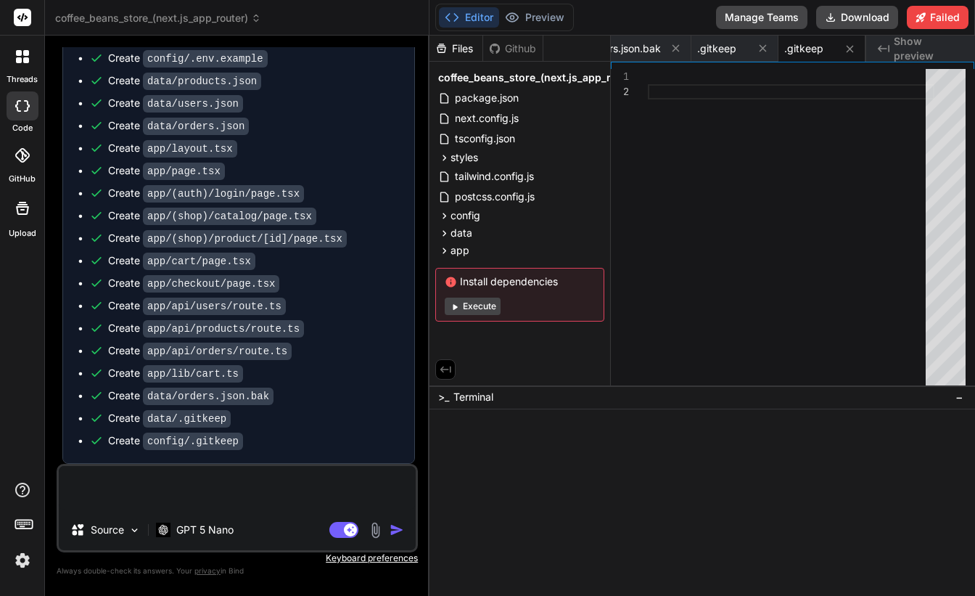
scroll to position [13786, 0]
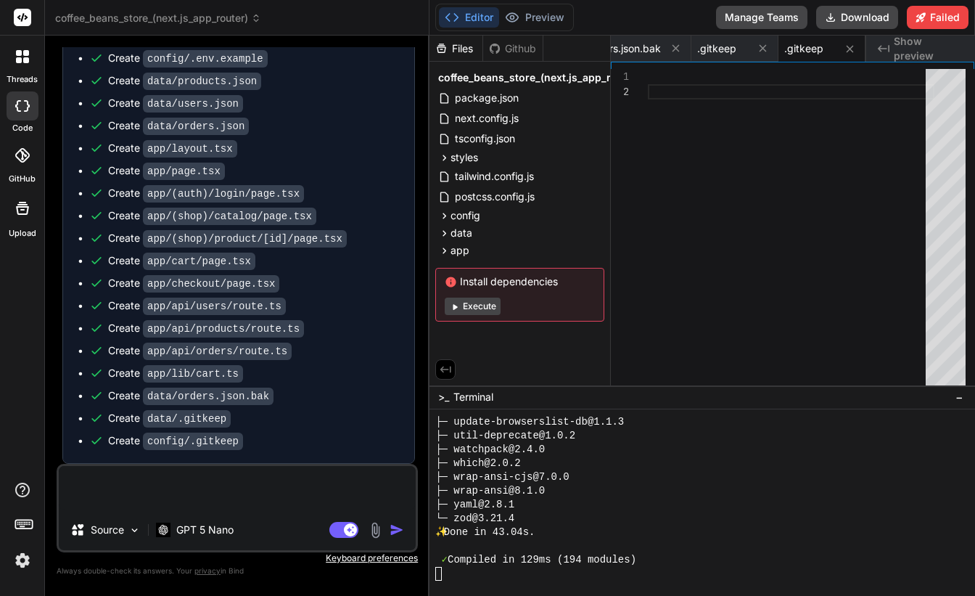
click at [480, 567] on div at bounding box center [695, 574] width 520 height 14
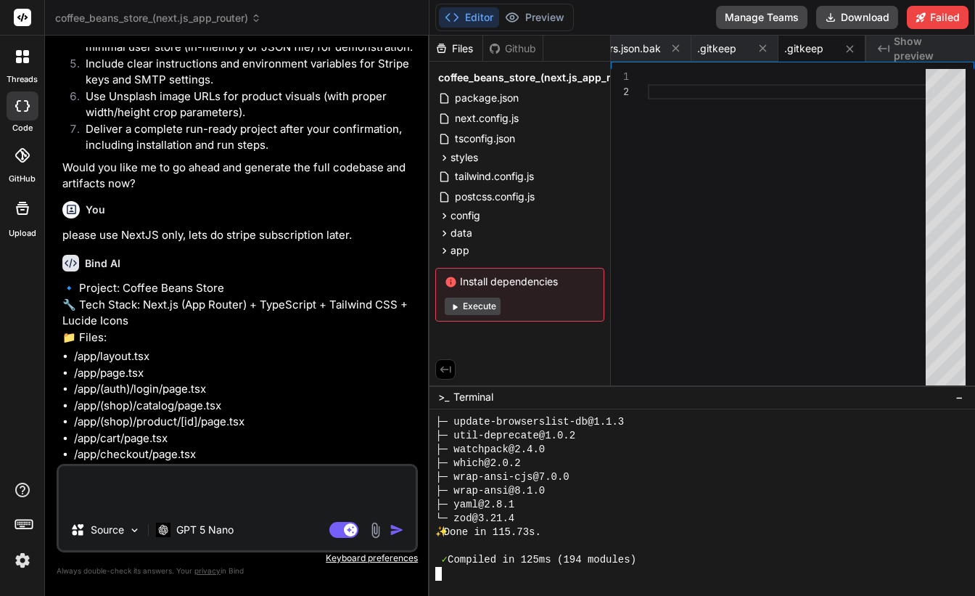
scroll to position [0, 0]
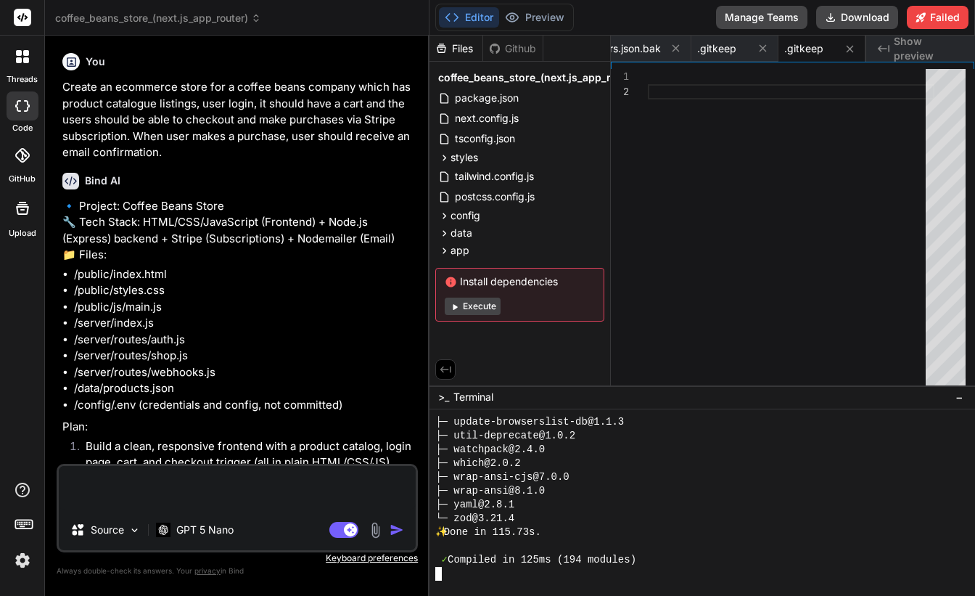
click at [306, 131] on p "Create an ecommerce store for a coffee beans company which has product catalogu…" at bounding box center [238, 120] width 353 height 82
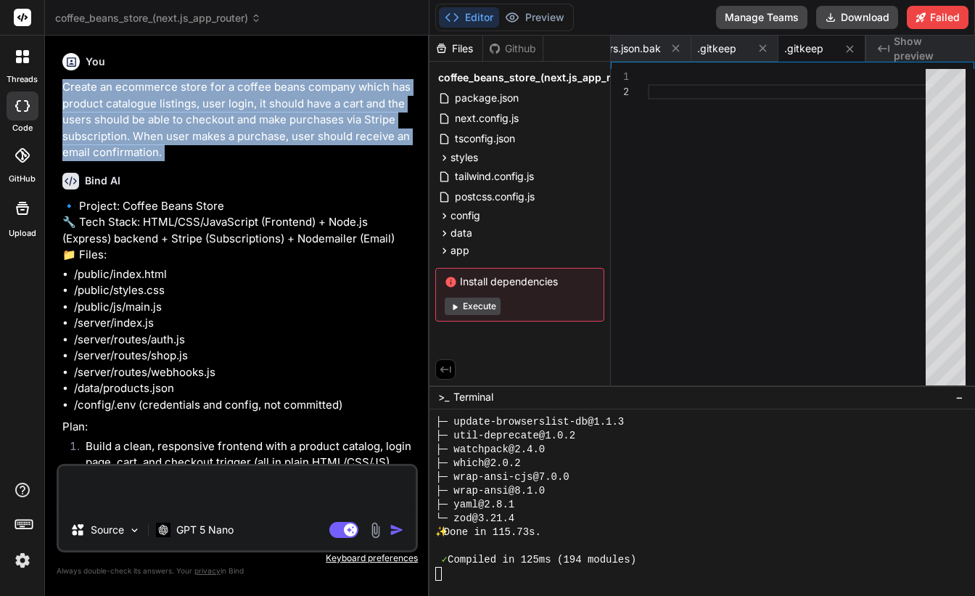
click at [306, 131] on p "Create an ecommerce store for a coffee beans company which has product catalogu…" at bounding box center [238, 120] width 353 height 82
copy div "Create an ecommerce store for a coffee beans company which has product catalogu…"
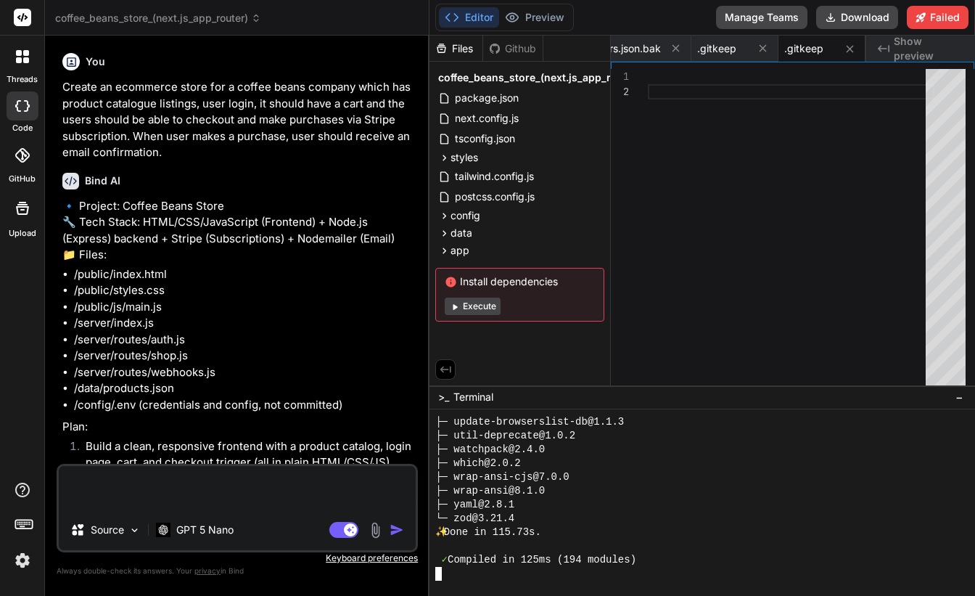
click at [552, 568] on div at bounding box center [695, 574] width 520 height 14
click at [23, 59] on icon at bounding box center [26, 60] width 6 height 6
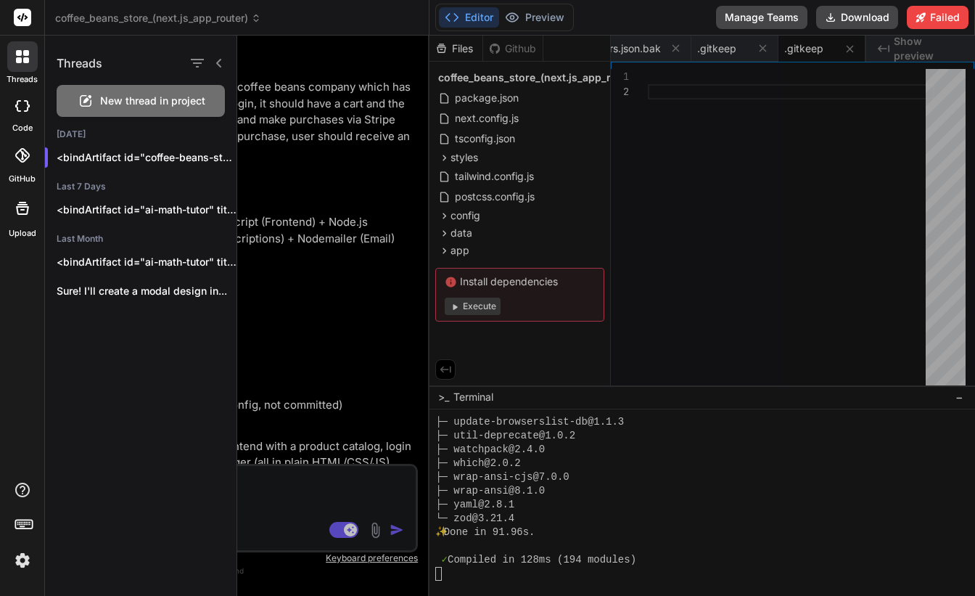
click at [115, 105] on span "New thread in project" at bounding box center [152, 101] width 105 height 15
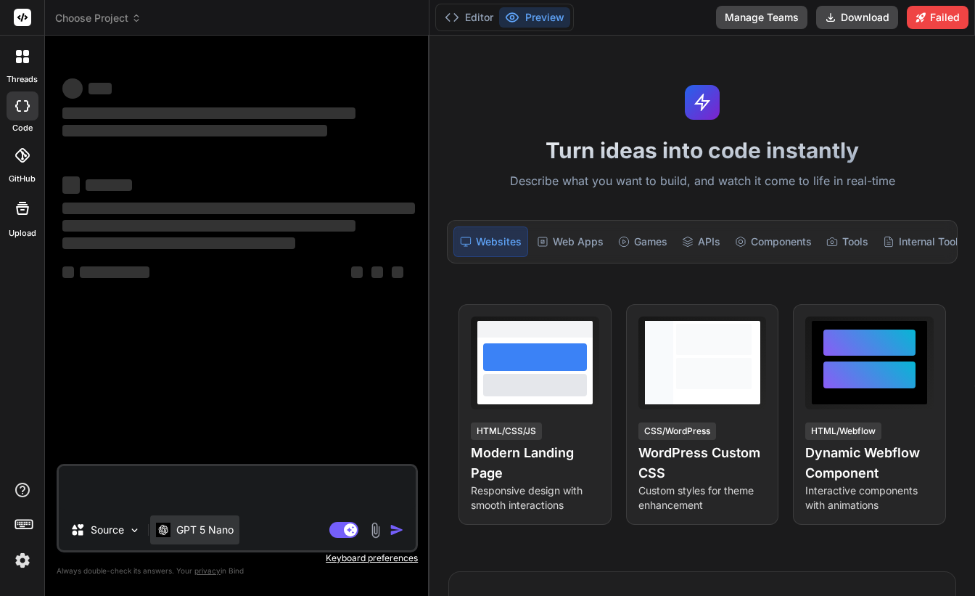
click at [216, 535] on p "GPT 5 Nano" at bounding box center [204, 529] width 57 height 15
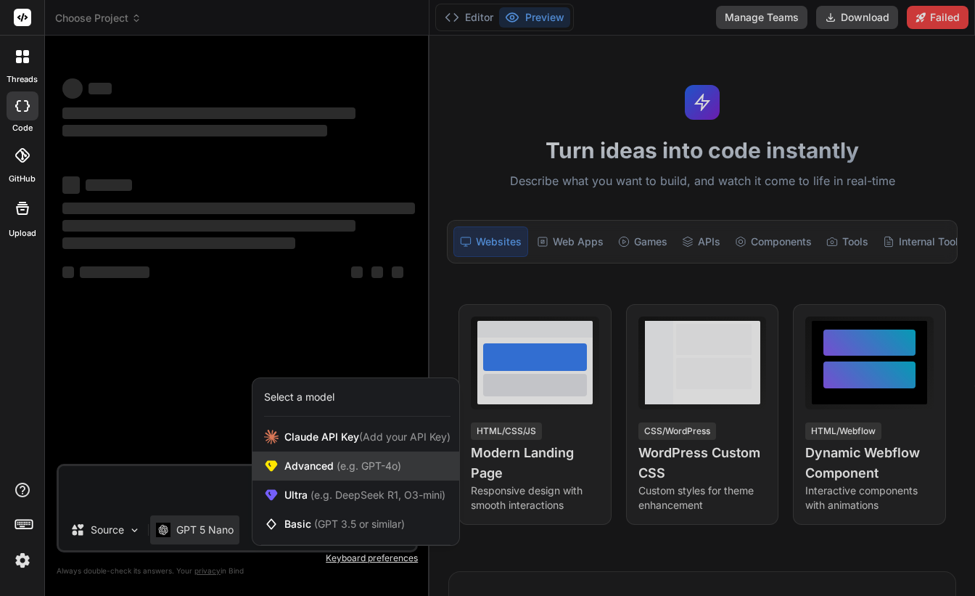
click at [357, 470] on span "(e.g. GPT-4o)" at bounding box center [367, 465] width 67 height 12
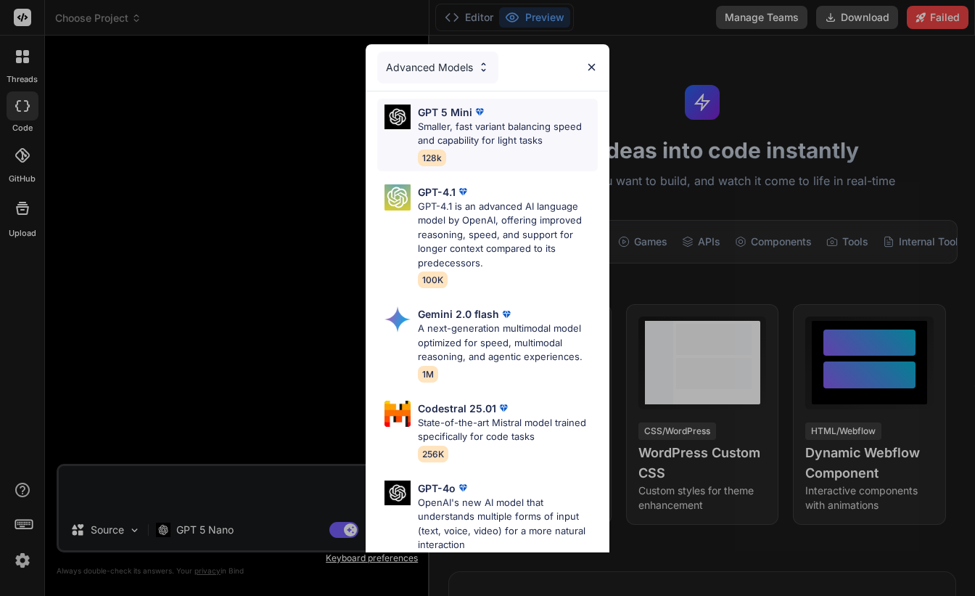
click at [518, 138] on p "Smaller, fast variant balancing speed and capability for light tasks" at bounding box center [508, 134] width 180 height 28
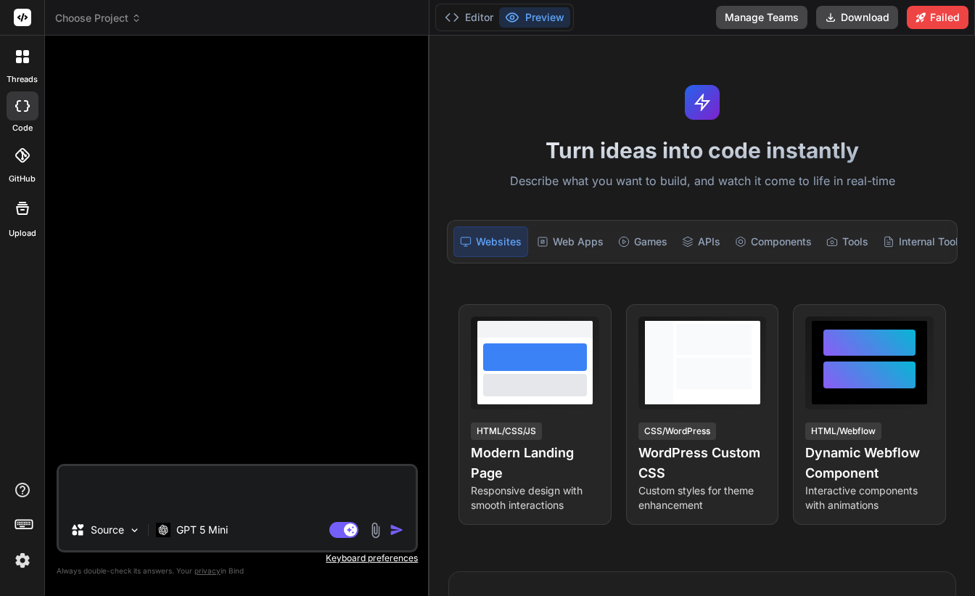
click at [239, 484] on textarea at bounding box center [237, 488] width 357 height 44
paste textarea "Create an ecommerce store for a coffee beans company which has product catalogu…"
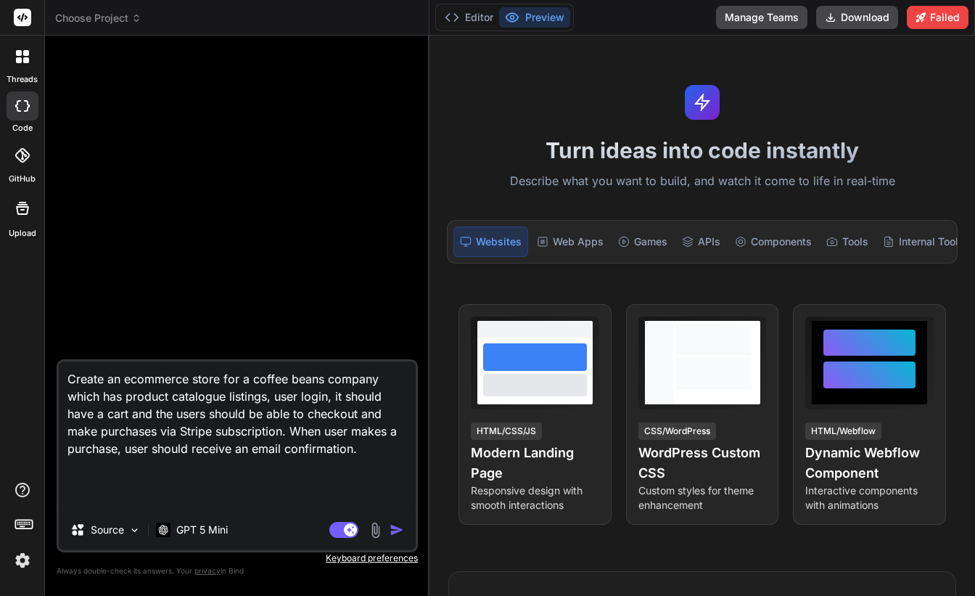
drag, startPoint x: 157, startPoint y: 428, endPoint x: 286, endPoint y: 431, distance: 129.2
click at [286, 431] on textarea "Create an ecommerce store for a coffee beans company which has product catalogu…" at bounding box center [237, 435] width 357 height 148
click at [348, 436] on textarea "Create an ecommerce store for a coffee beans company which has product catalogu…" at bounding box center [237, 435] width 357 height 148
click at [336, 451] on textarea "Create an ecommerce store for a coffee beans company which has product catalogu…" at bounding box center [237, 435] width 357 height 148
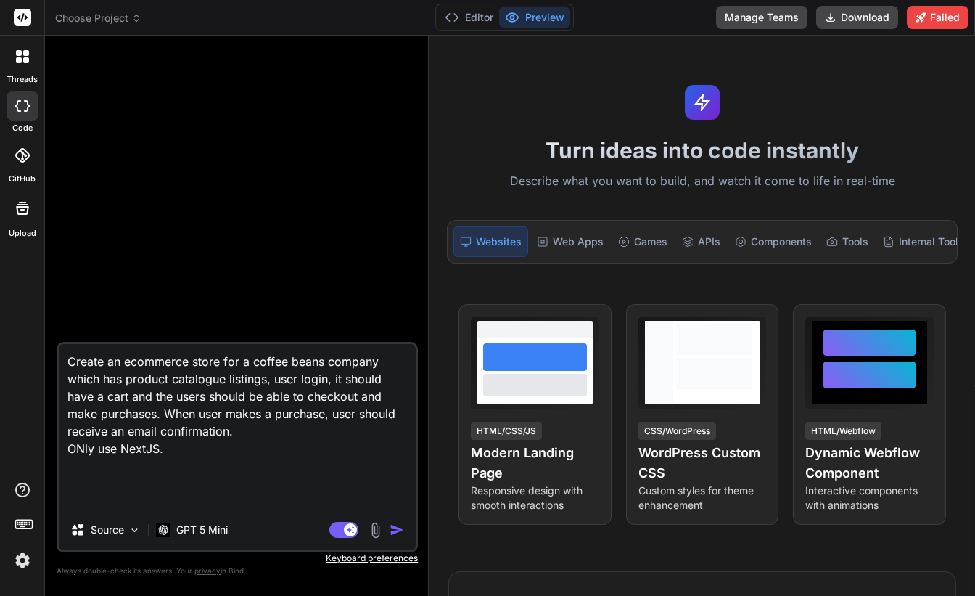
click at [83, 451] on textarea "Create an ecommerce store for a coffee beans company which has product catalogu…" at bounding box center [237, 426] width 357 height 165
click at [390, 528] on img "button" at bounding box center [397, 529] width 15 height 15
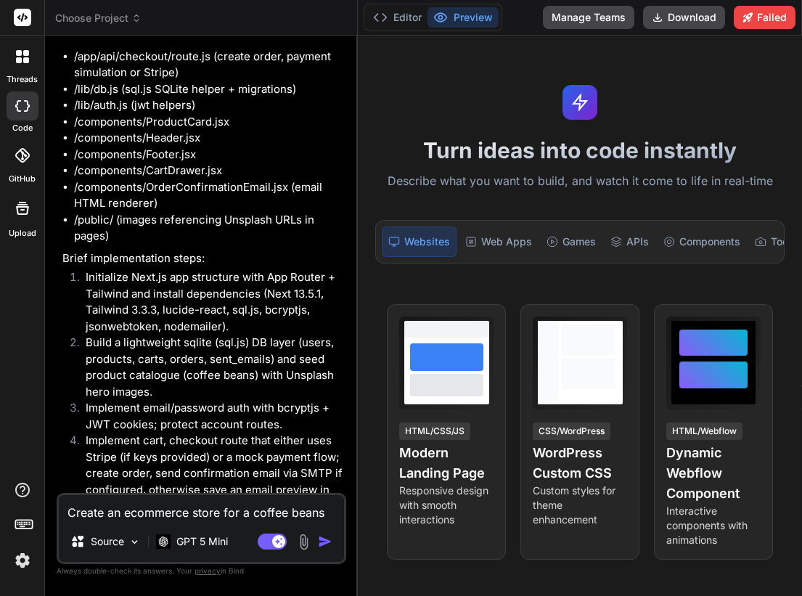
scroll to position [647, 0]
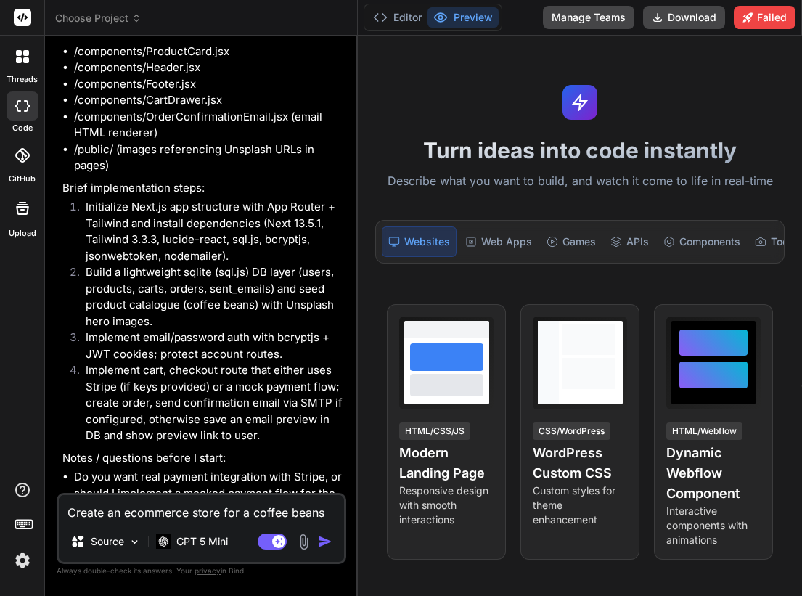
click at [176, 512] on textarea "Create an ecommerce store for a coffee beans company which has product catalogu…" at bounding box center [201, 508] width 285 height 26
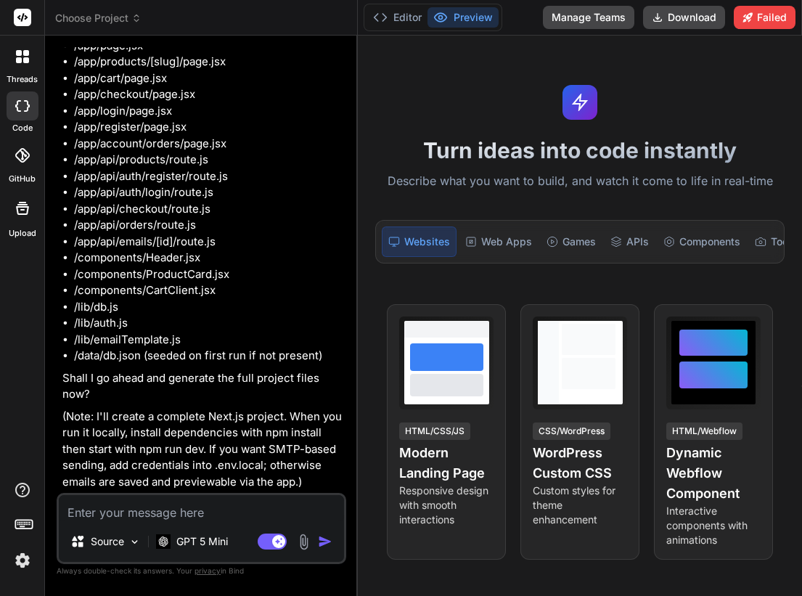
scroll to position [1665, 0]
click at [245, 514] on textarea at bounding box center [201, 508] width 285 height 26
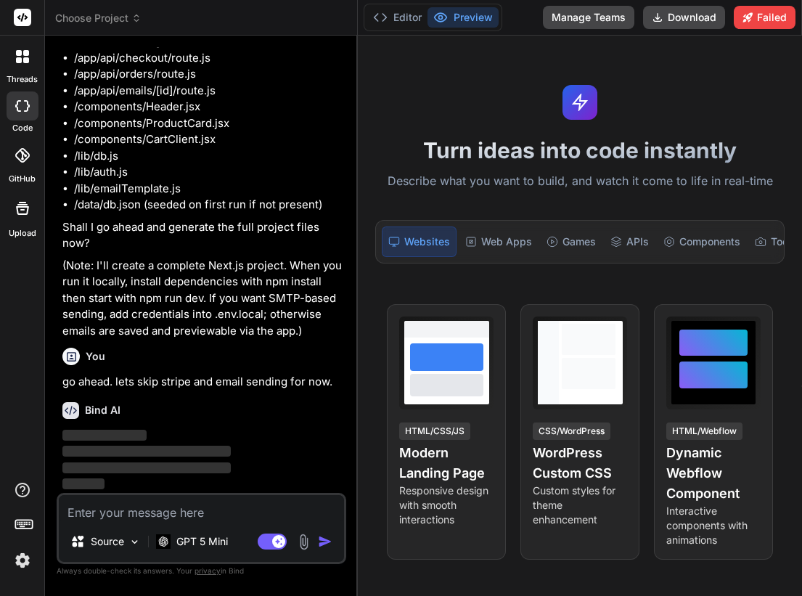
scroll to position [1815, 0]
click at [131, 22] on span "Choose Project" at bounding box center [98, 18] width 86 height 15
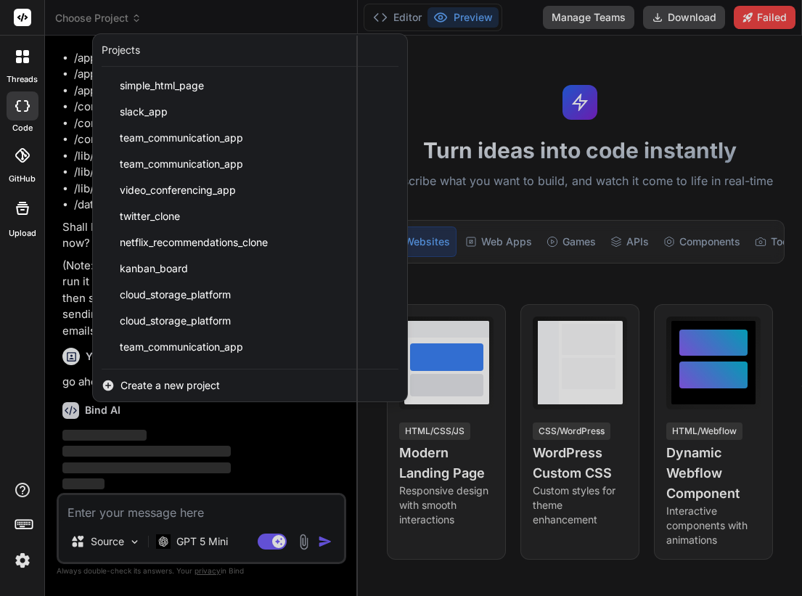
click at [131, 22] on div at bounding box center [401, 298] width 802 height 596
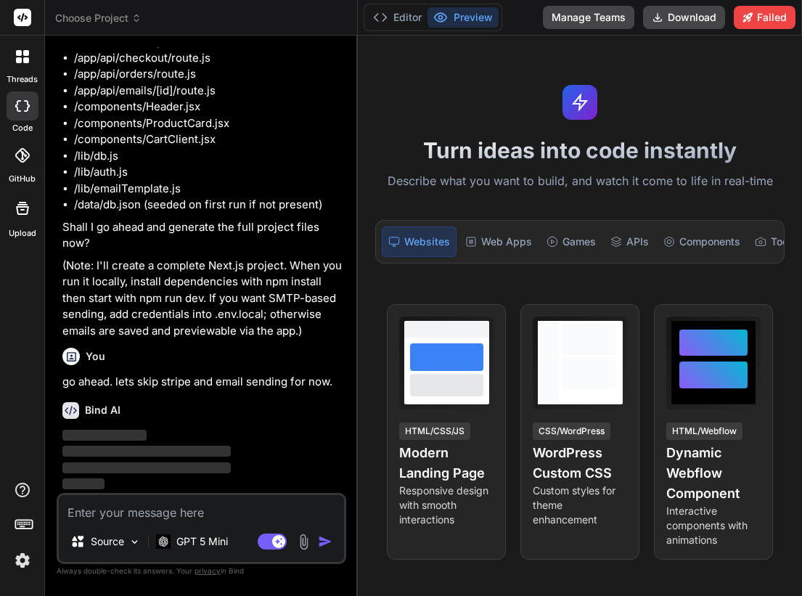
click at [131, 22] on span "Choose Project" at bounding box center [98, 18] width 86 height 15
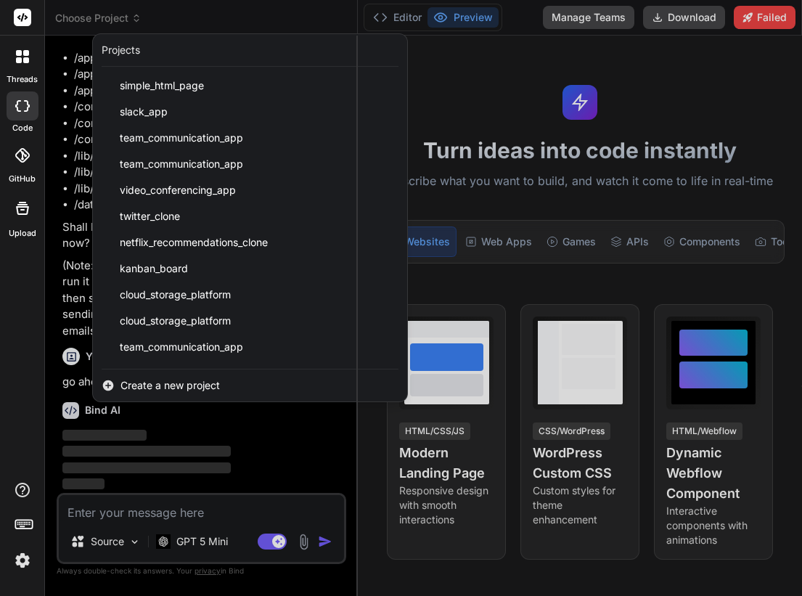
click at [131, 22] on div at bounding box center [401, 298] width 802 height 596
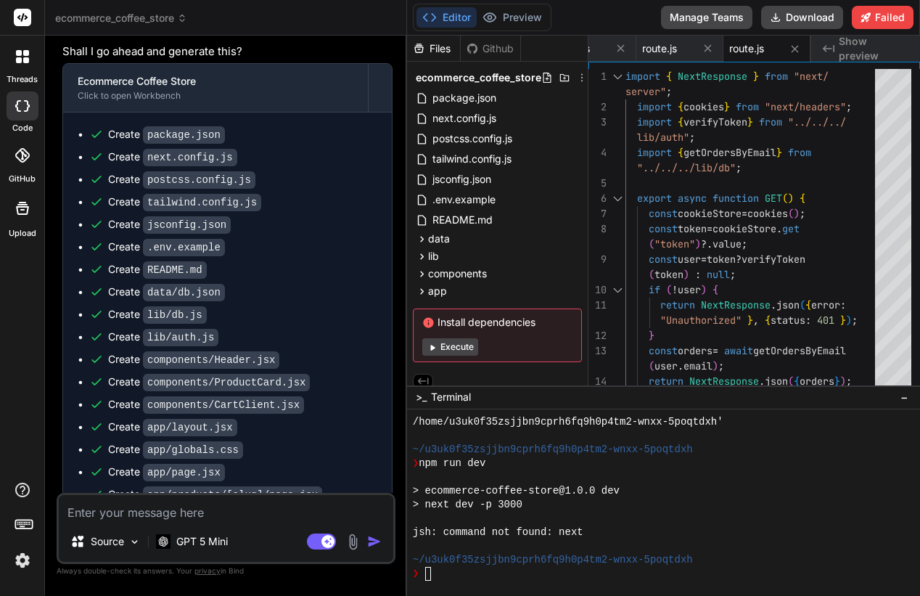
scroll to position [2599, 0]
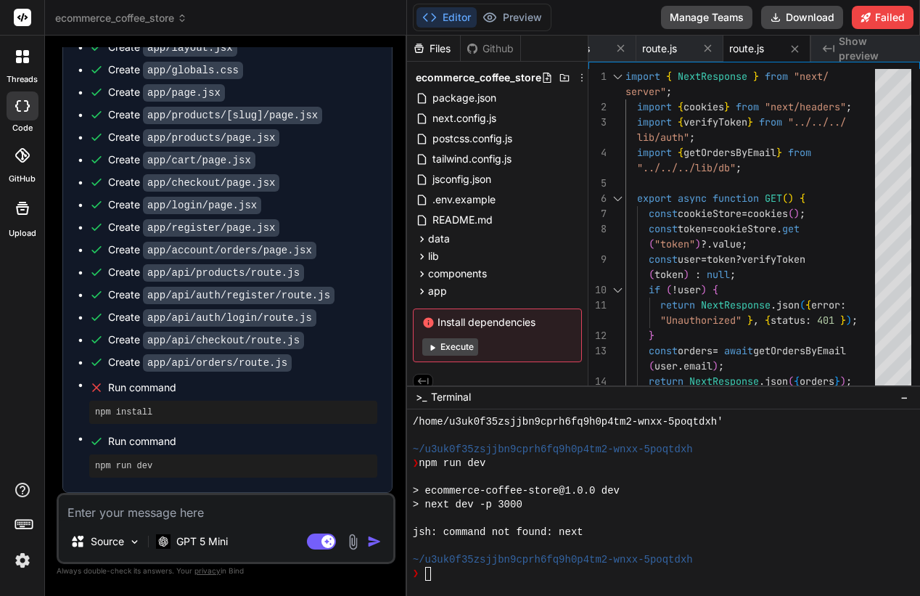
click at [672, 522] on div at bounding box center [657, 519] width 489 height 14
click at [519, 576] on div "❯" at bounding box center [657, 574] width 489 height 14
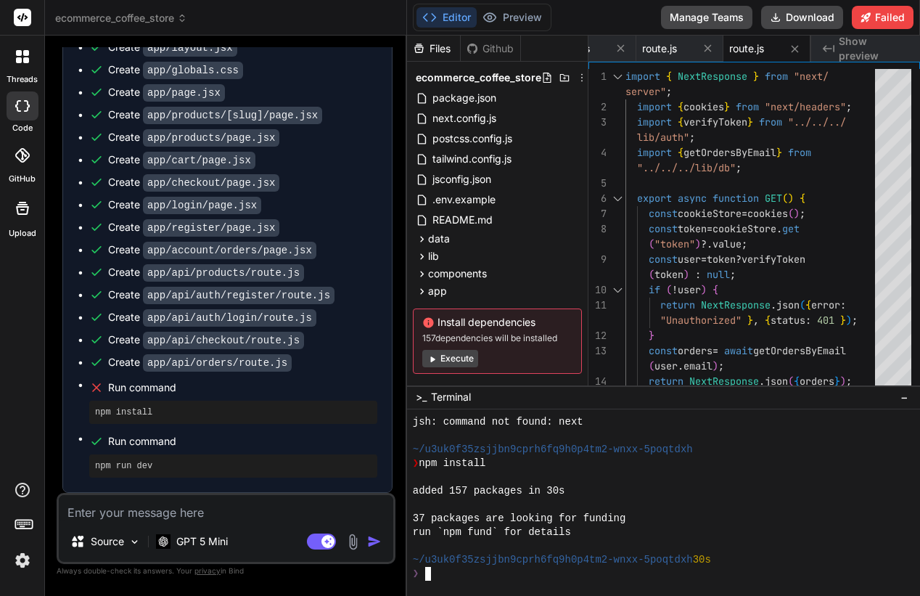
click at [533, 576] on div "❯" at bounding box center [657, 574] width 489 height 14
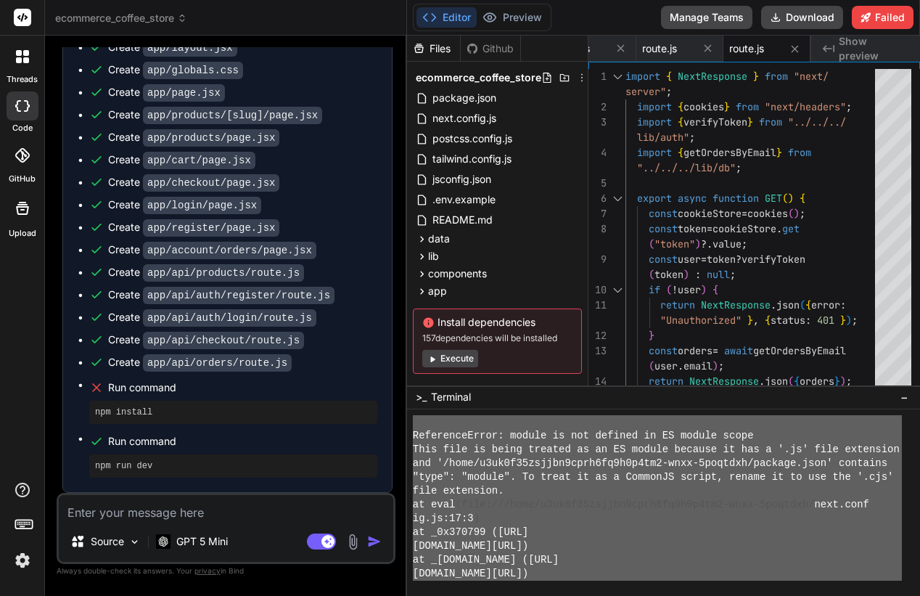
scroll to position [13331, 0]
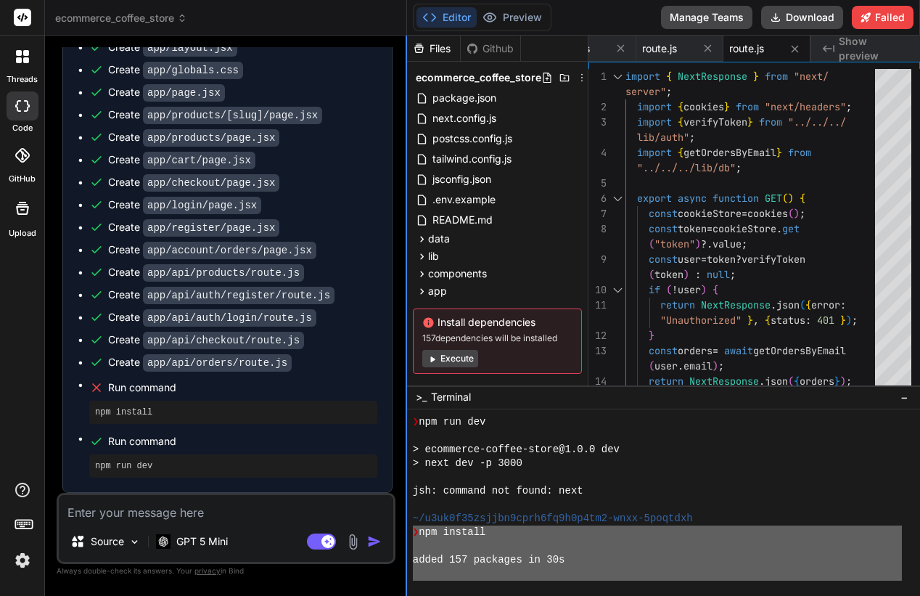
drag, startPoint x: 687, startPoint y: 534, endPoint x: 406, endPoint y: 527, distance: 280.9
click at [406, 527] on div "ecommerce_coffee_store Created with Pixso. Bind AI Web Search Created with Pixs…" at bounding box center [482, 298] width 875 height 596
click at [215, 514] on textarea at bounding box center [226, 508] width 334 height 26
paste textarea "❯ lor ipsumdo sitam 885 consecte ad 76e 07 seddoeiu tem incidid utl etdolor mag…"
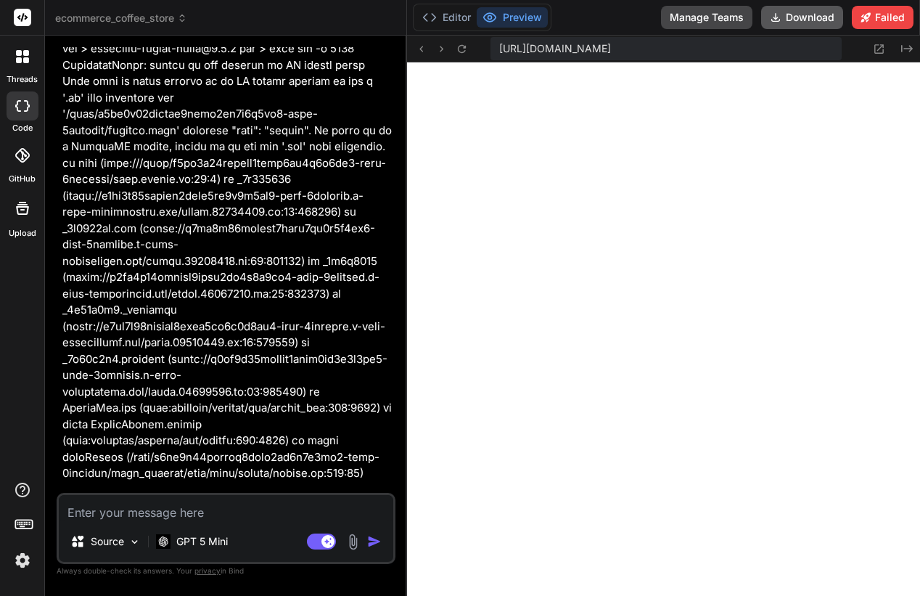
scroll to position [0, 0]
click at [137, 519] on textarea at bounding box center [226, 508] width 334 height 26
paste textarea "Failed to compile ./app/globals.css.webpack[javascript/auto]!=!./node_modules/n…"
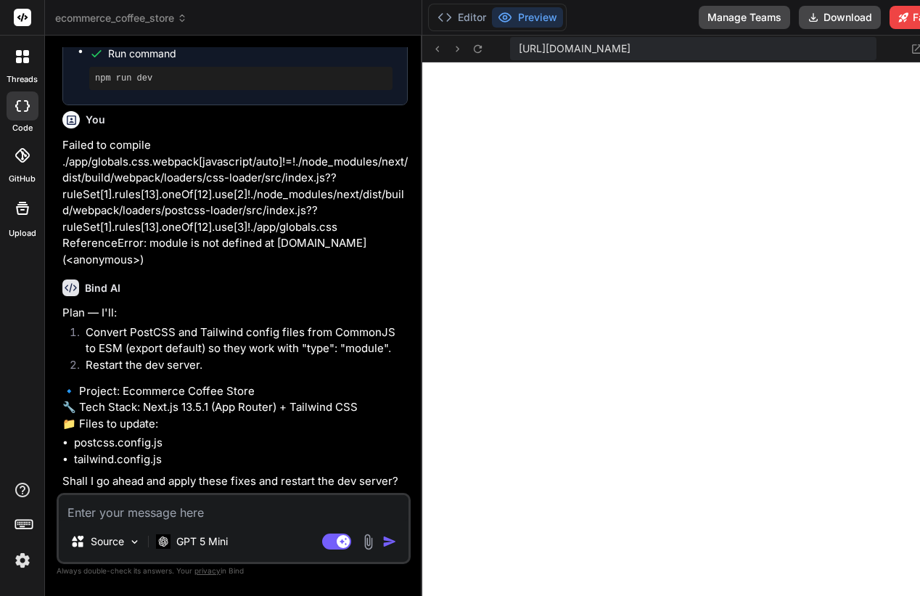
scroll to position [3716, 0]
click at [260, 512] on textarea at bounding box center [234, 508] width 350 height 26
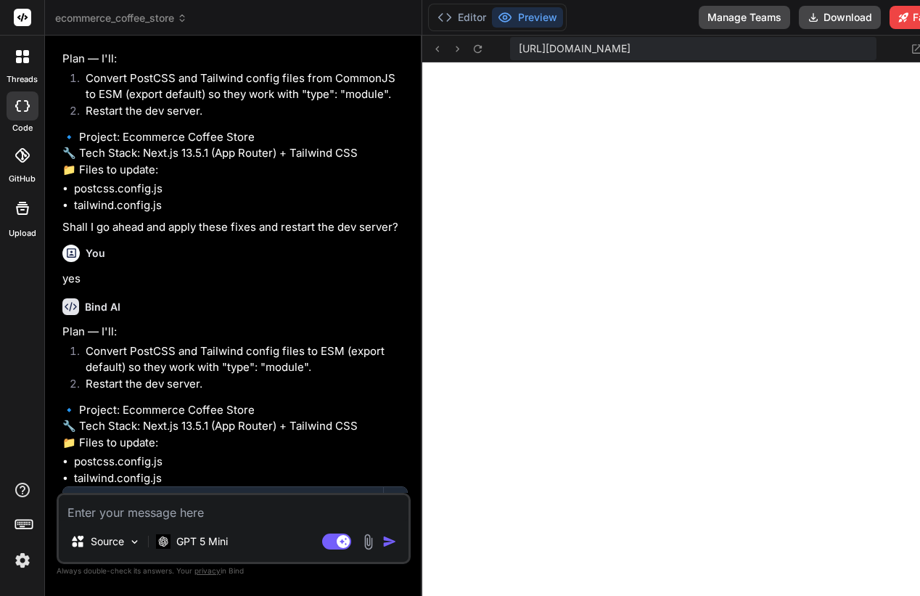
scroll to position [4166, 0]
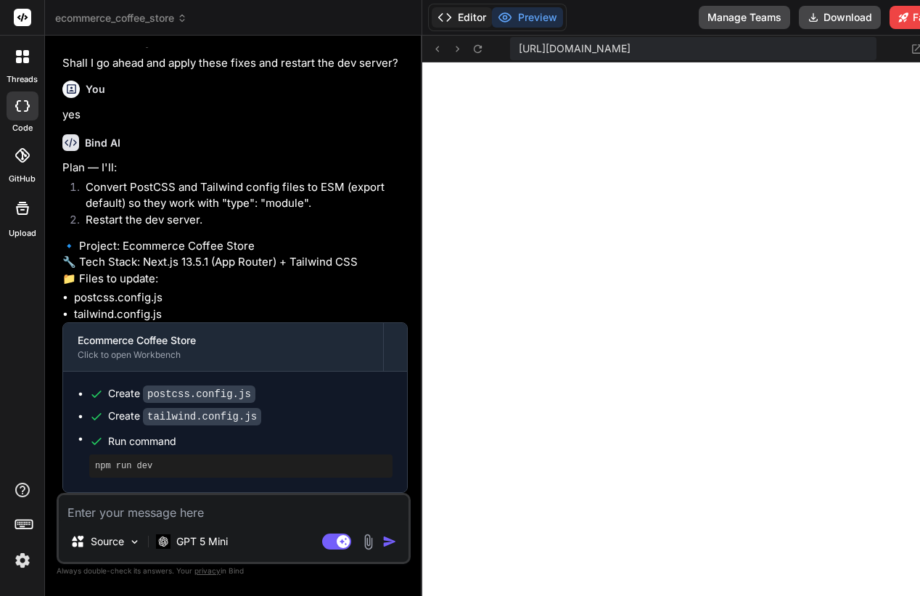
click at [458, 10] on button "Editor" at bounding box center [462, 17] width 60 height 20
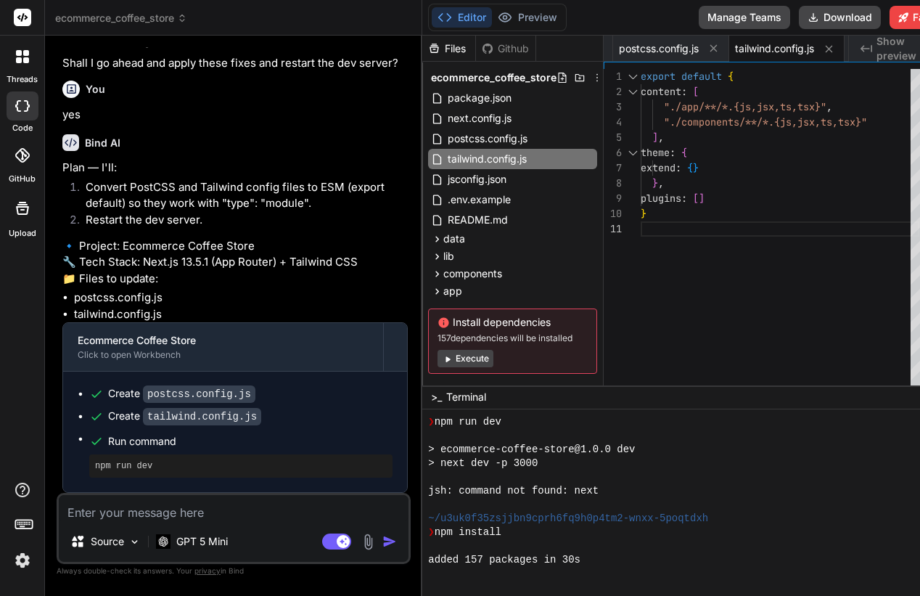
click at [655, 506] on div at bounding box center [672, 505] width 489 height 14
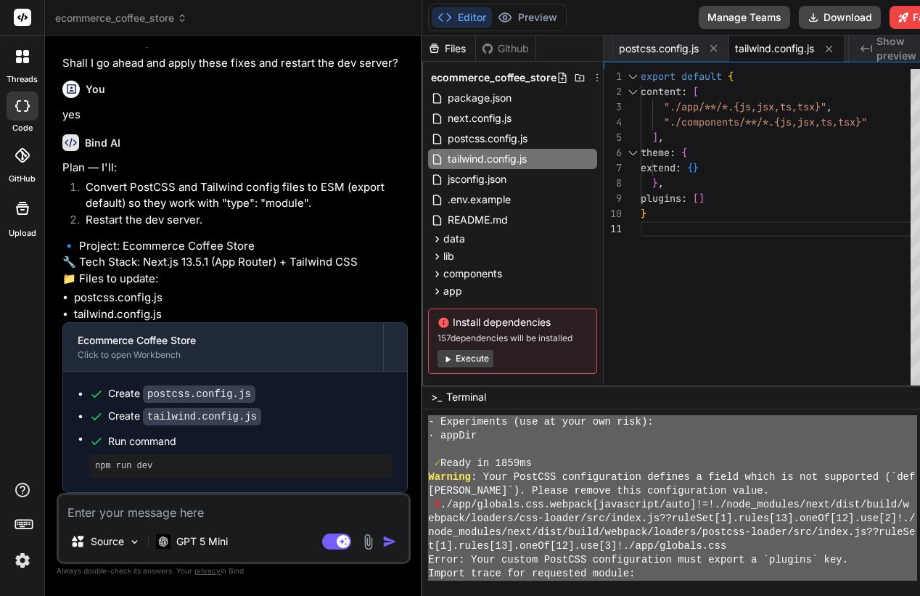
scroll to position [13786, 0]
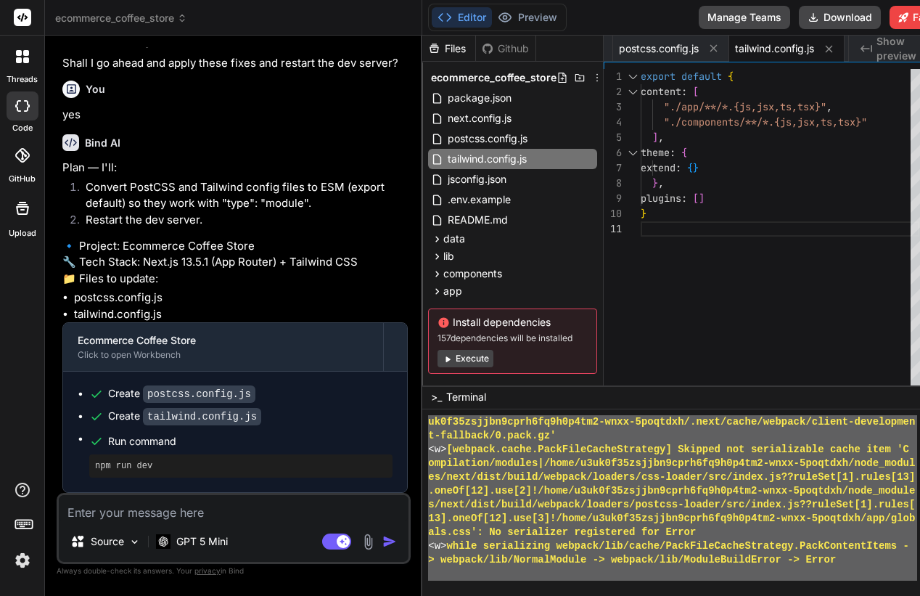
drag, startPoint x: 434, startPoint y: 520, endPoint x: 633, endPoint y: 642, distance: 234.2
click at [517, 22] on button "Preview" at bounding box center [527, 17] width 71 height 20
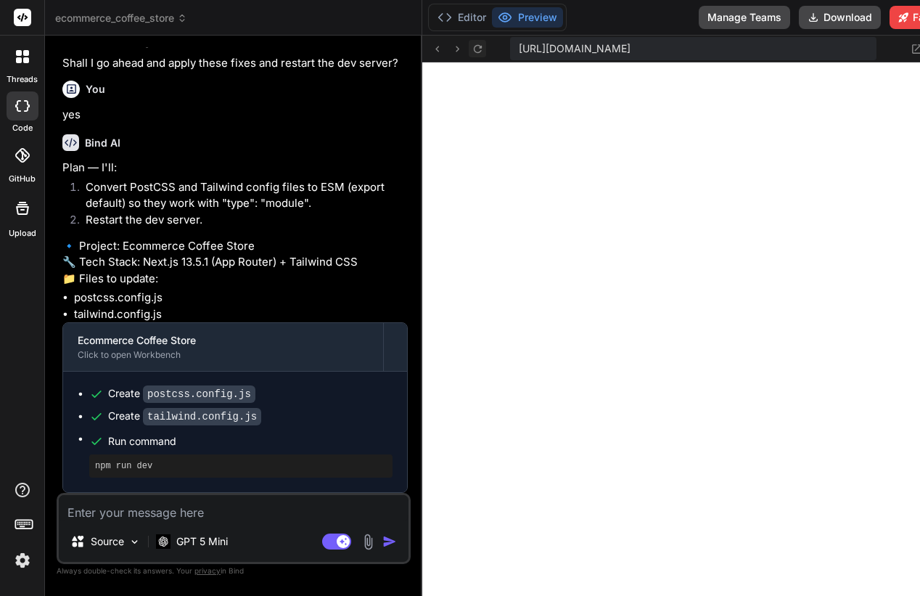
click at [481, 44] on icon at bounding box center [478, 49] width 12 height 12
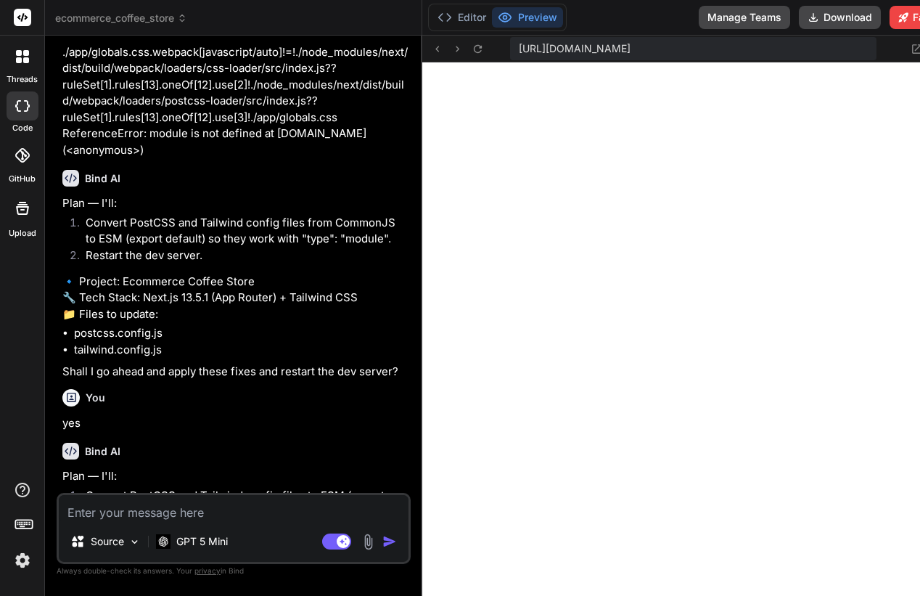
scroll to position [3722, 0]
click at [263, 496] on textarea at bounding box center [234, 508] width 350 height 26
paste textarea "Failed to compile ./app/globals.css.webpack[javascript/auto]!=!./node_modules/n…"
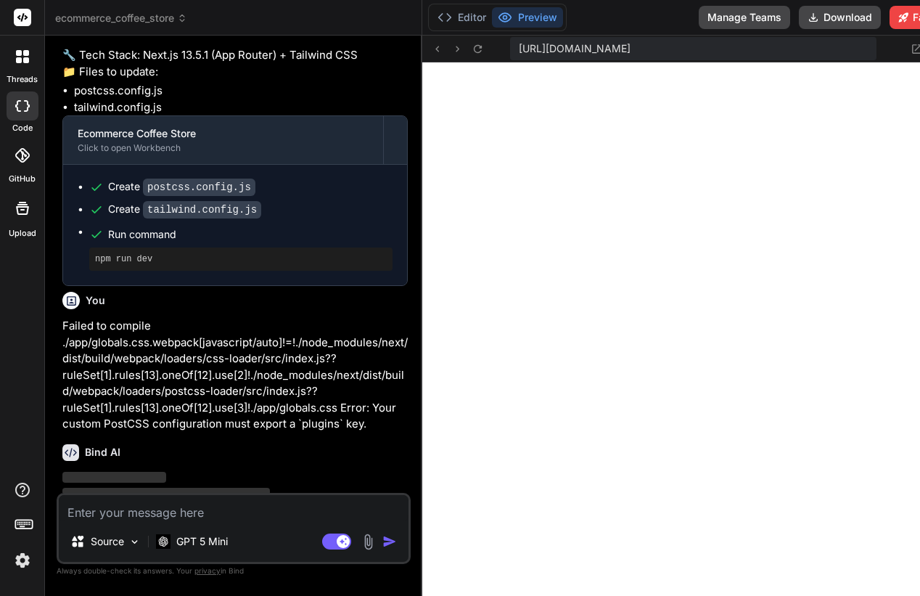
scroll to position [4415, 0]
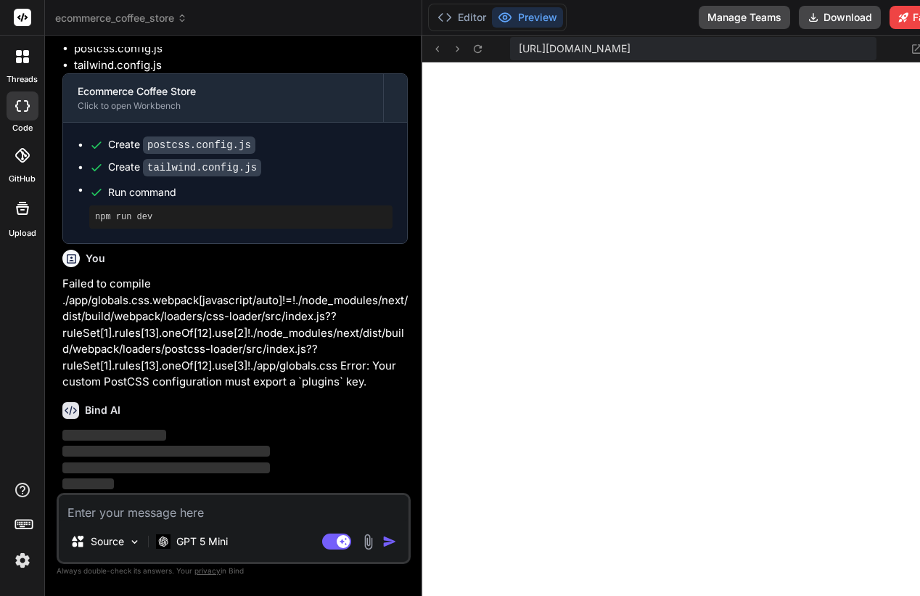
click at [223, 402] on div "Bind AI" at bounding box center [234, 410] width 345 height 17
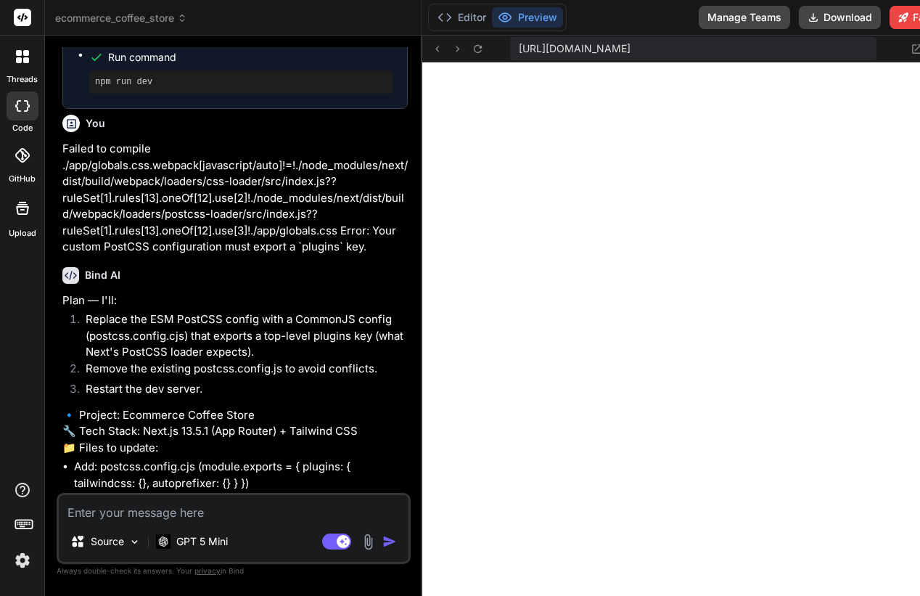
click at [206, 562] on div "Source GPT 5 Mini Agent Mode. When this toggle is activated, AI automatically m…" at bounding box center [234, 528] width 354 height 71
click at [200, 546] on p "GPT 5 Mini" at bounding box center [202, 541] width 52 height 15
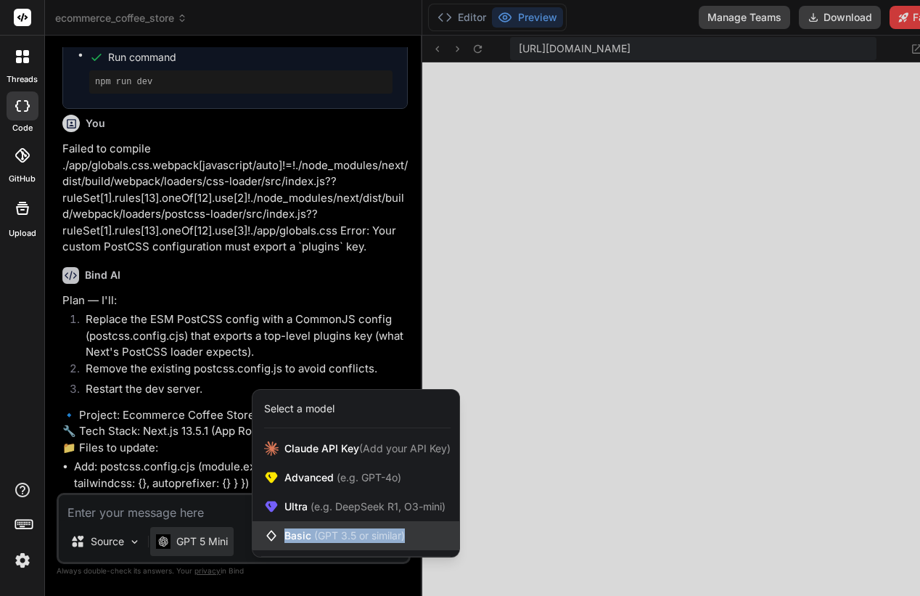
copy span "Basic (GPT 3.5 or similar)"
drag, startPoint x: 414, startPoint y: 538, endPoint x: 282, endPoint y: 538, distance: 132.1
click at [282, 538] on div "Basic (GPT 3.5 or similar)" at bounding box center [356, 535] width 207 height 29
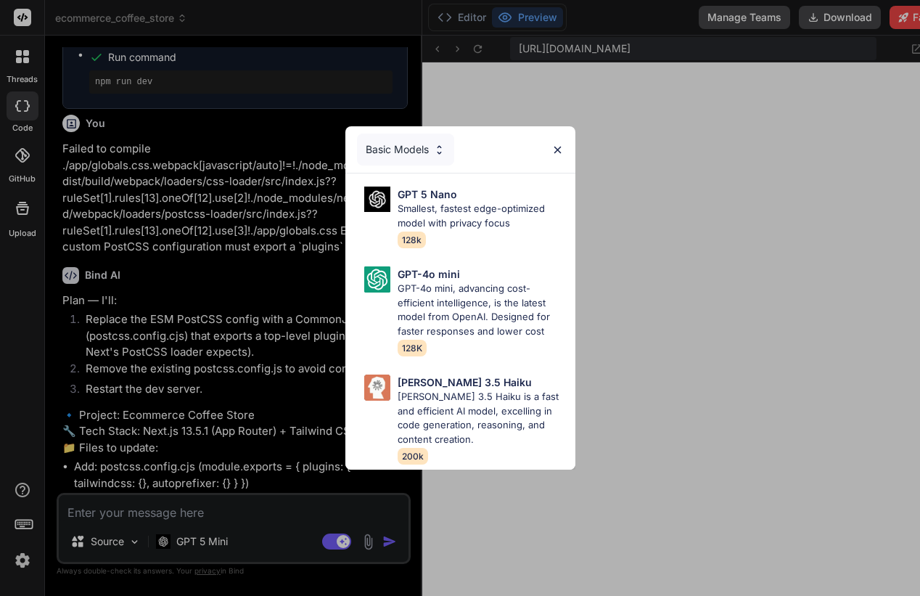
click at [427, 146] on div "Basic Models" at bounding box center [405, 150] width 97 height 32
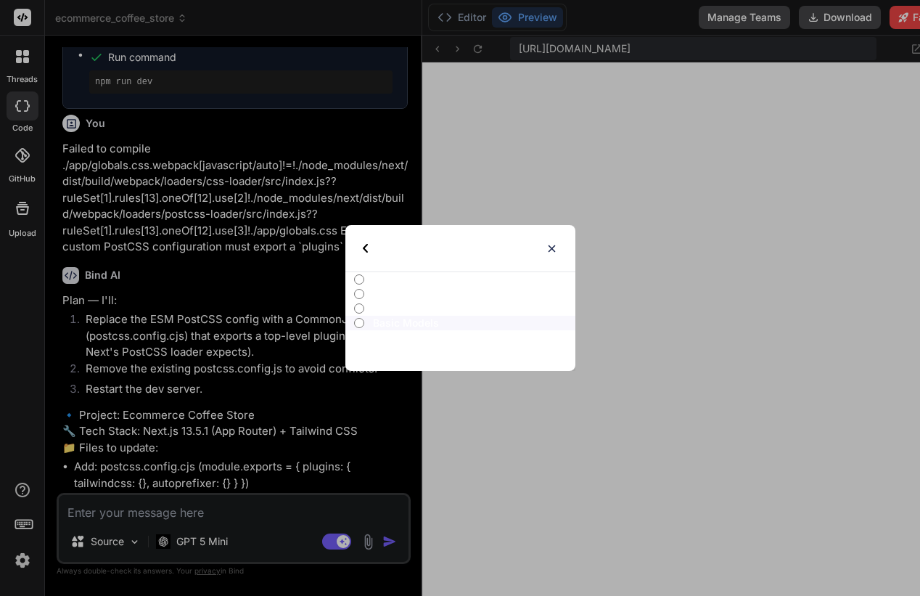
click at [385, 300] on p "Advanced Models" at bounding box center [474, 294] width 202 height 15
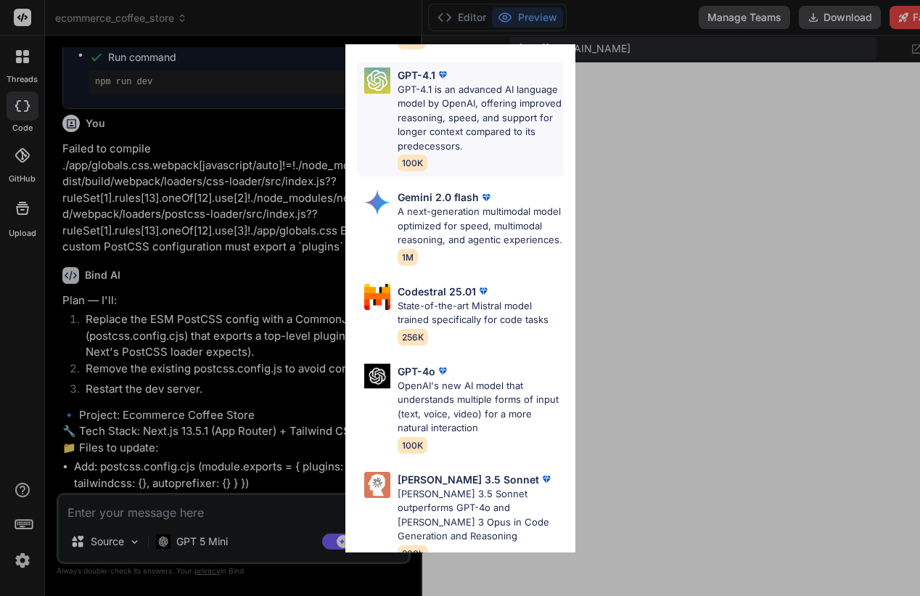
scroll to position [0, 0]
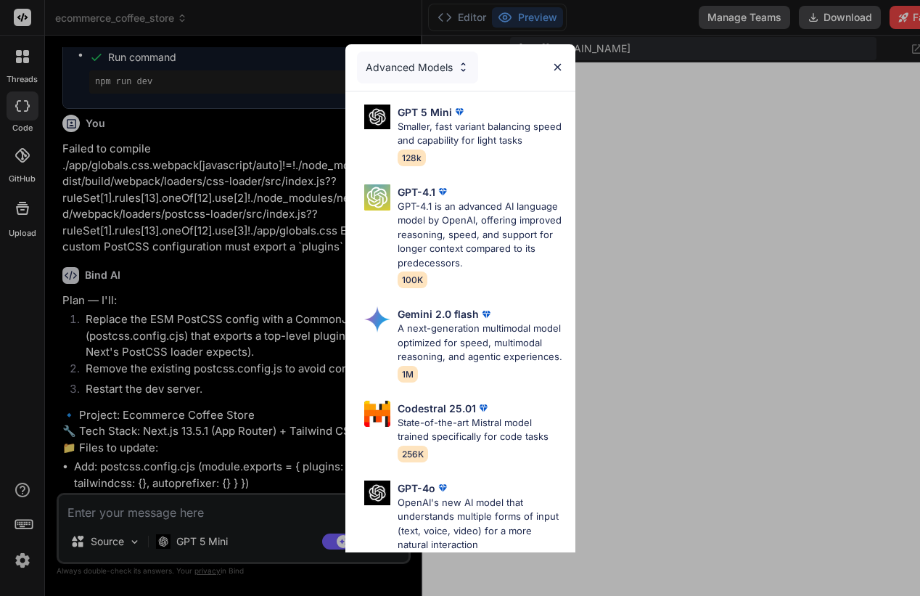
click at [443, 66] on div "Advanced Models" at bounding box center [417, 68] width 121 height 32
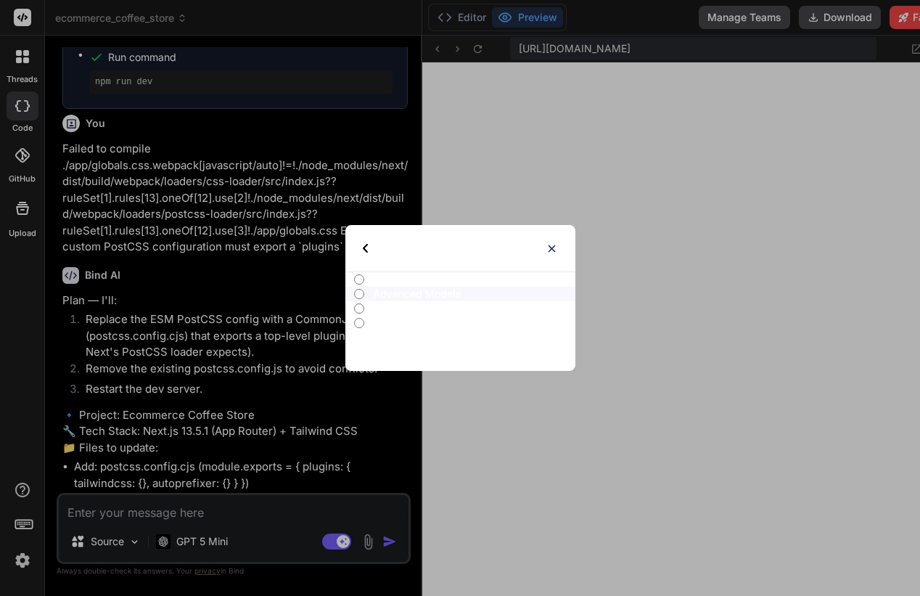
click at [376, 313] on p "Ultra Models" at bounding box center [474, 308] width 202 height 15
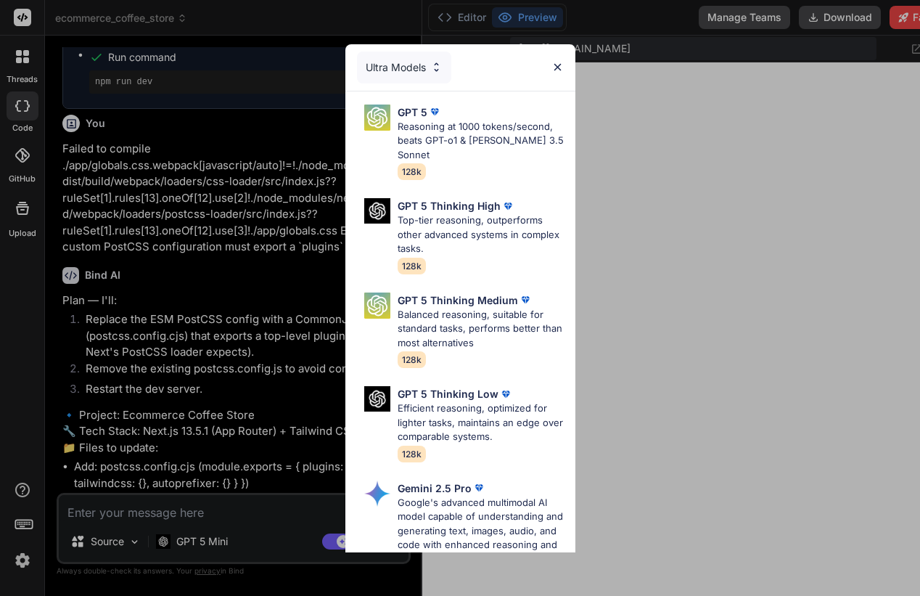
click at [412, 59] on div "Ultra Models" at bounding box center [404, 68] width 94 height 32
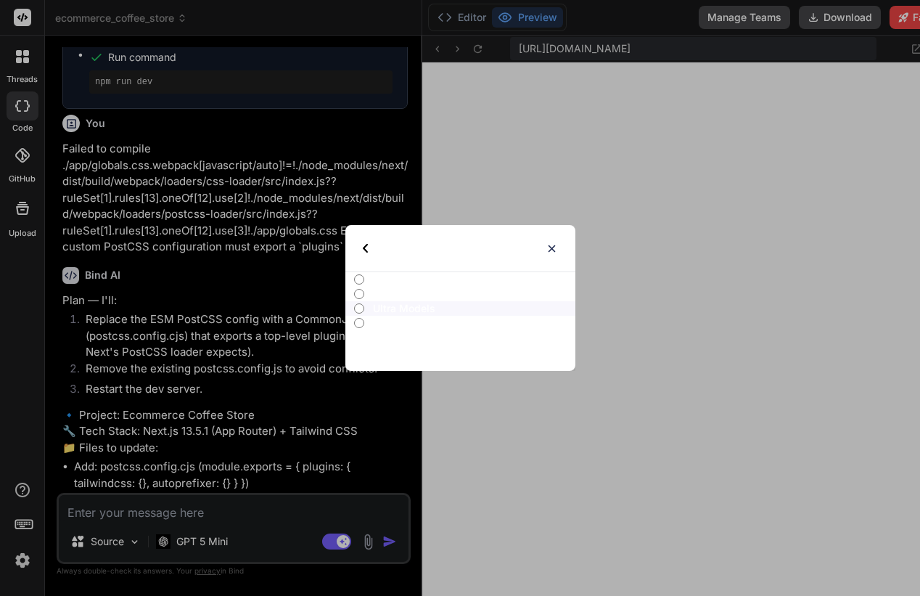
click at [392, 291] on p "Advanced Models" at bounding box center [474, 294] width 202 height 15
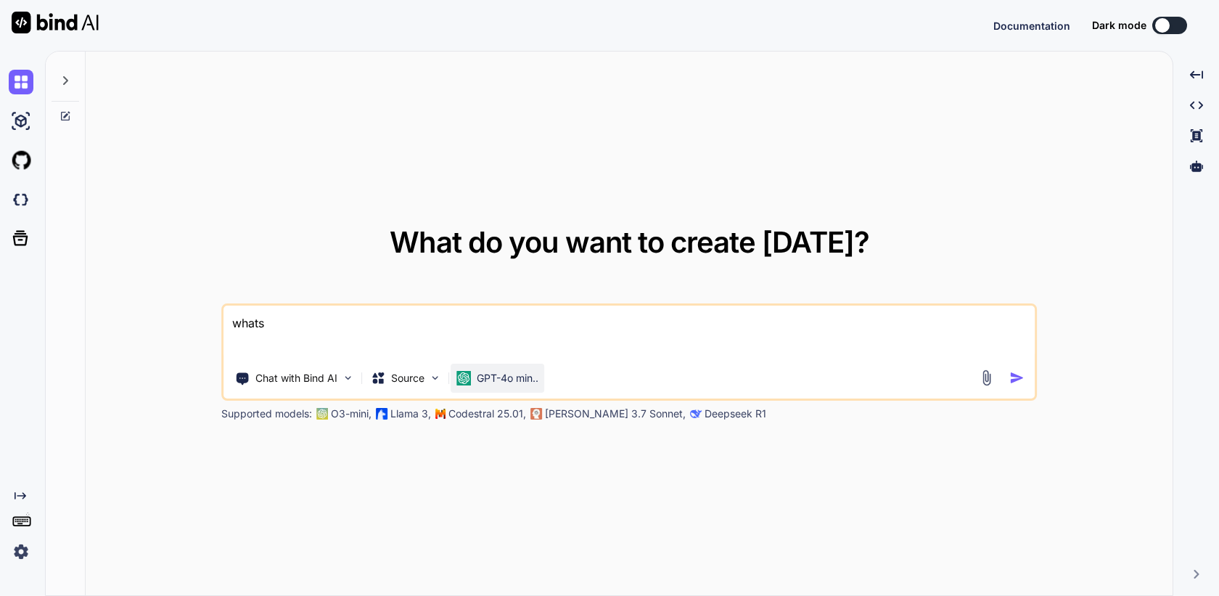
click at [505, 373] on p "GPT-4o min.." at bounding box center [508, 378] width 62 height 15
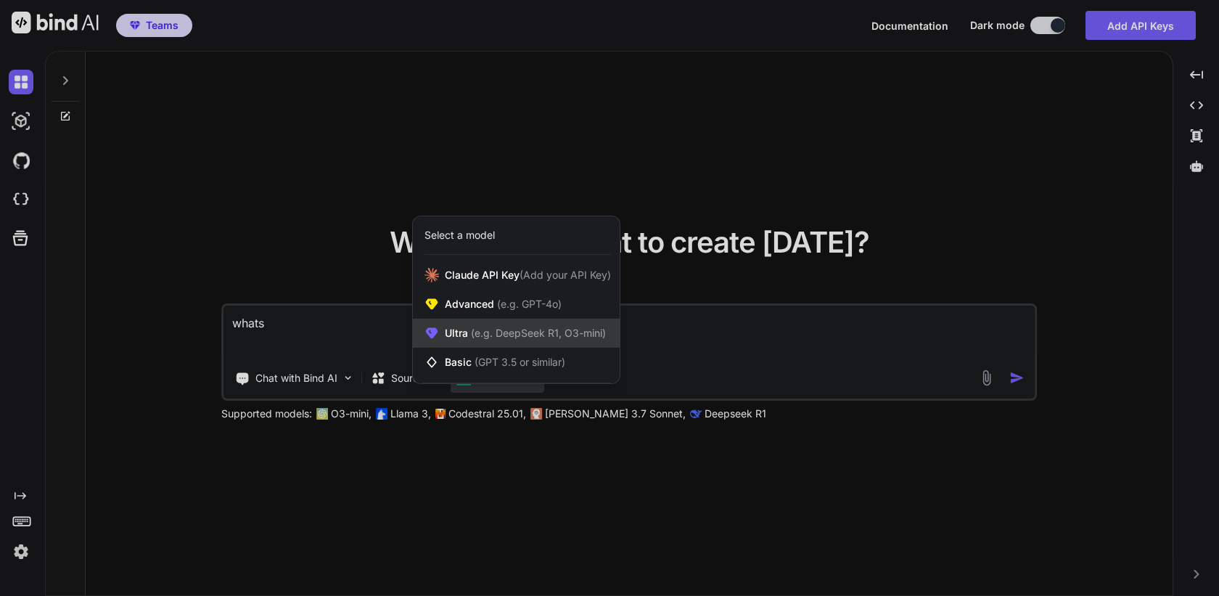
click at [536, 339] on span "(e.g. DeepSeek R1, O3-mini)" at bounding box center [537, 333] width 138 height 12
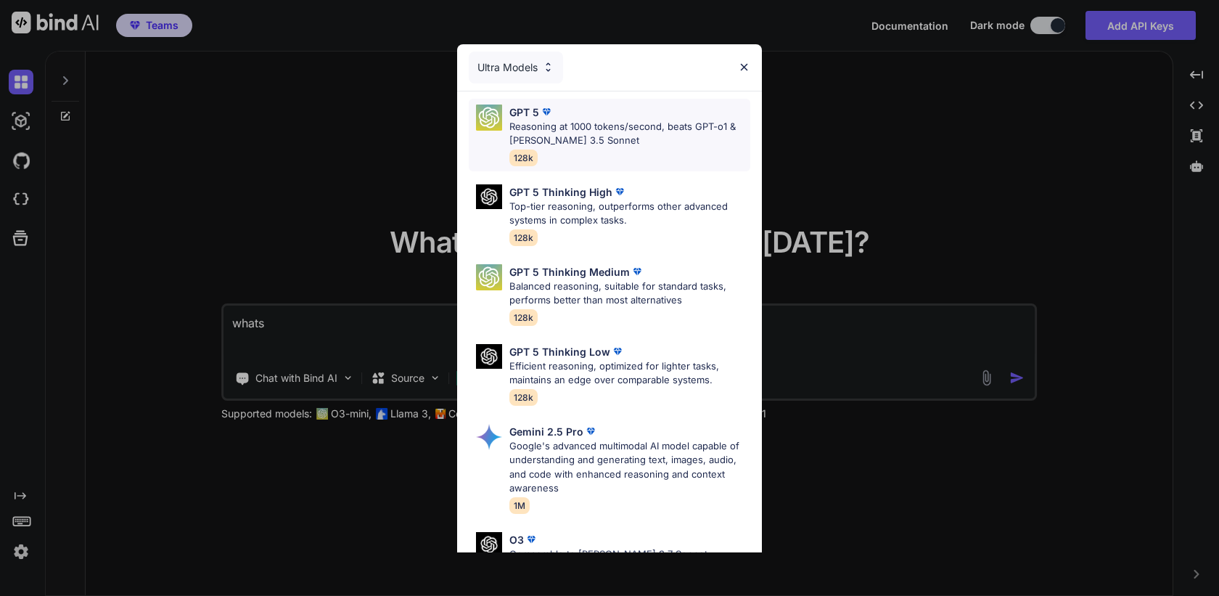
click at [601, 137] on p "Reasoning at 1000 tokens/second, beats GPT-o1 & Claude 3.5 Sonnet" at bounding box center [629, 134] width 241 height 28
type textarea "x"
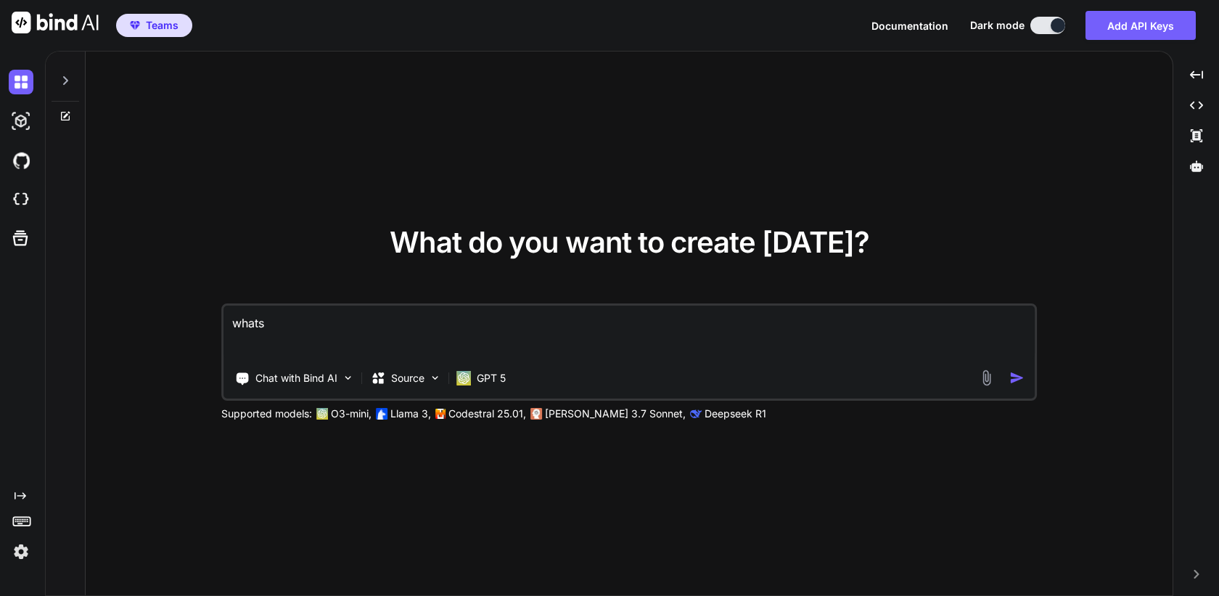
click at [416, 343] on textarea "whats" at bounding box center [628, 332] width 811 height 54
paste textarea "i am using mongodb on digitalocean, i want to push all newly added records in t…"
type textarea "i am using mongodb on digitalocean, i want to push all newly added records in t…"
type textarea "x"
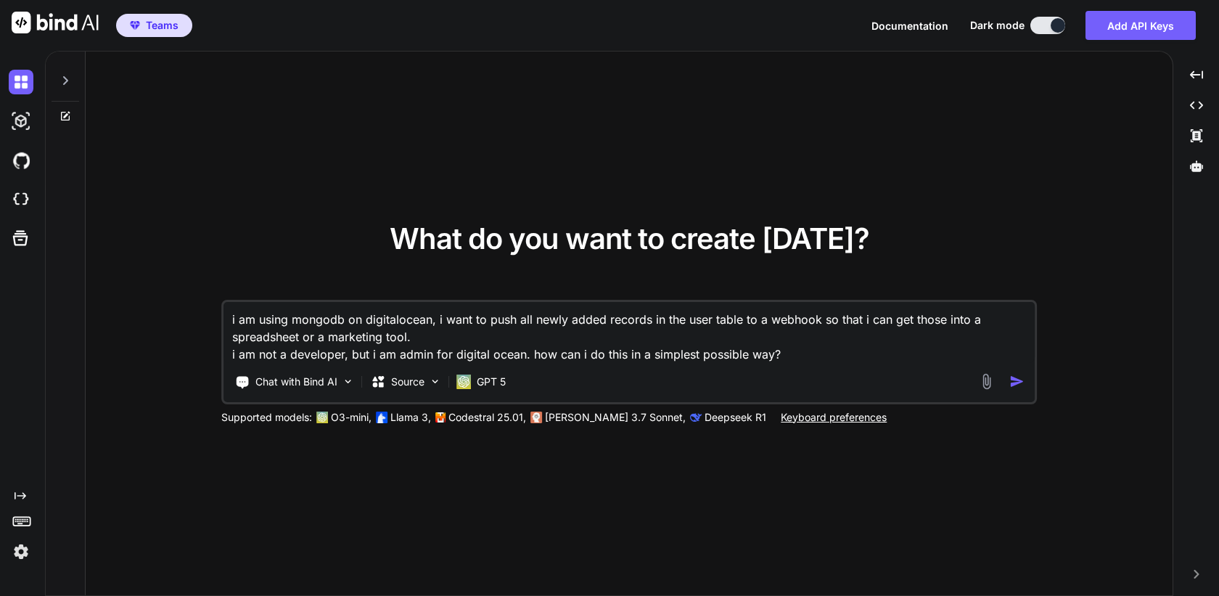
type textarea "i am using mongodb on digitalocean, i want to push all newly added records in t…"
click at [1017, 381] on img "button" at bounding box center [1016, 381] width 15 height 15
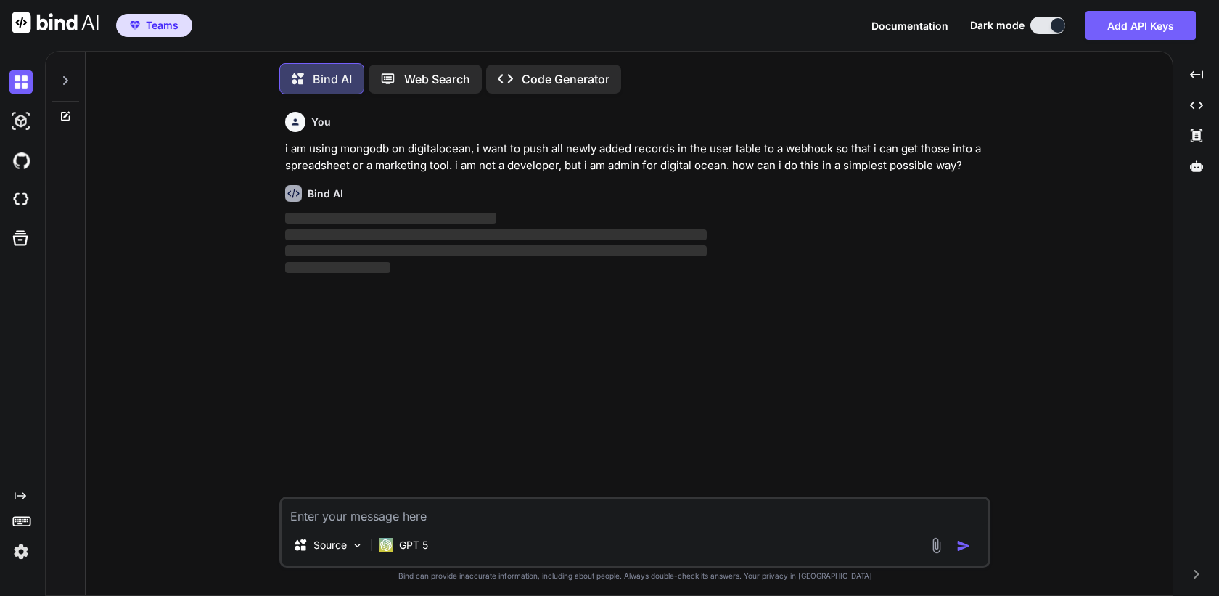
scroll to position [7, 0]
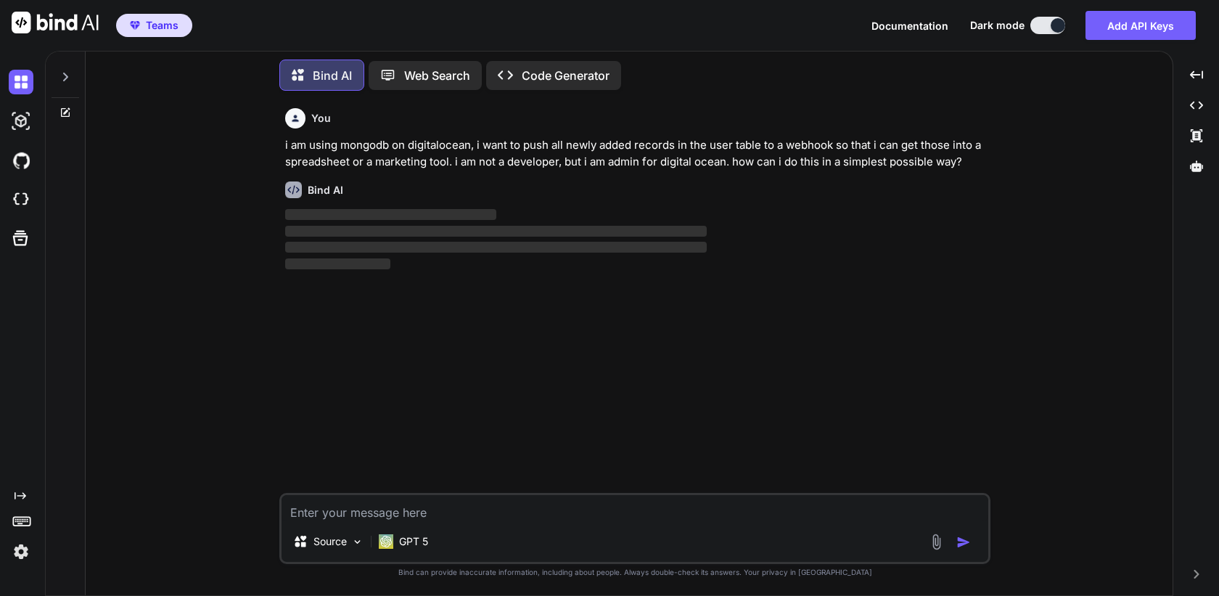
type textarea "x"
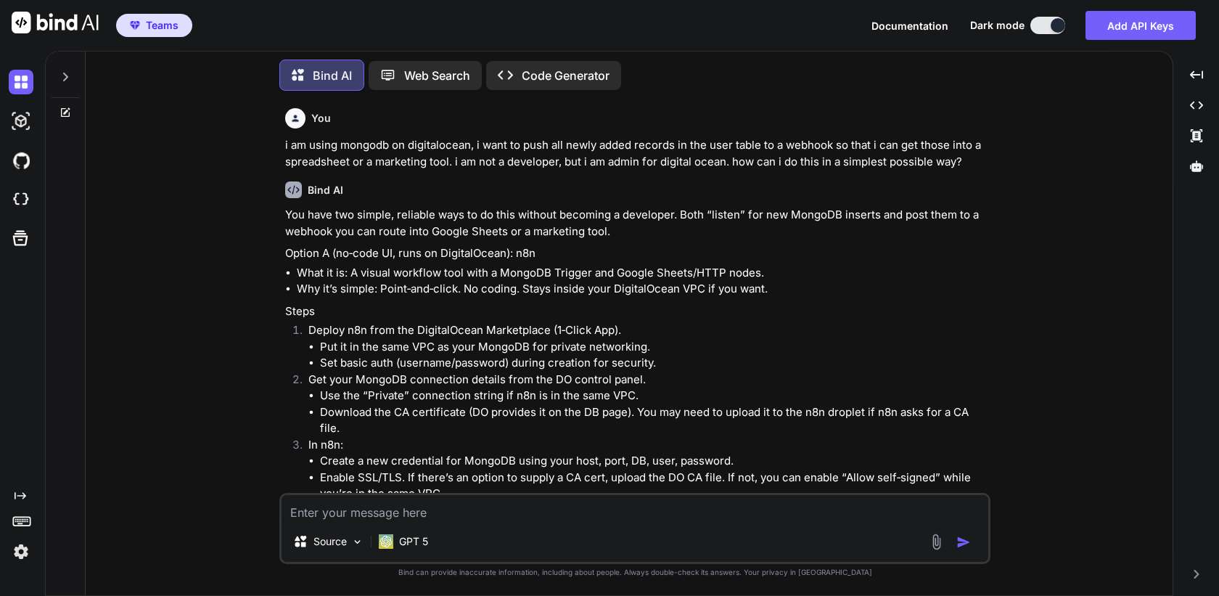
scroll to position [136, 0]
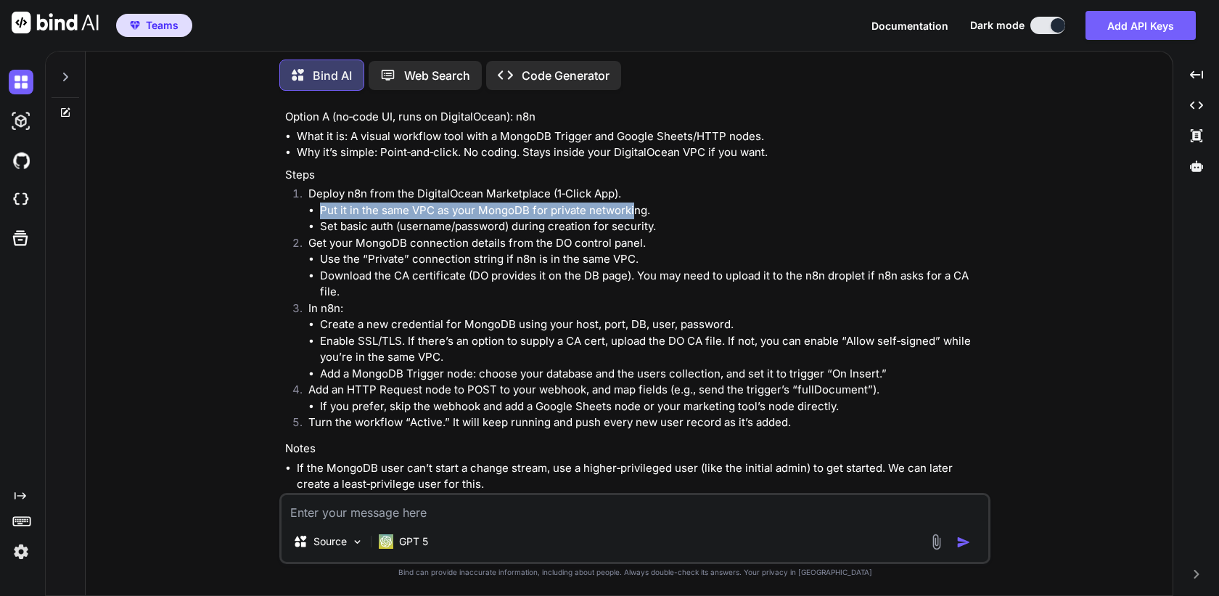
drag, startPoint x: 320, startPoint y: 211, endPoint x: 633, endPoint y: 207, distance: 312.8
click at [633, 208] on li "Put it in the same VPC as your MongoDB for private networking." at bounding box center [654, 210] width 668 height 17
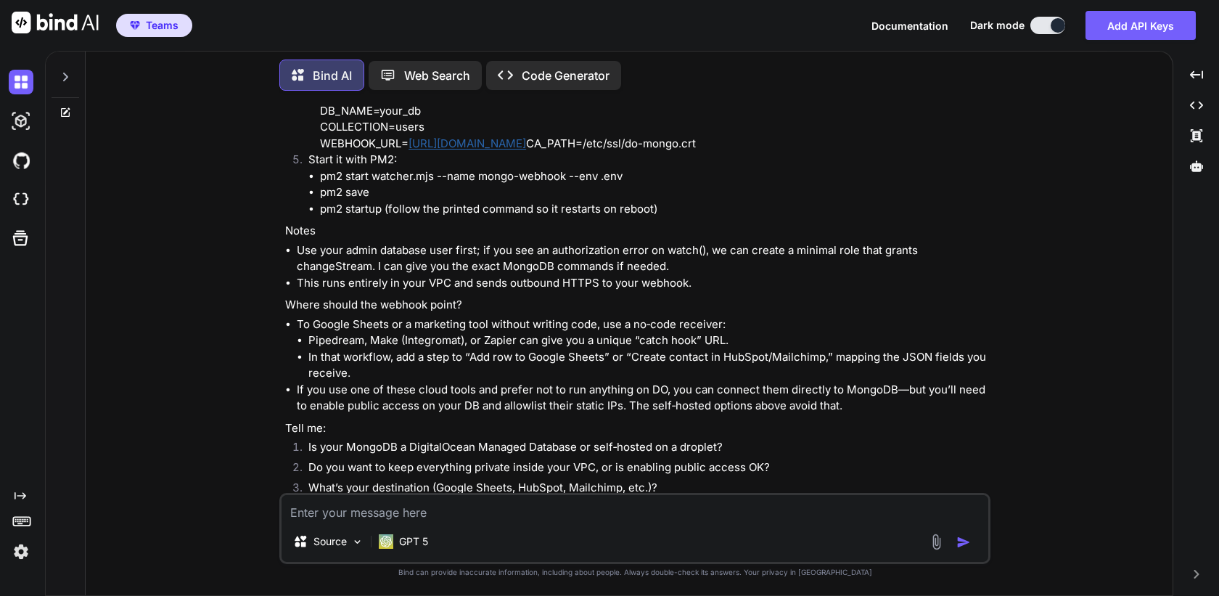
scroll to position [1472, 0]
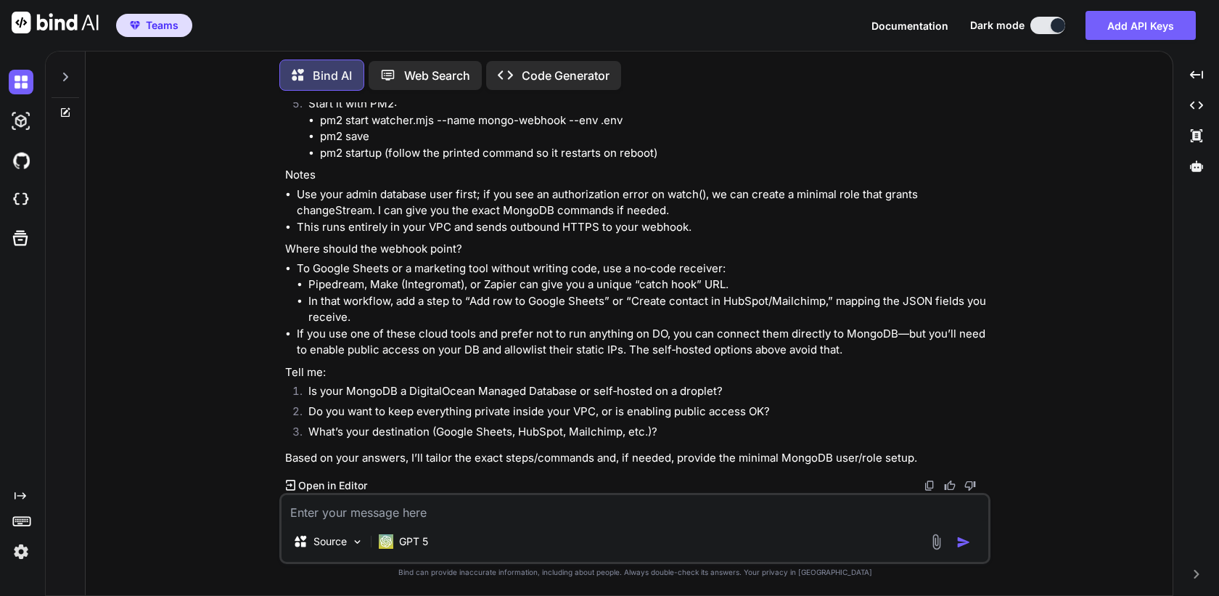
click at [348, 520] on textarea at bounding box center [635, 508] width 707 height 26
type textarea "cant i use zapier?"
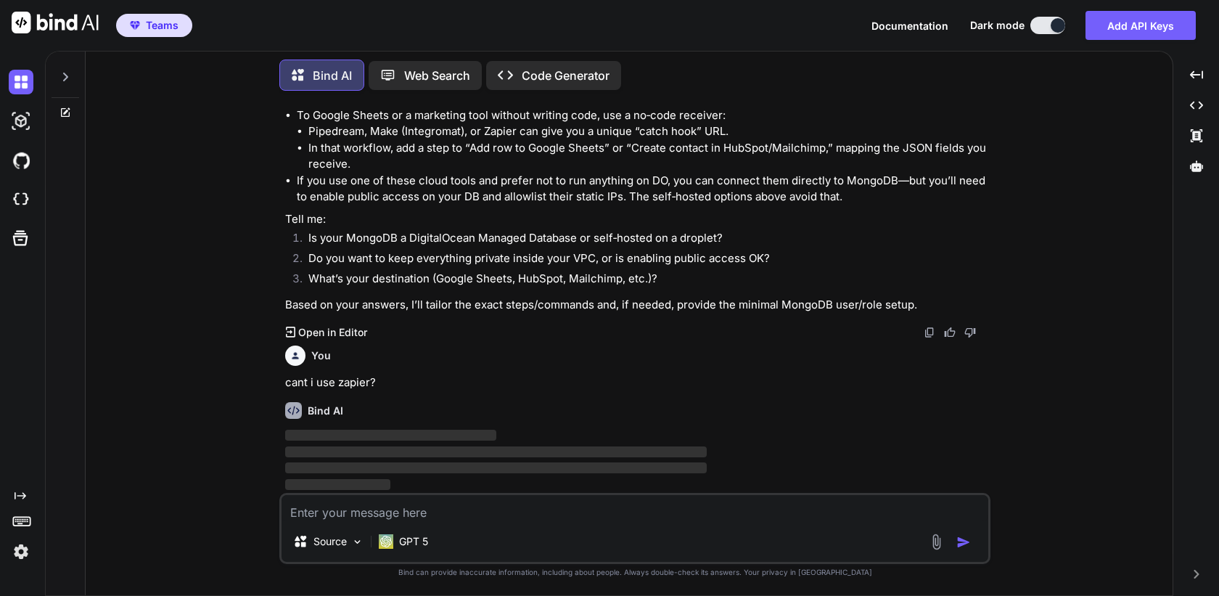
scroll to position [1625, 0]
